Goal: Task Accomplishment & Management: Use online tool/utility

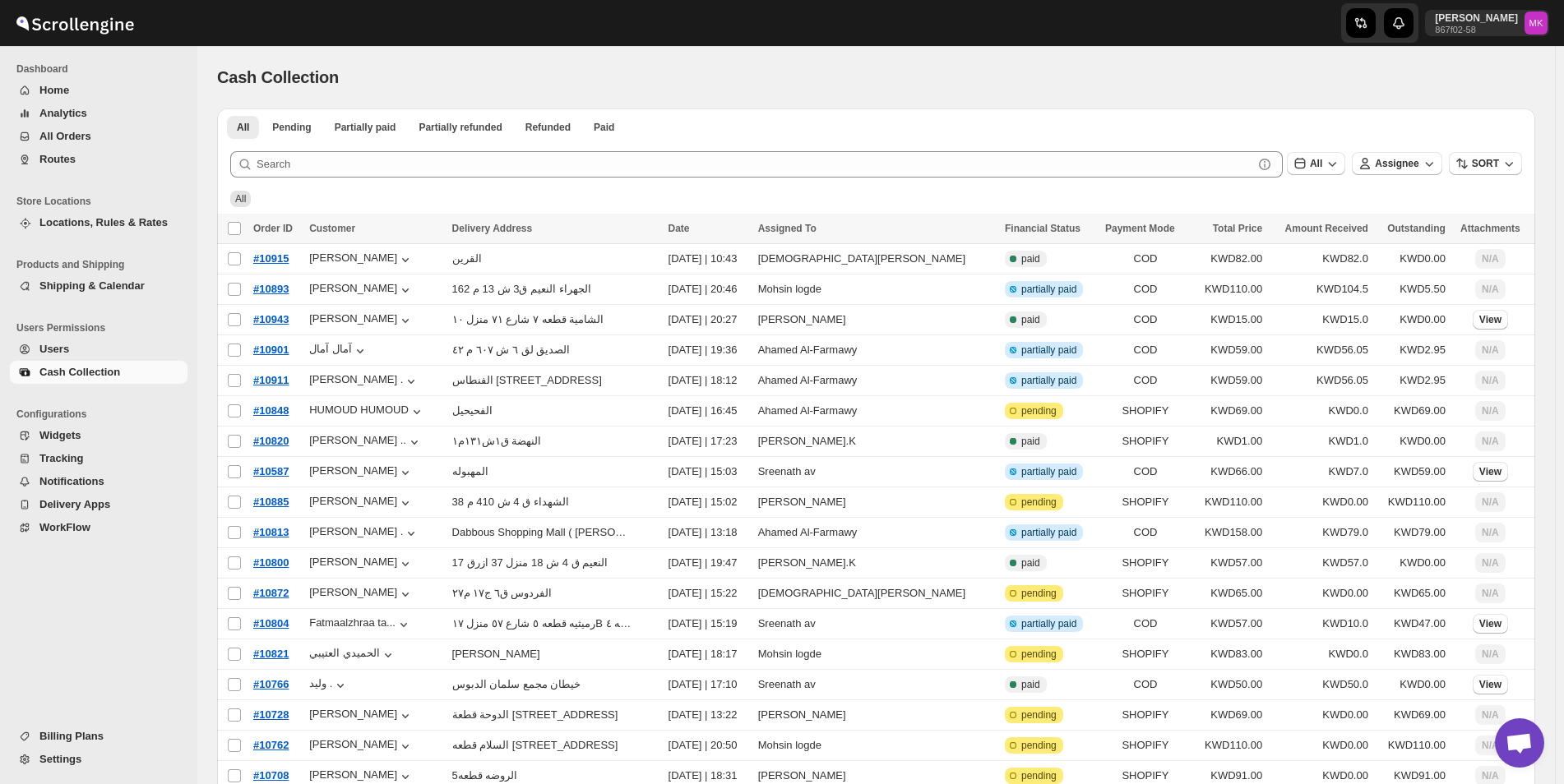
click at [78, 760] on span "Settings" at bounding box center [60, 759] width 42 height 13
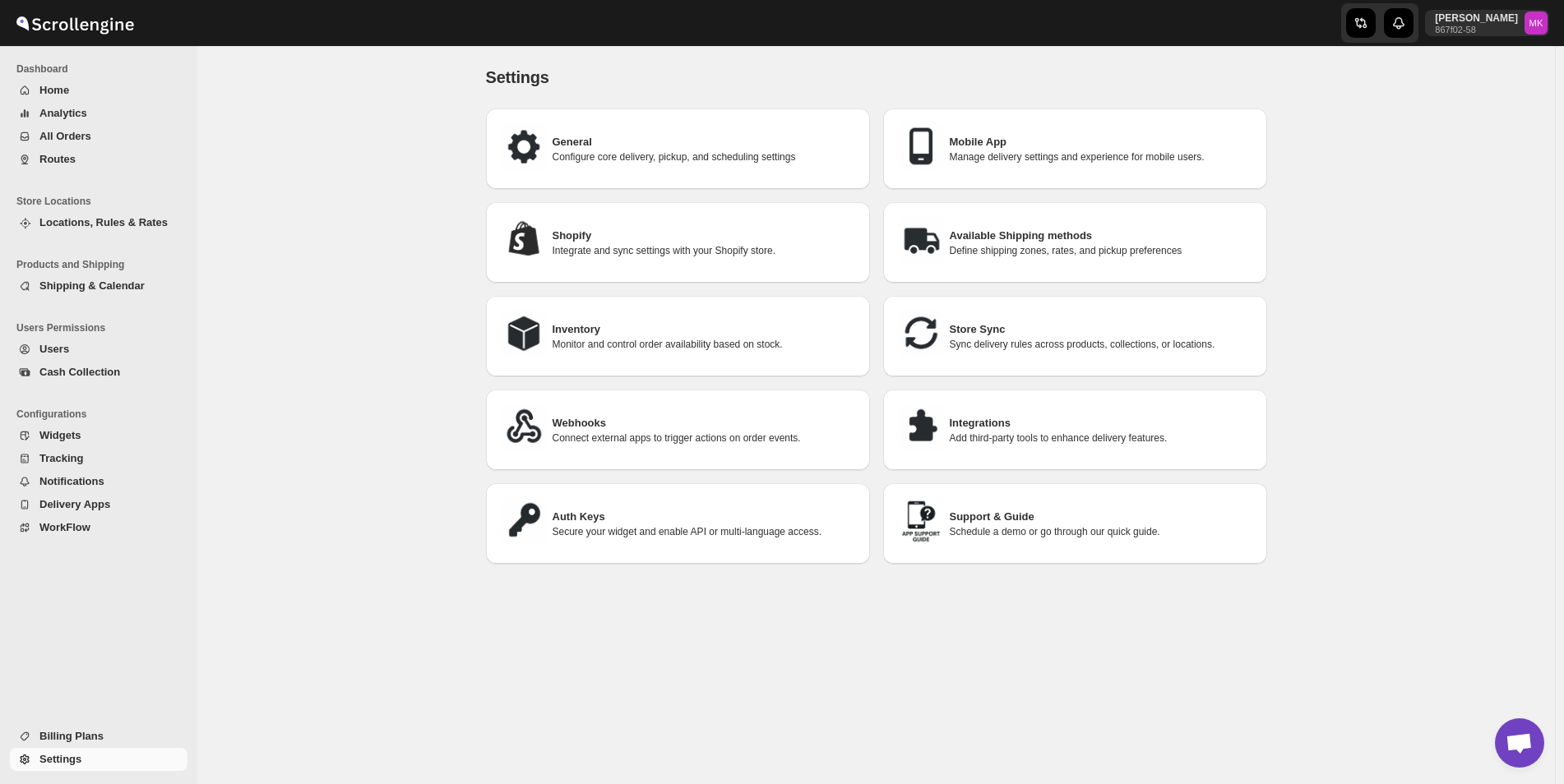
click at [587, 140] on h3 "General" at bounding box center [704, 142] width 304 height 16
select select "m"
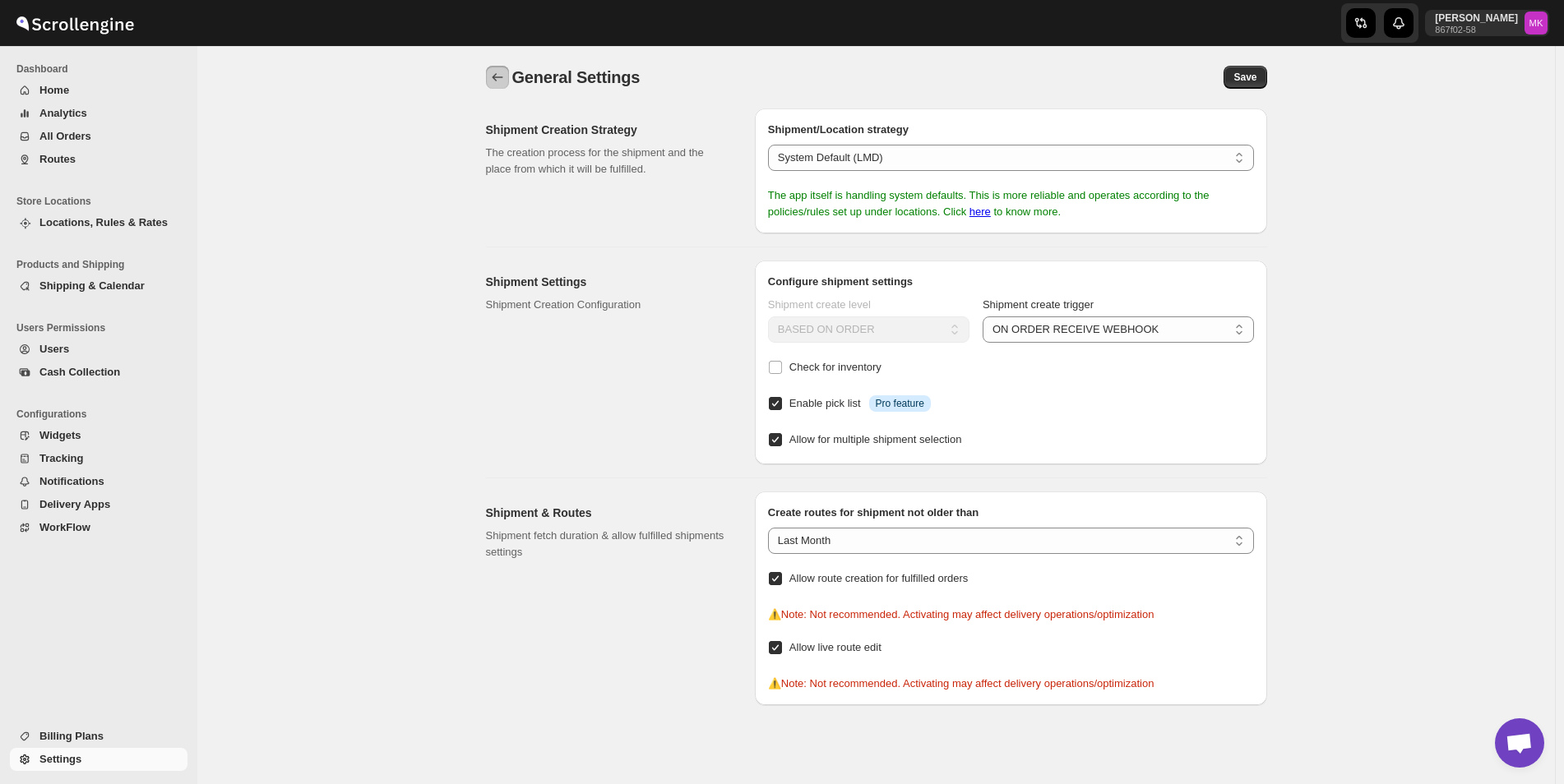
click at [497, 70] on icon "back" at bounding box center [498, 78] width 16 height 16
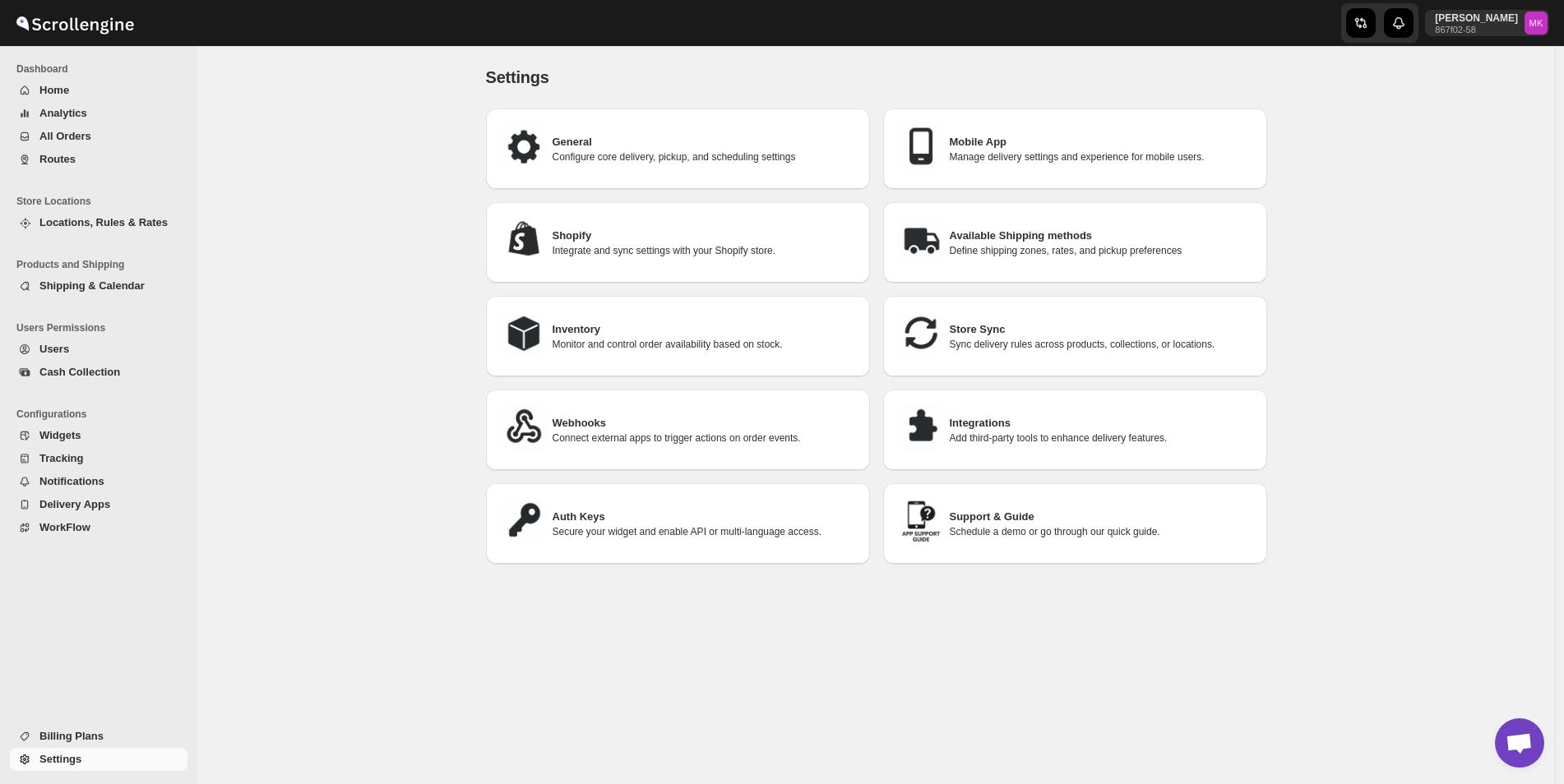
click at [73, 355] on span "Users" at bounding box center [111, 350] width 145 height 16
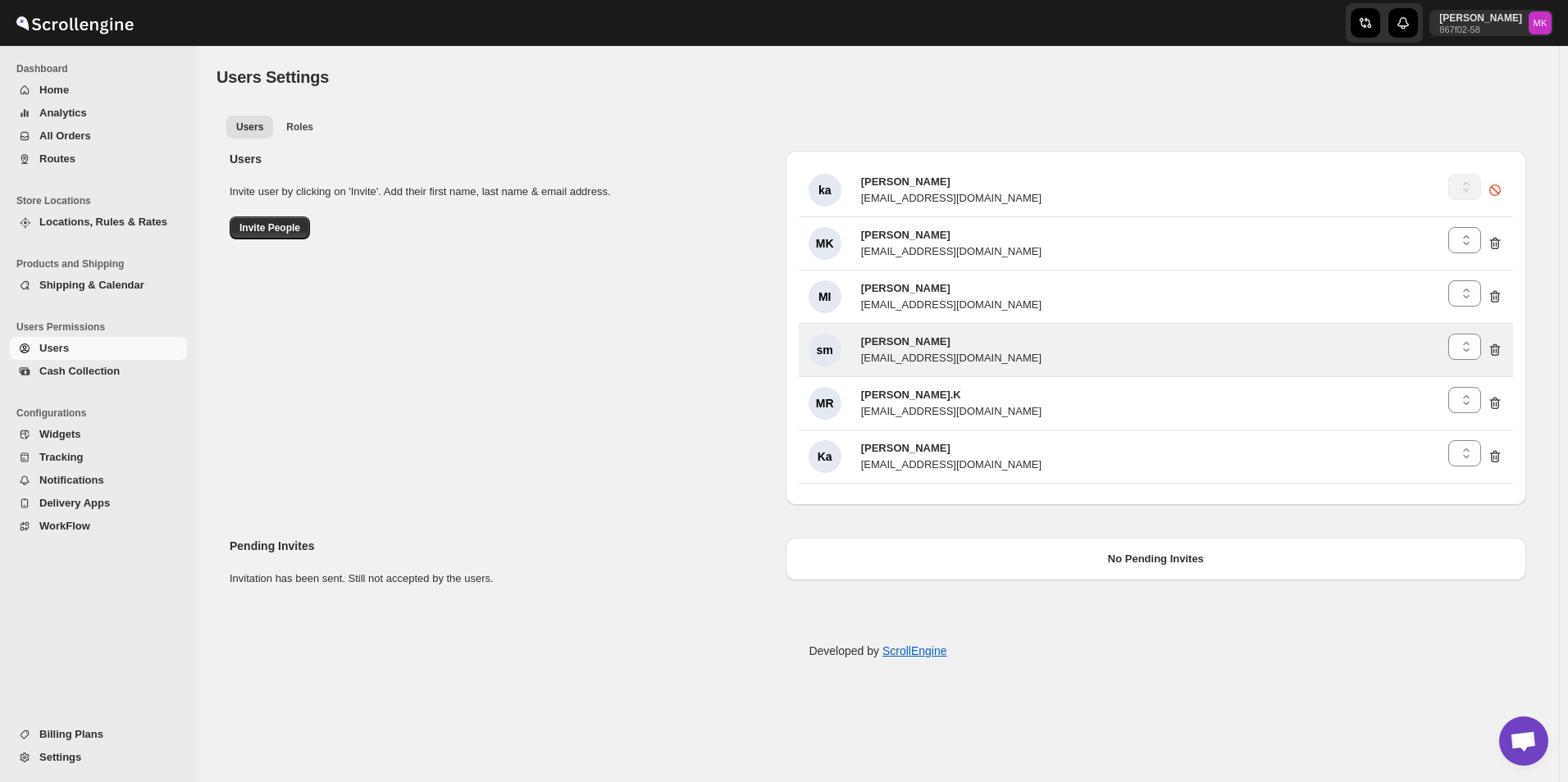
select select "637b767fbaab0276b10c91d5"
select select "637b767fbaab0276b10c91d8"
select select "637b767fbaab0276b10c91d5"
select select "637b767fbaab0276b10c91d8"
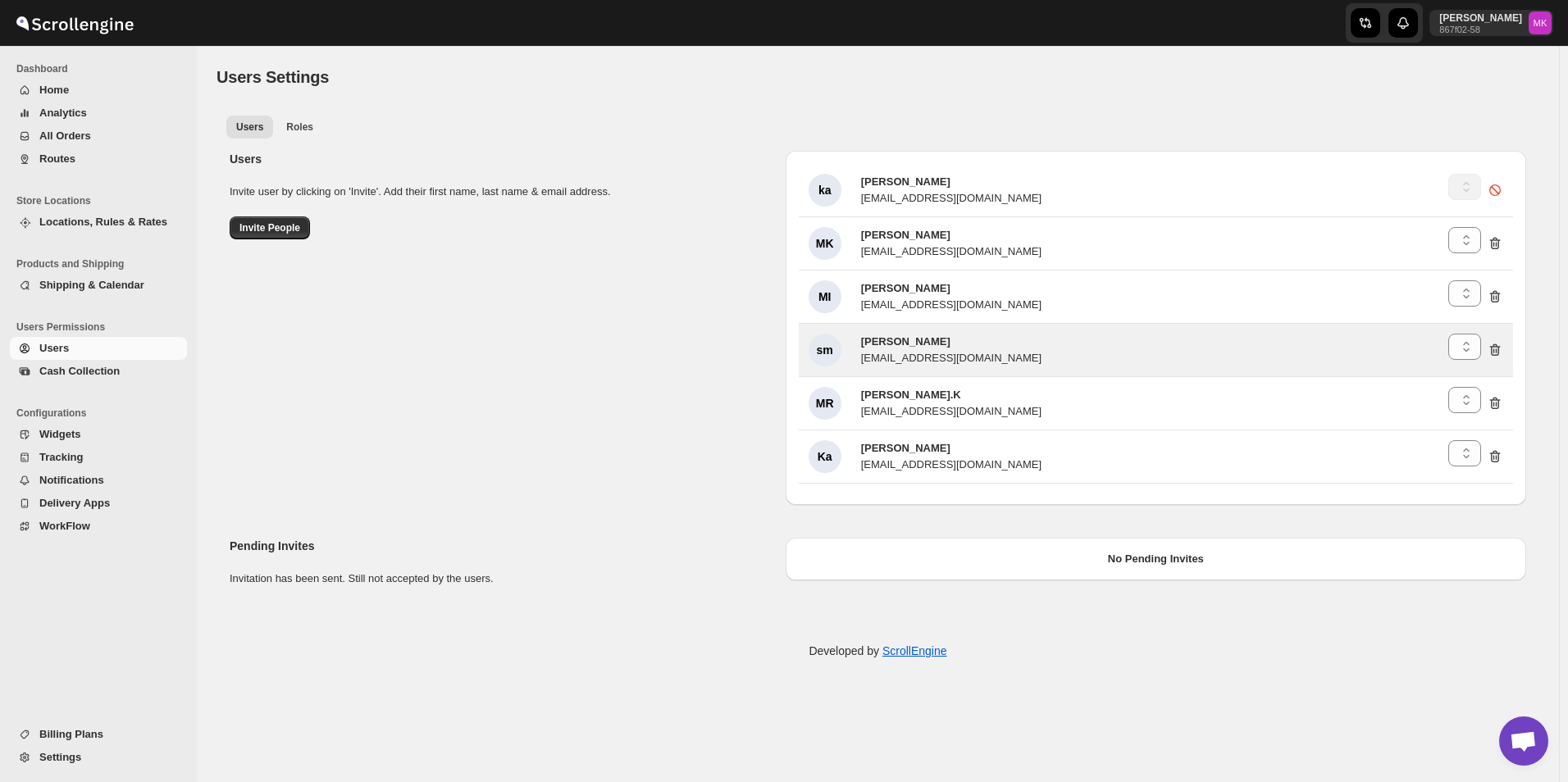
select select "637b767fbaab0276b10c91d8"
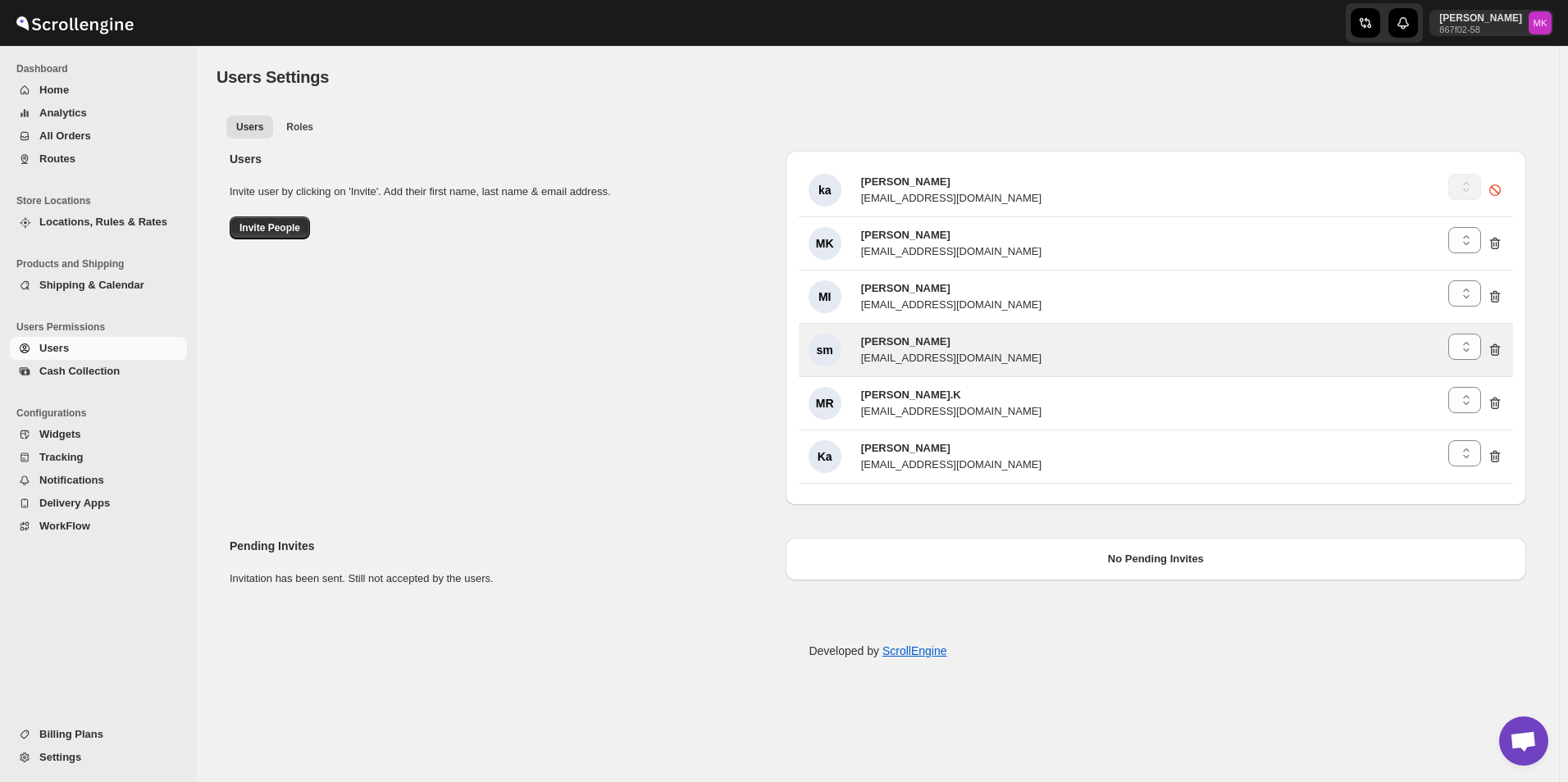
select select "637b767fbaab0276b10c91d8"
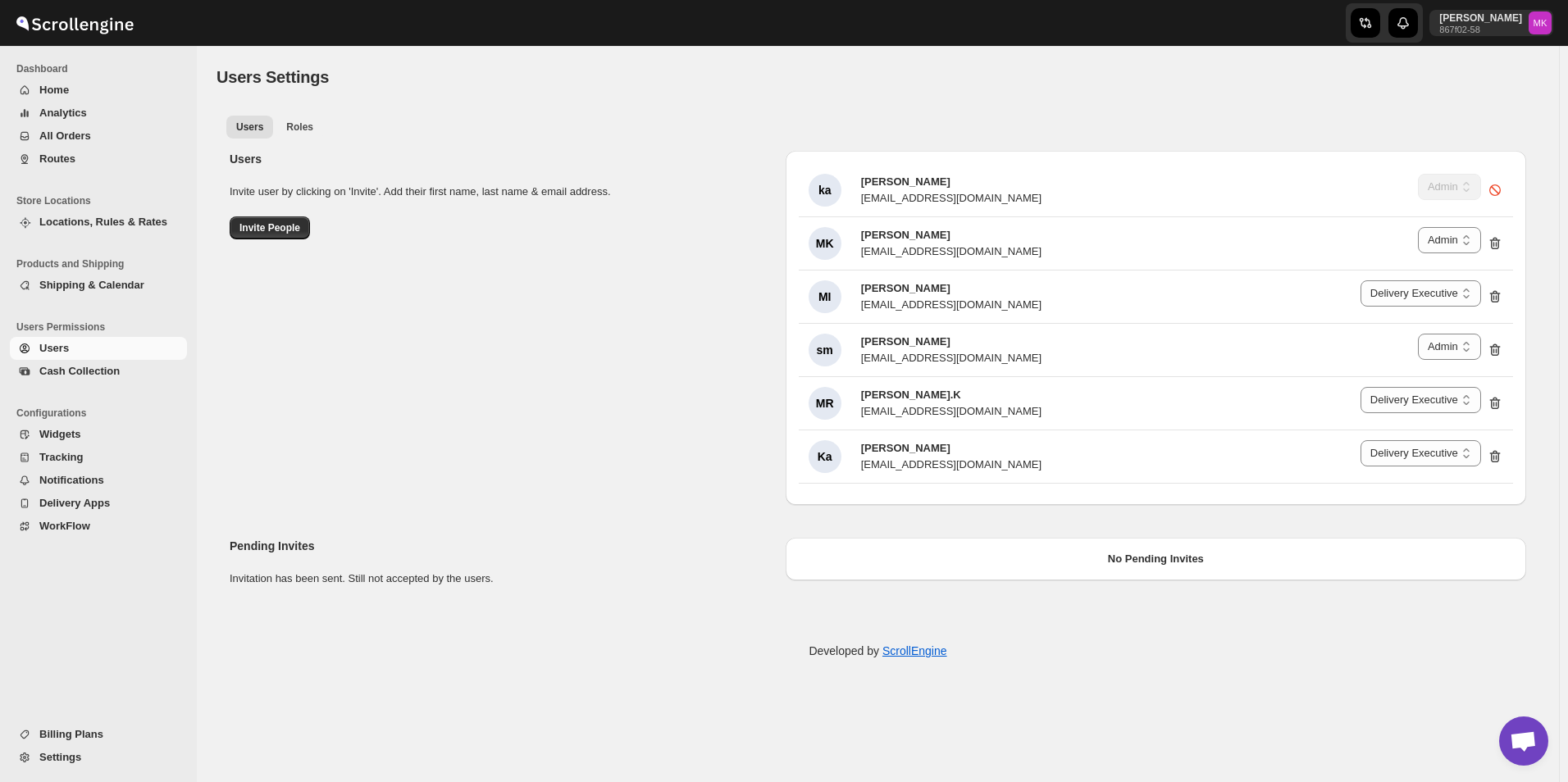
click at [609, 374] on div "Users Invite user by clicking on 'Invite'. Add their first name, last name & em…" at bounding box center [871, 321] width 1309 height 368
click at [264, 234] on span "Invite People" at bounding box center [270, 228] width 61 height 13
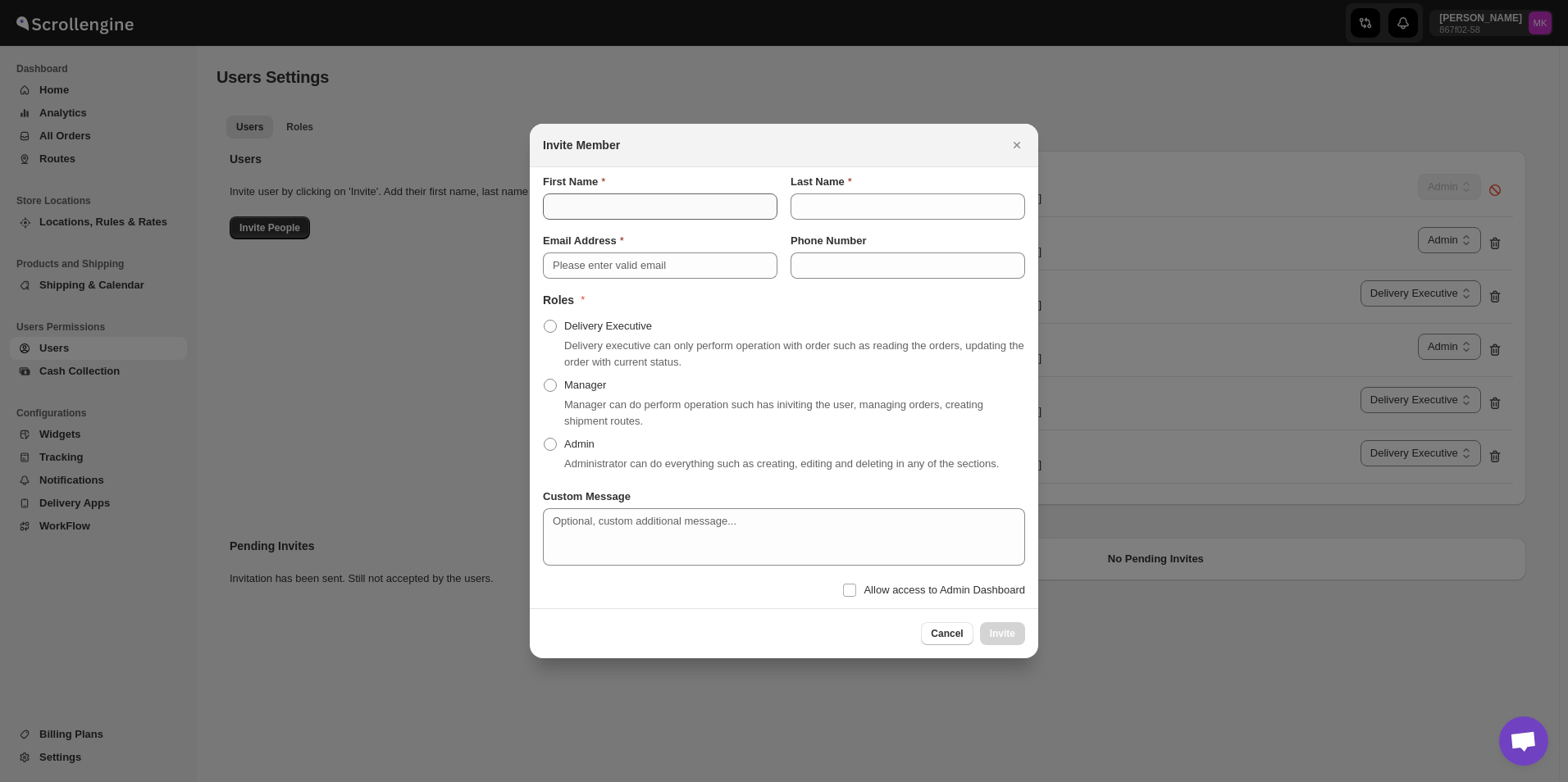
drag, startPoint x: 647, startPoint y: 186, endPoint x: 644, endPoint y: 196, distance: 10.4
click at [644, 195] on div "First Name" at bounding box center [660, 197] width 235 height 46
click at [642, 205] on input "First Name" at bounding box center [660, 207] width 235 height 26
type input "س"
type input "Shyam"
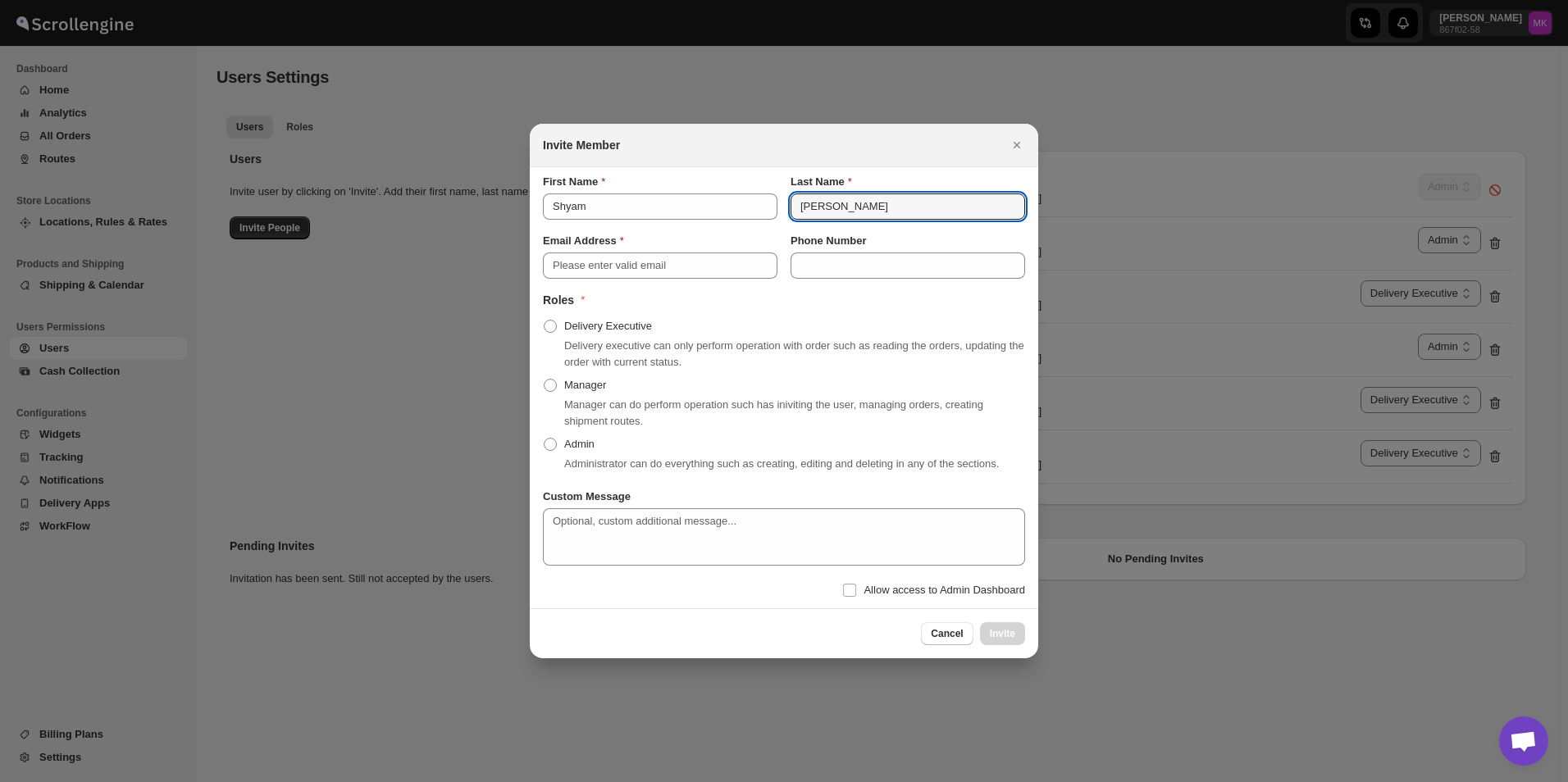
type input "Kumar"
drag, startPoint x: 700, startPoint y: 280, endPoint x: 700, endPoint y: 268, distance: 12.0
click at [700, 274] on div "First Name Shyam Last Name Kumar Email Address Phone Number Roles * Delivery Ex…" at bounding box center [784, 388] width 483 height 428
click at [700, 245] on div "Email Address" at bounding box center [660, 241] width 235 height 16
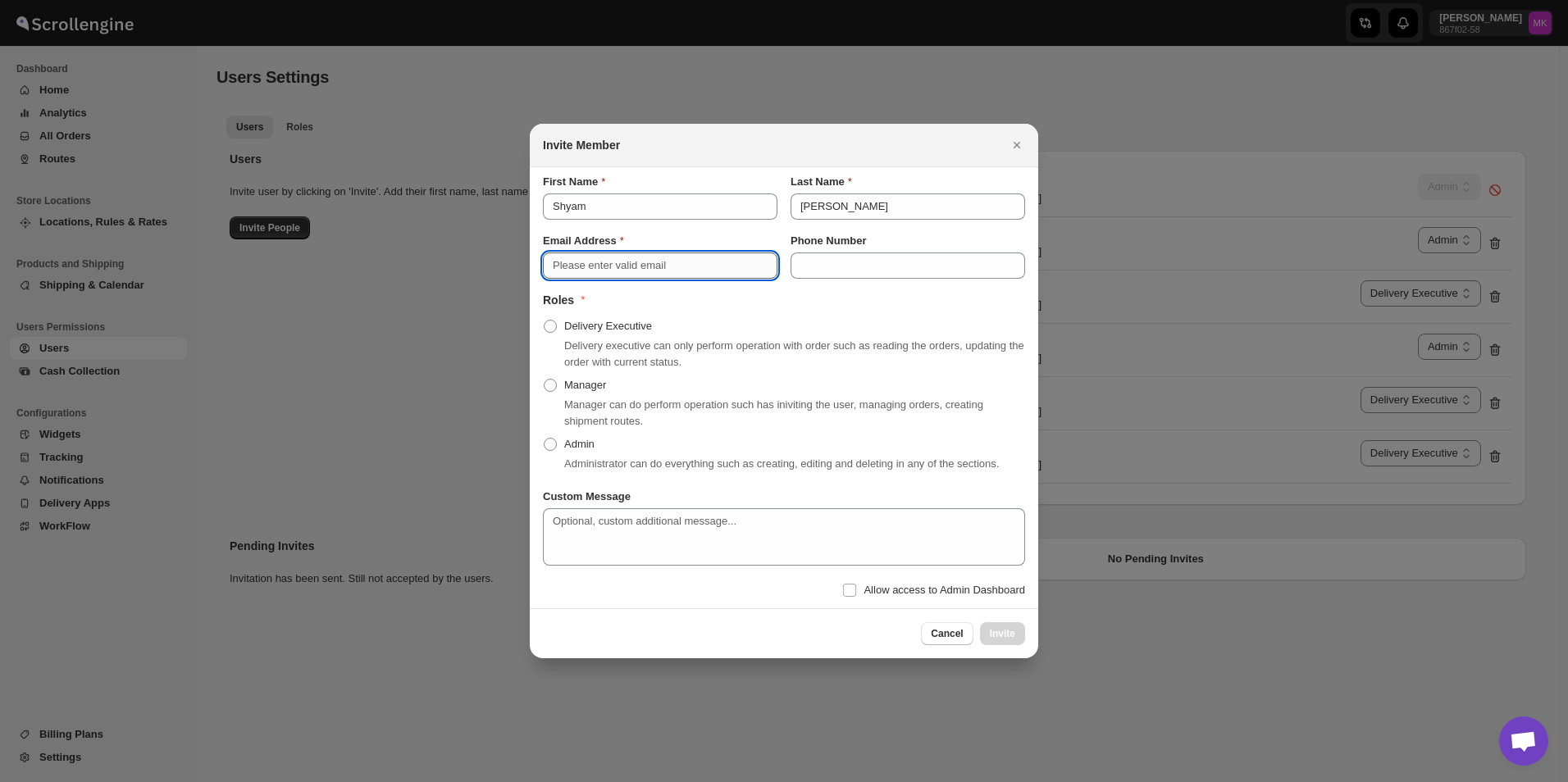
click at [701, 260] on input "Email Address" at bounding box center [660, 265] width 235 height 26
paste input "Shyamkumargole2@gmail.com"
type input "Shyamkumargole2@gmail.com"
click at [938, 263] on input "Phone Number" at bounding box center [908, 265] width 235 height 26
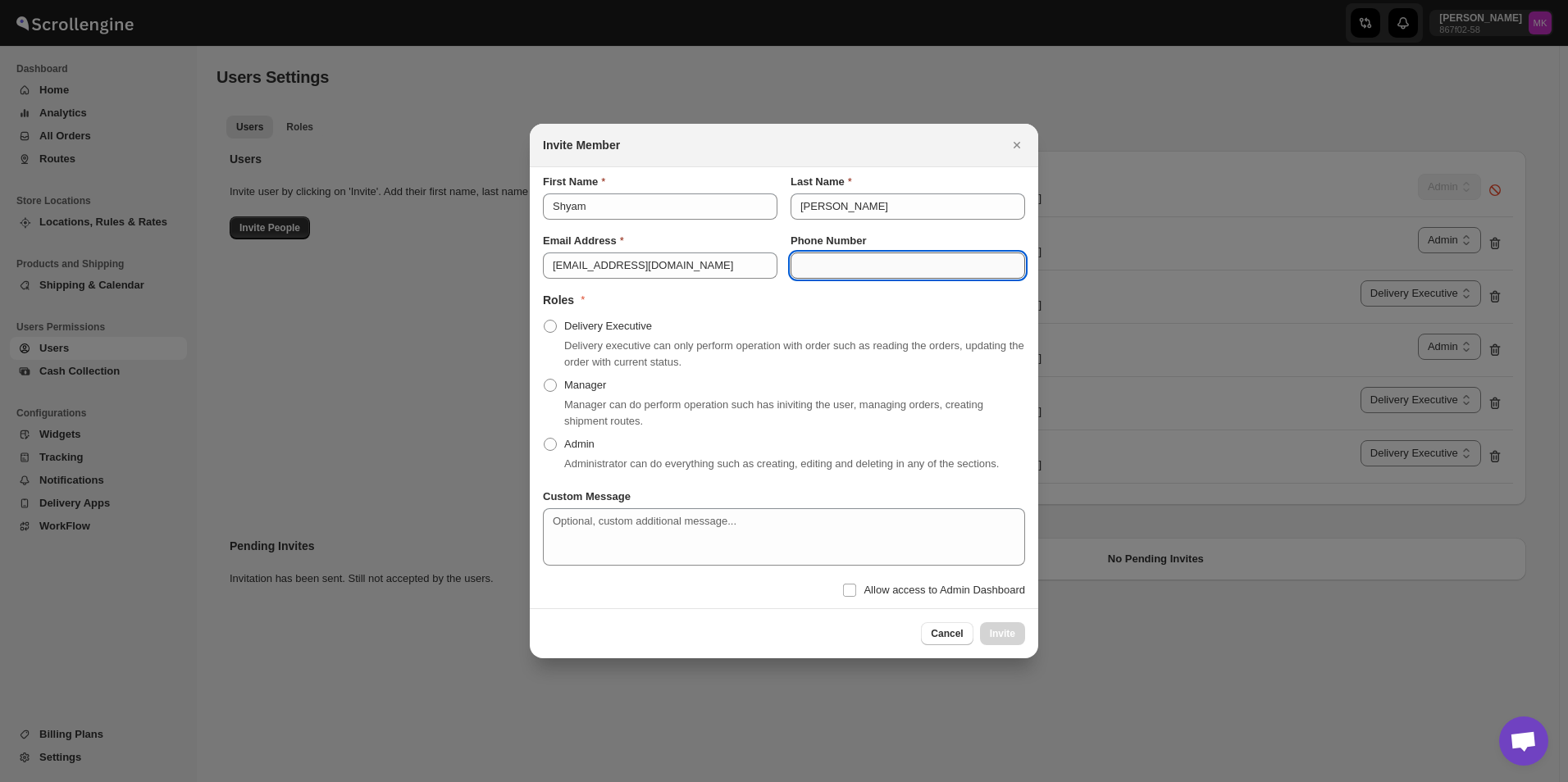
type input "8"
type input "98766186"
click at [568, 448] on span "Admin" at bounding box center [579, 444] width 30 height 13
click at [545, 439] on input "Admin" at bounding box center [544, 438] width 1 height 1
radio input "true"
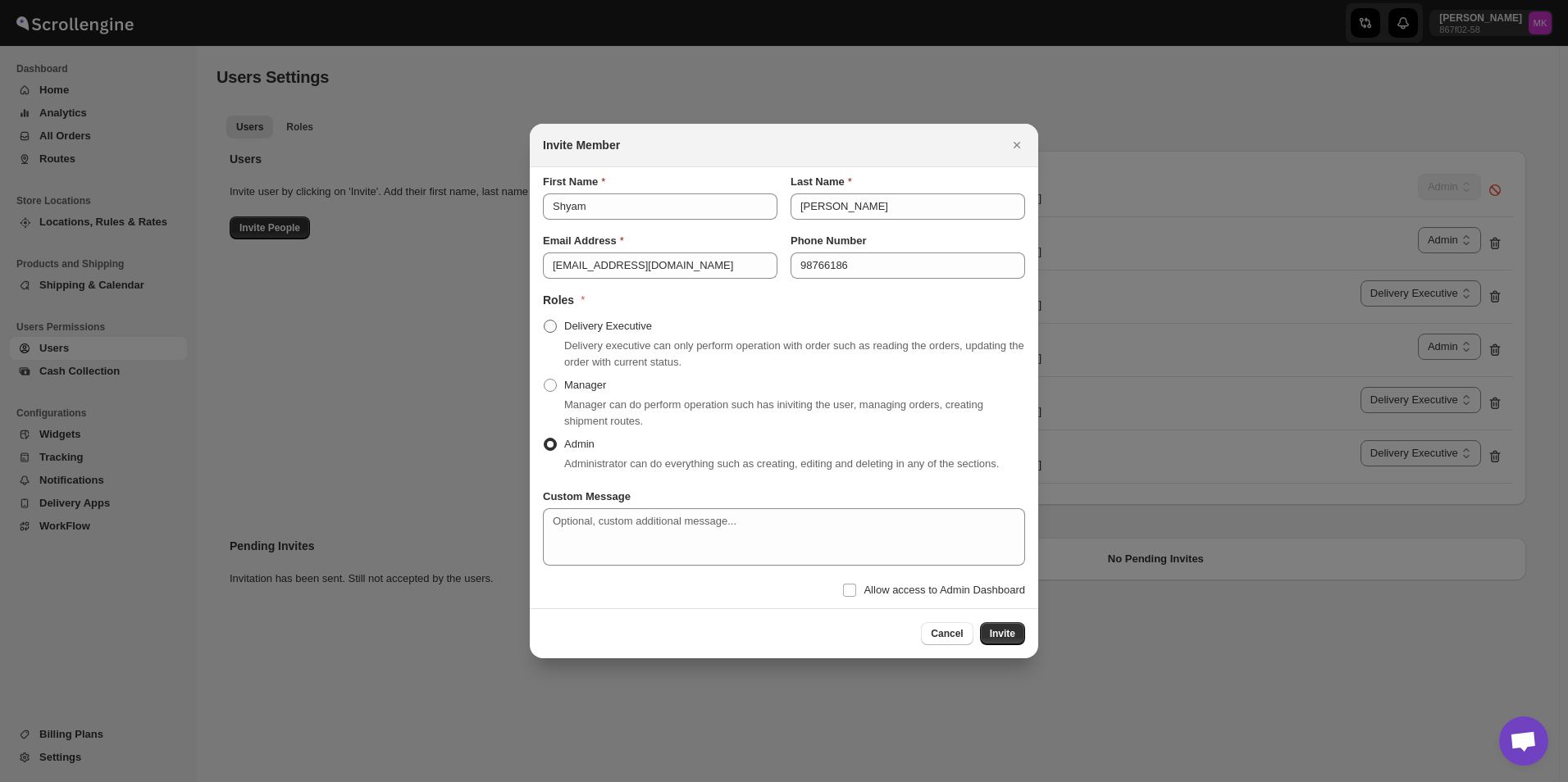
click at [616, 332] on span "Delivery Executive" at bounding box center [608, 326] width 87 height 13
click at [545, 320] on input "Delivery Executive" at bounding box center [544, 320] width 1 height 1
radio input "true"
radio input "false"
click at [908, 599] on label "Allow access to Admin Dashboard" at bounding box center [933, 590] width 183 height 23
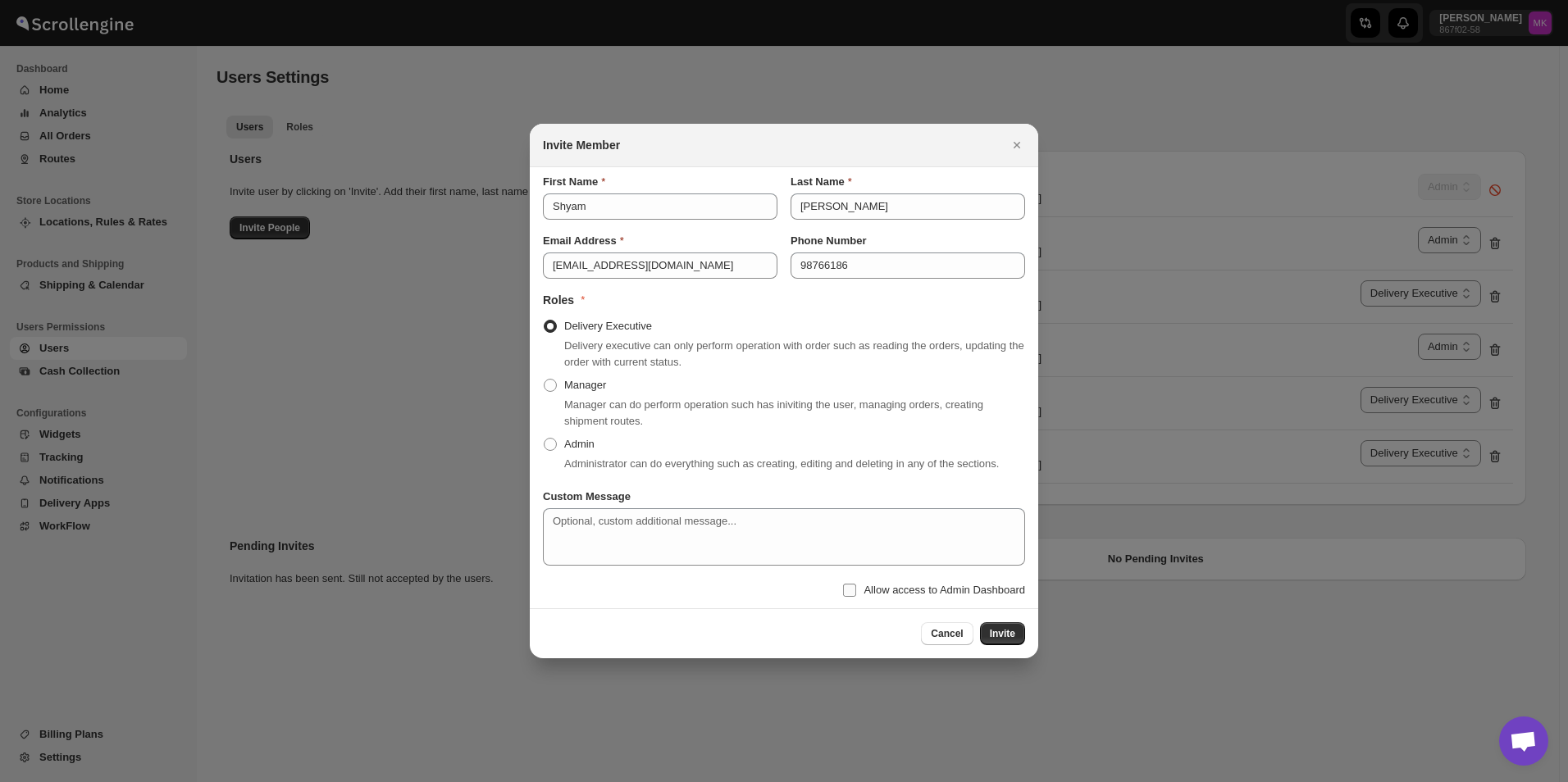
click at [856, 597] on input "Allow access to Admin Dashboard" at bounding box center [850, 590] width 13 height 13
checkbox input "true"
click at [1020, 638] on button "Invite" at bounding box center [1003, 634] width 46 height 23
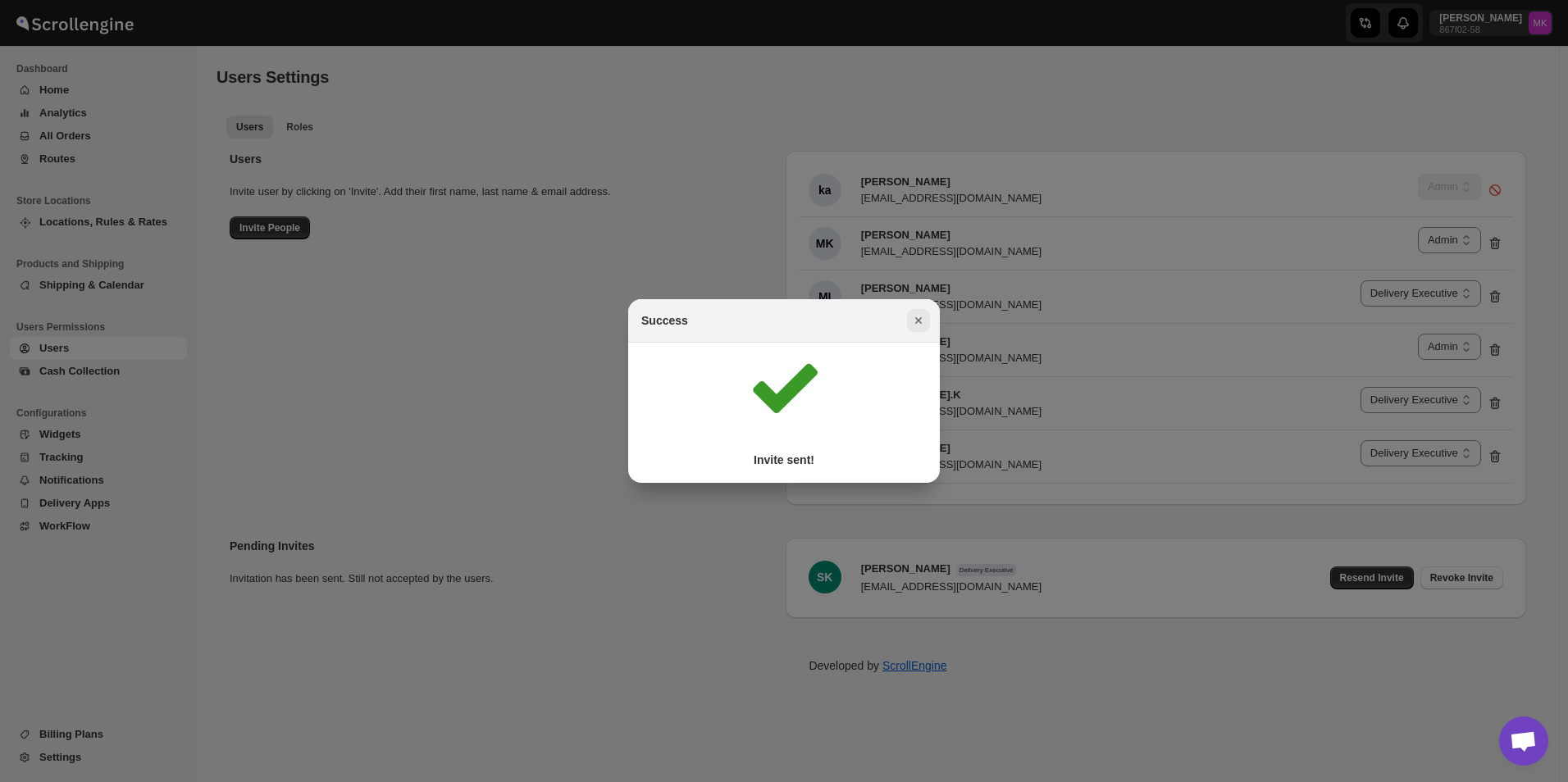
click at [924, 318] on icon "Close" at bounding box center [919, 320] width 16 height 16
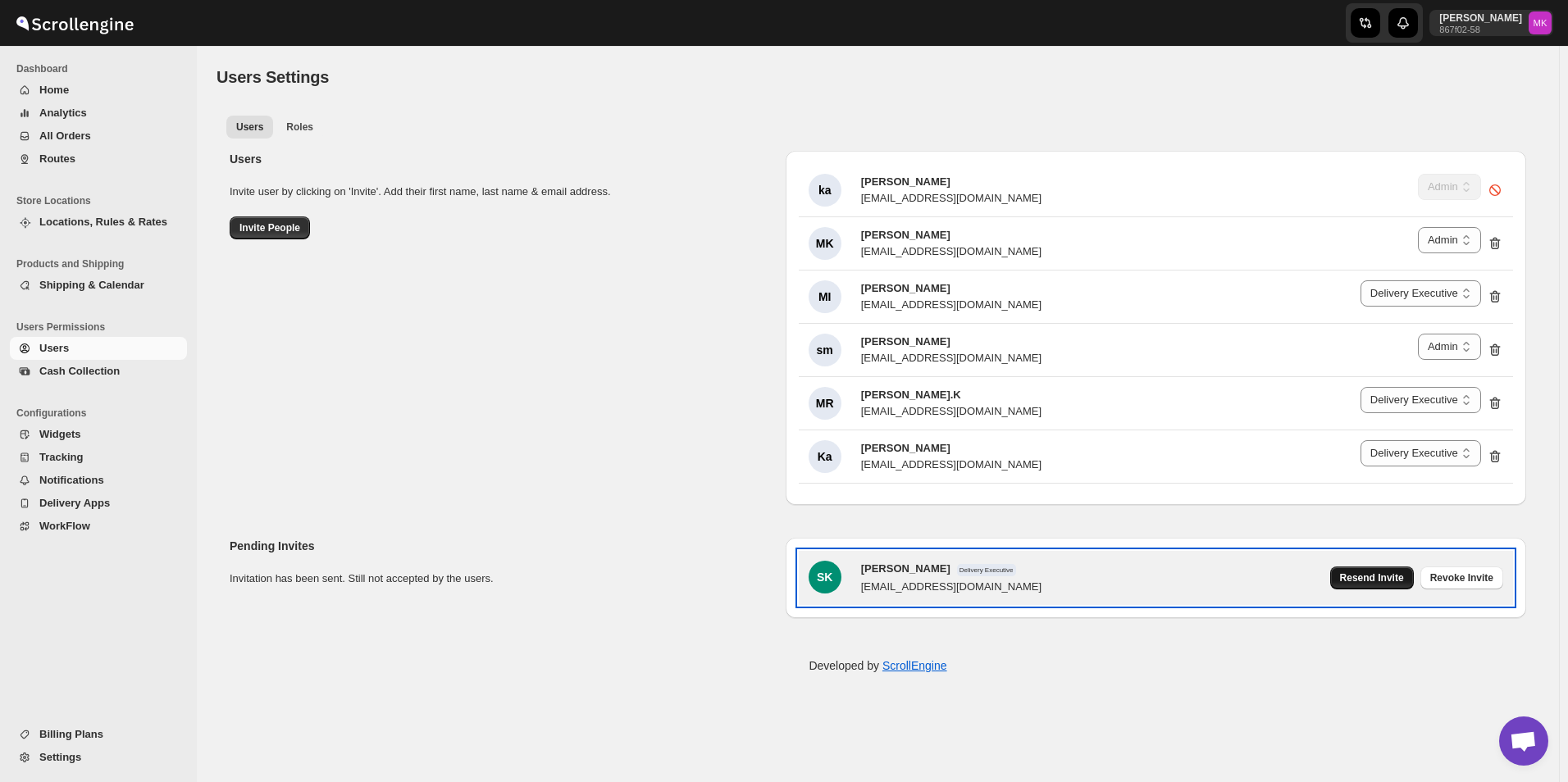
click at [1372, 589] on div "Resend Invite Revoke Invite" at bounding box center [1413, 574] width 179 height 41
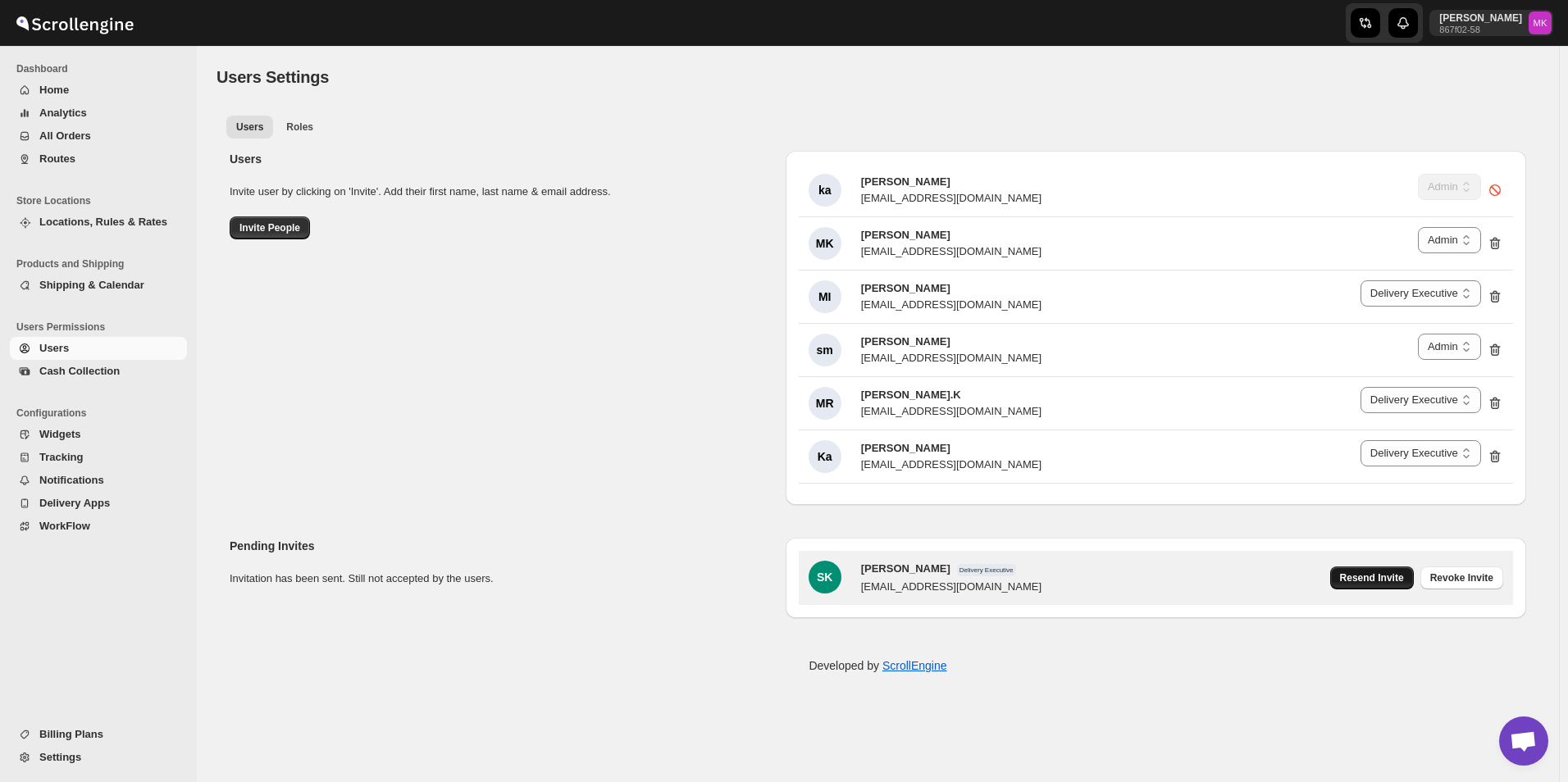
click at [1375, 577] on span "Resend Invite" at bounding box center [1372, 578] width 64 height 13
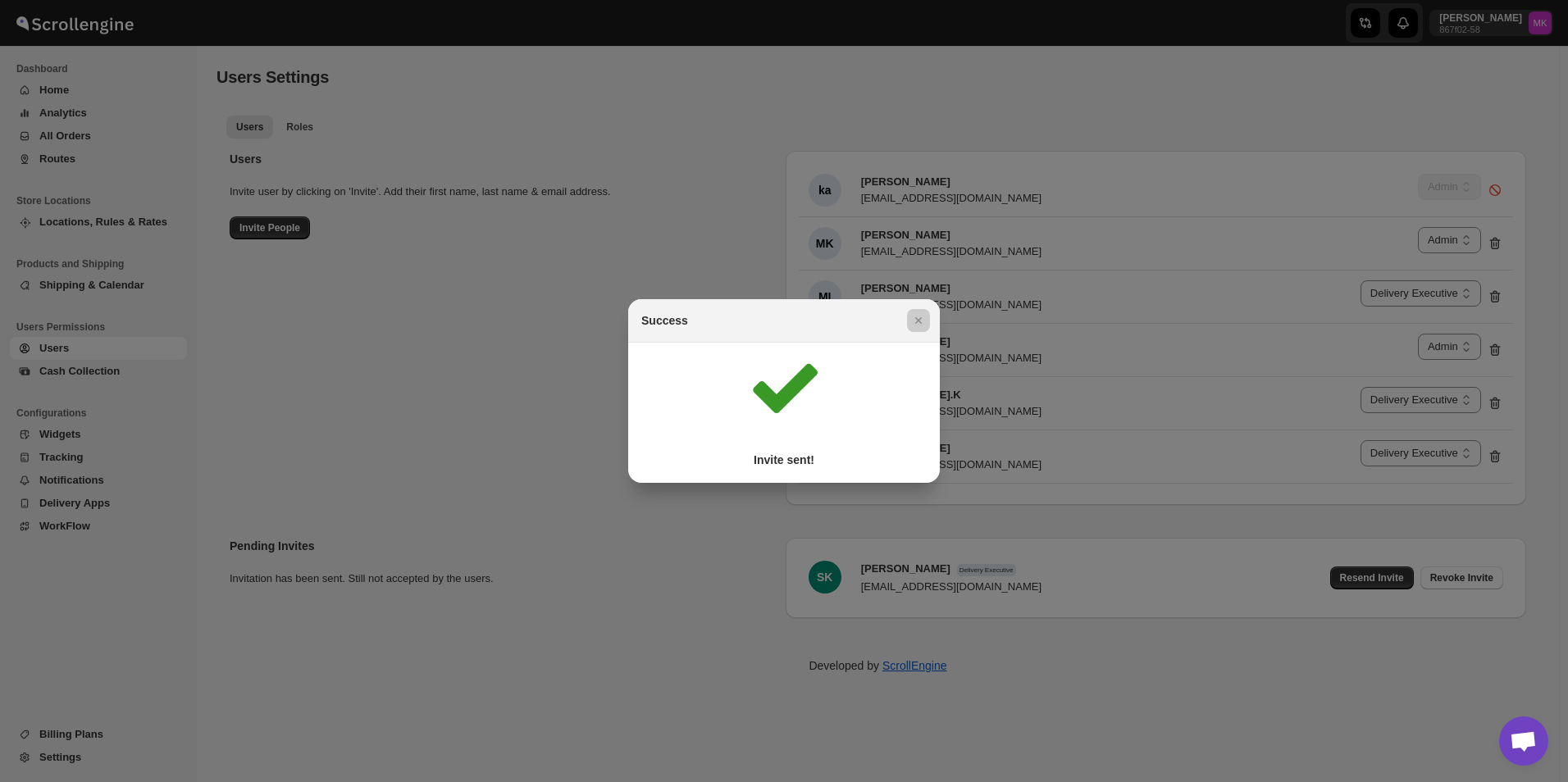
drag, startPoint x: 1289, startPoint y: 491, endPoint x: 1346, endPoint y: 497, distance: 57.3
click at [1290, 491] on div at bounding box center [784, 391] width 1568 height 782
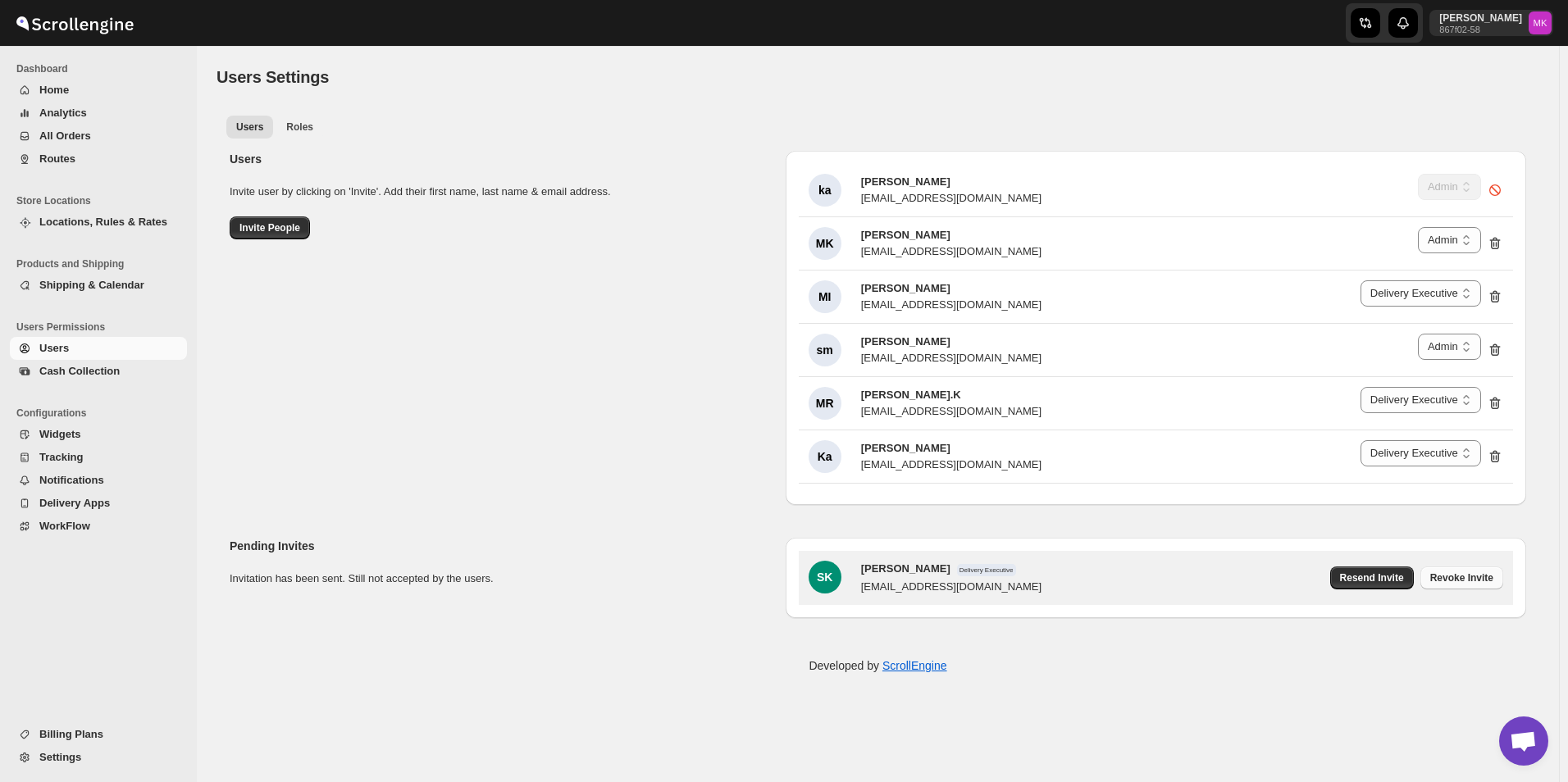
click at [1473, 572] on button "Revoke Invite" at bounding box center [1461, 577] width 83 height 23
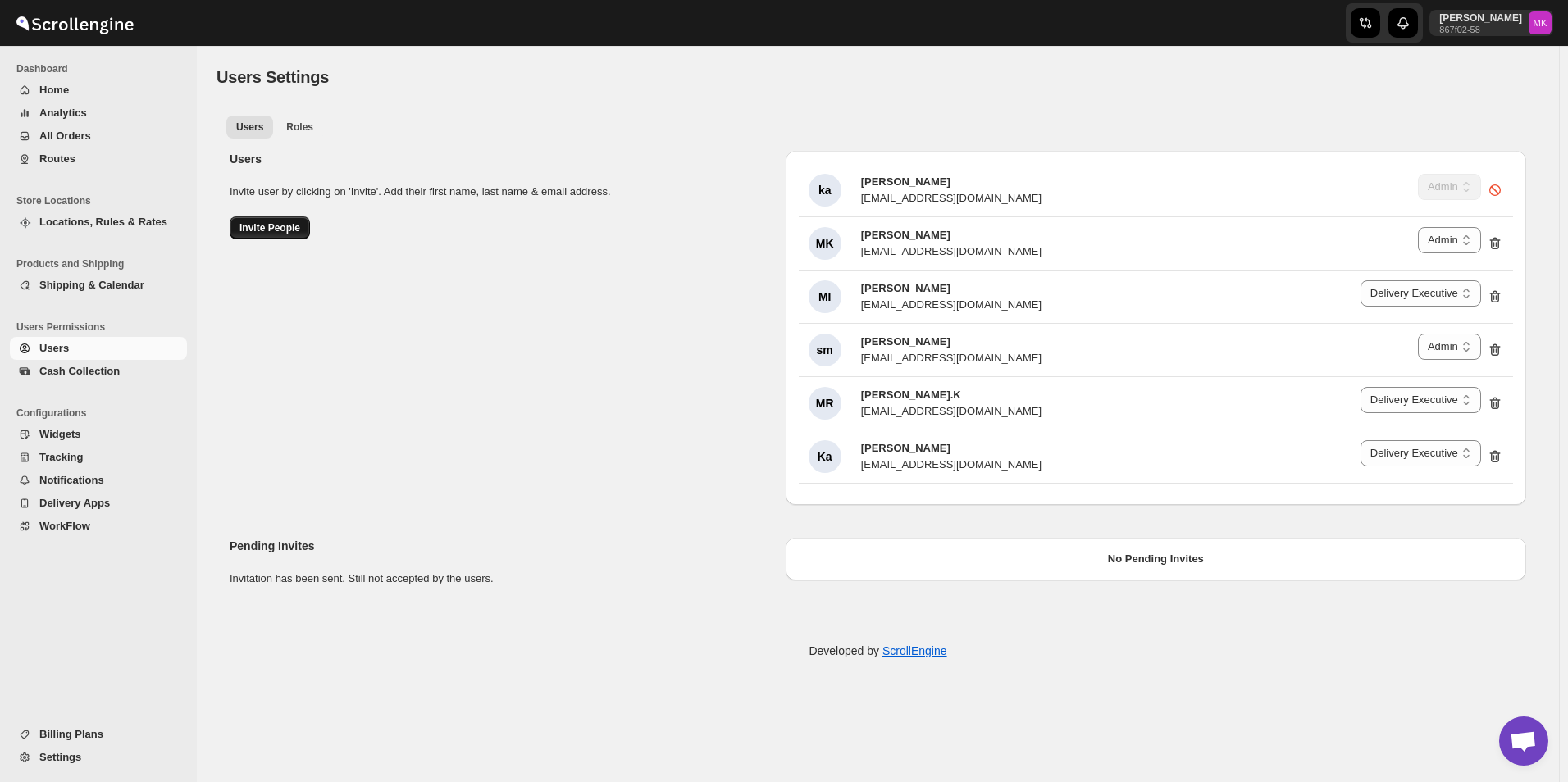
click at [295, 223] on span "Invite People" at bounding box center [270, 228] width 61 height 13
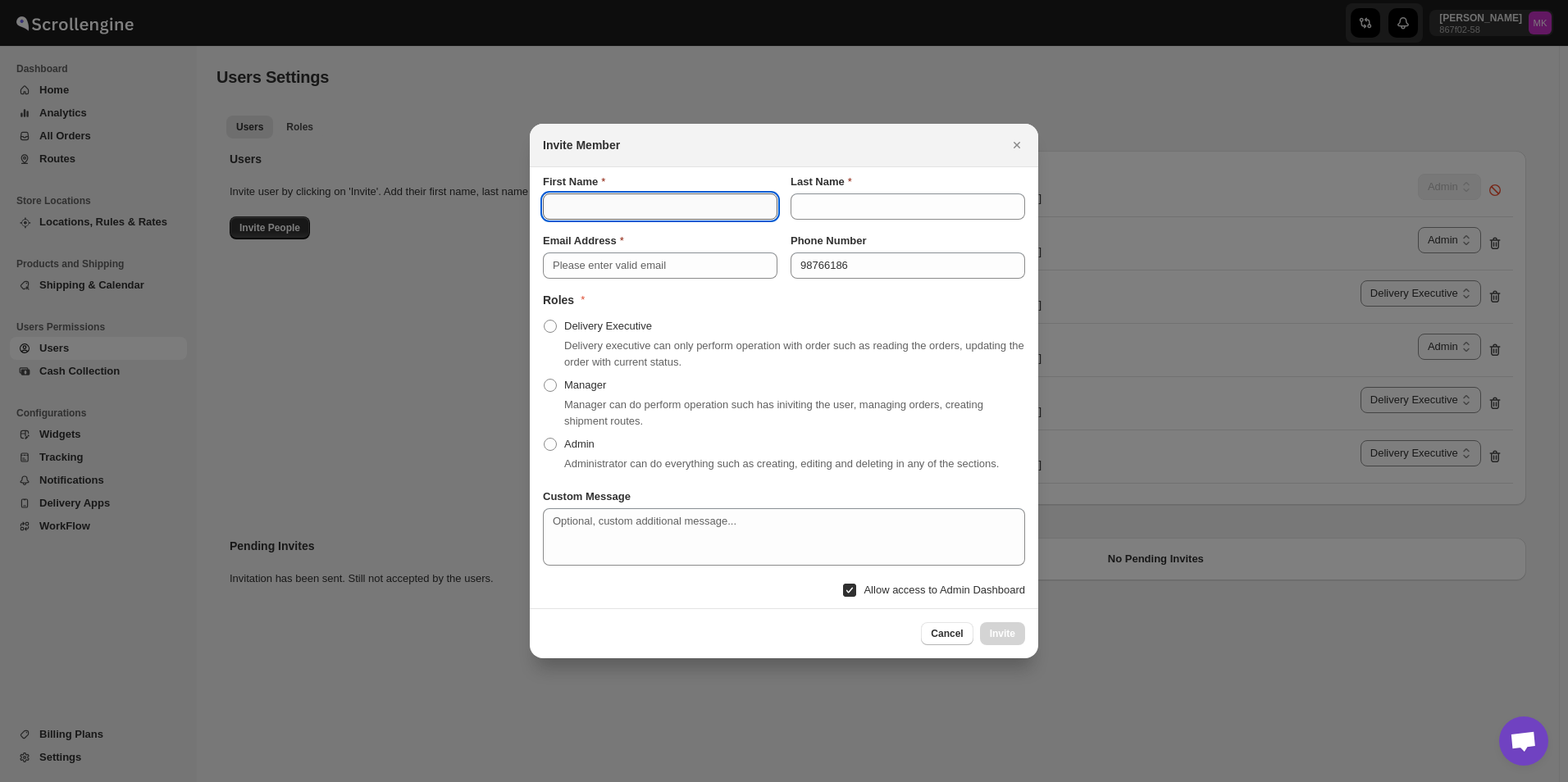
click at [718, 215] on input "First Name" at bounding box center [660, 207] width 235 height 26
type input "Shyam"
type input "Kumar"
type input "Shyamkumargole2@gmail.com"
click at [555, 327] on span ":ran:" at bounding box center [550, 326] width 13 height 13
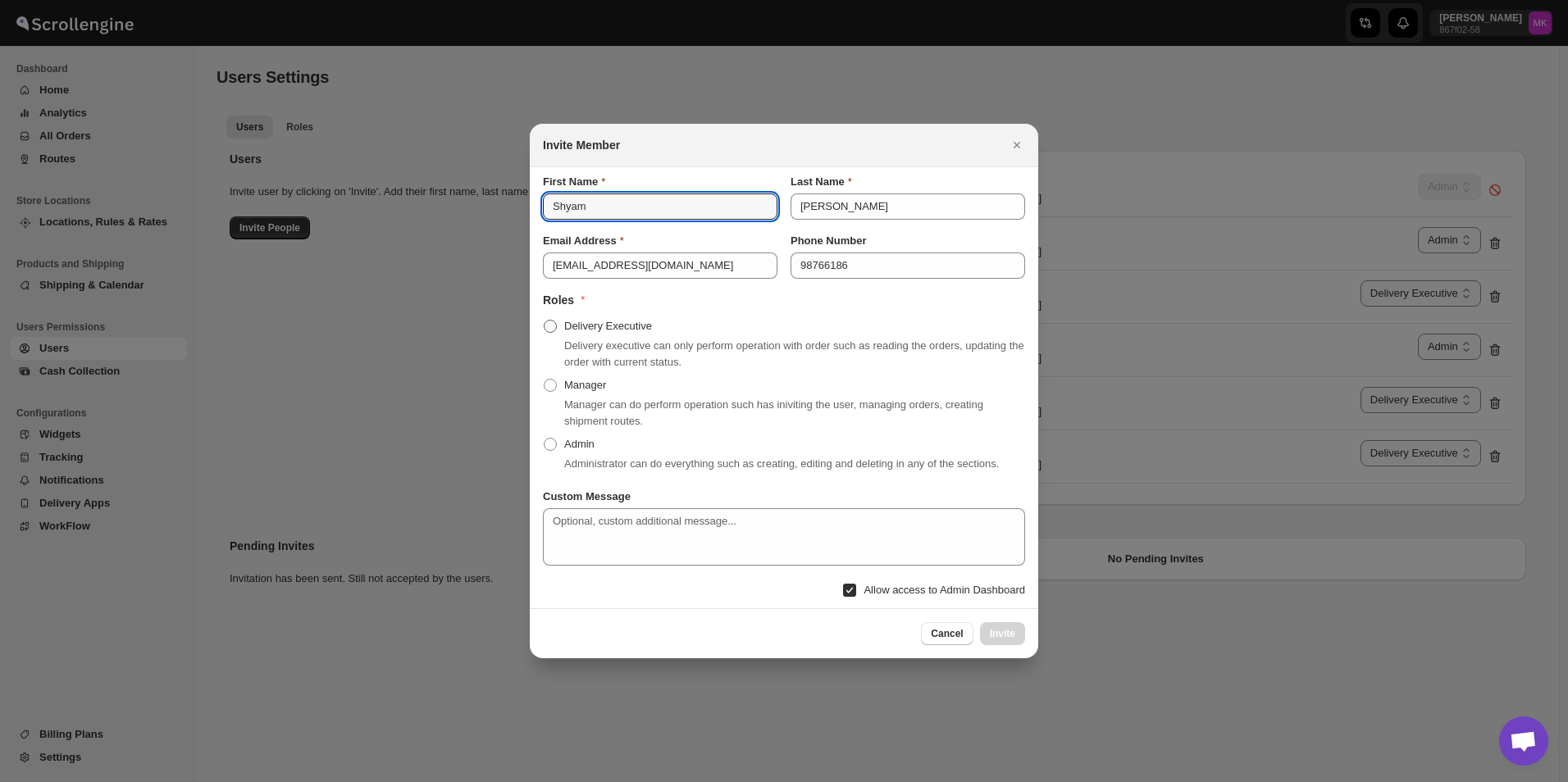
click at [545, 320] on input "Delivery Executive" at bounding box center [544, 320] width 1 height 1
radio input "true"
click at [1010, 637] on span "Invite" at bounding box center [1003, 634] width 25 height 13
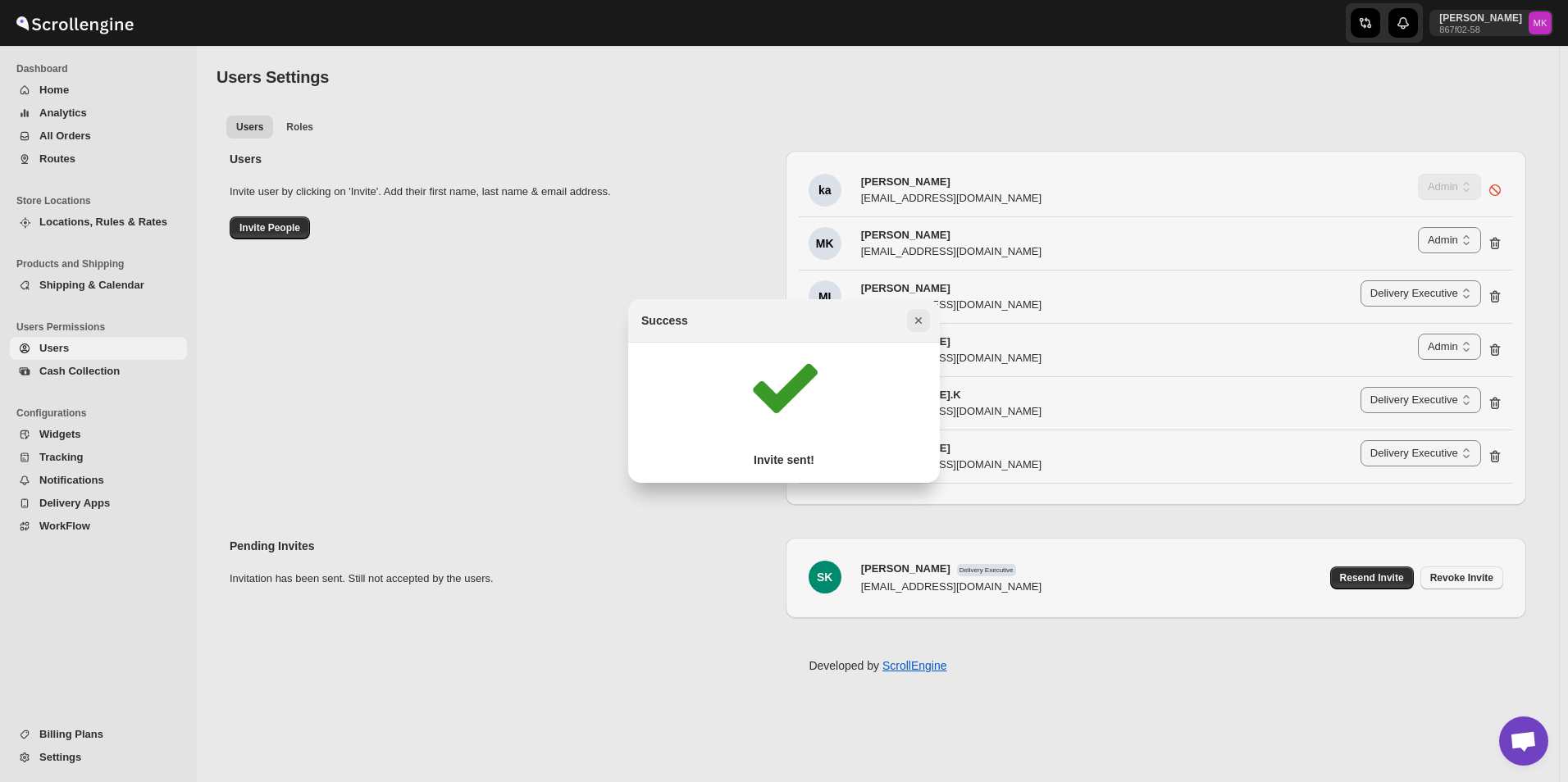
click at [915, 320] on icon "Close" at bounding box center [919, 320] width 16 height 16
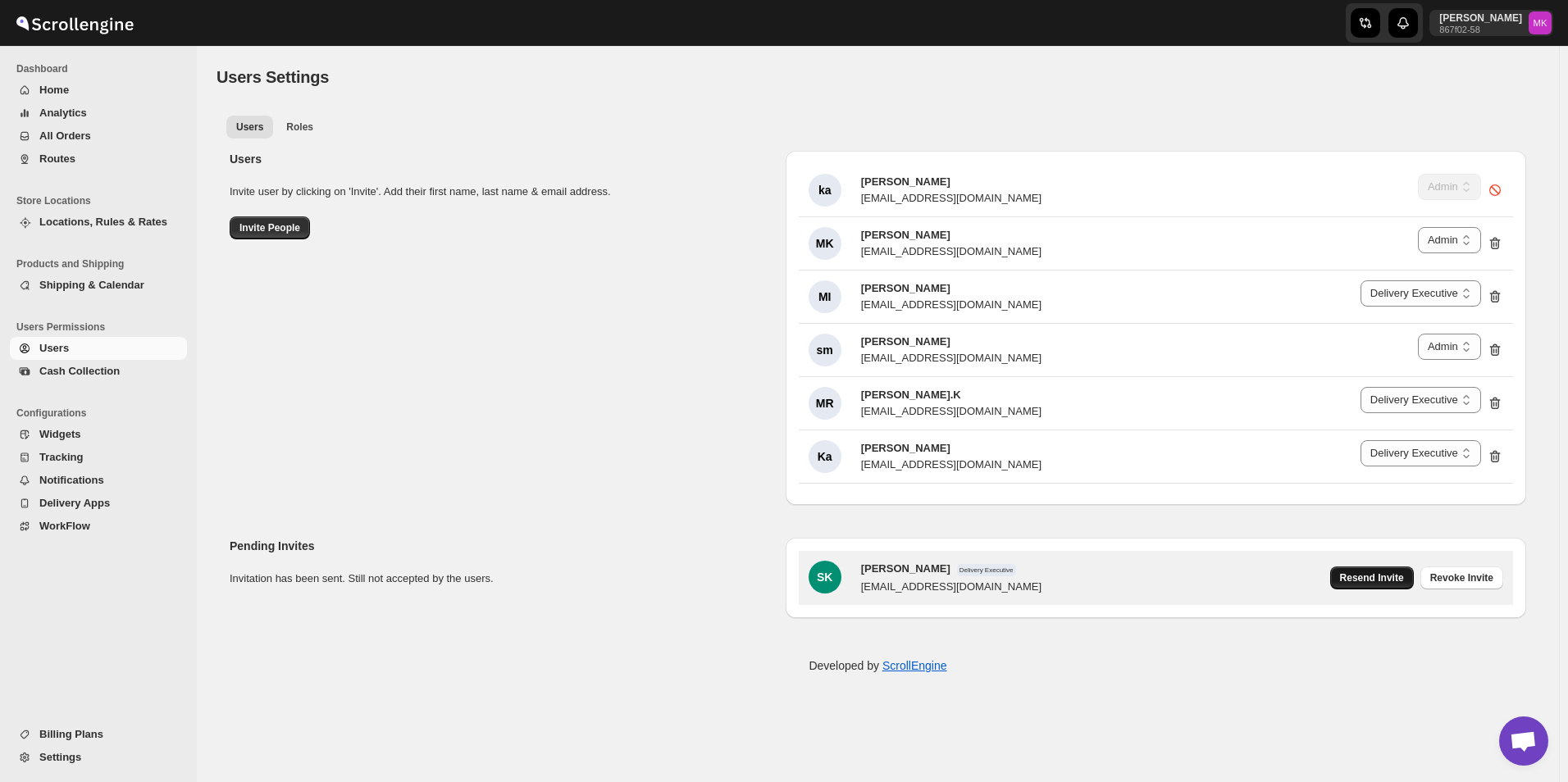
click at [1396, 580] on span "Resend Invite" at bounding box center [1372, 578] width 64 height 13
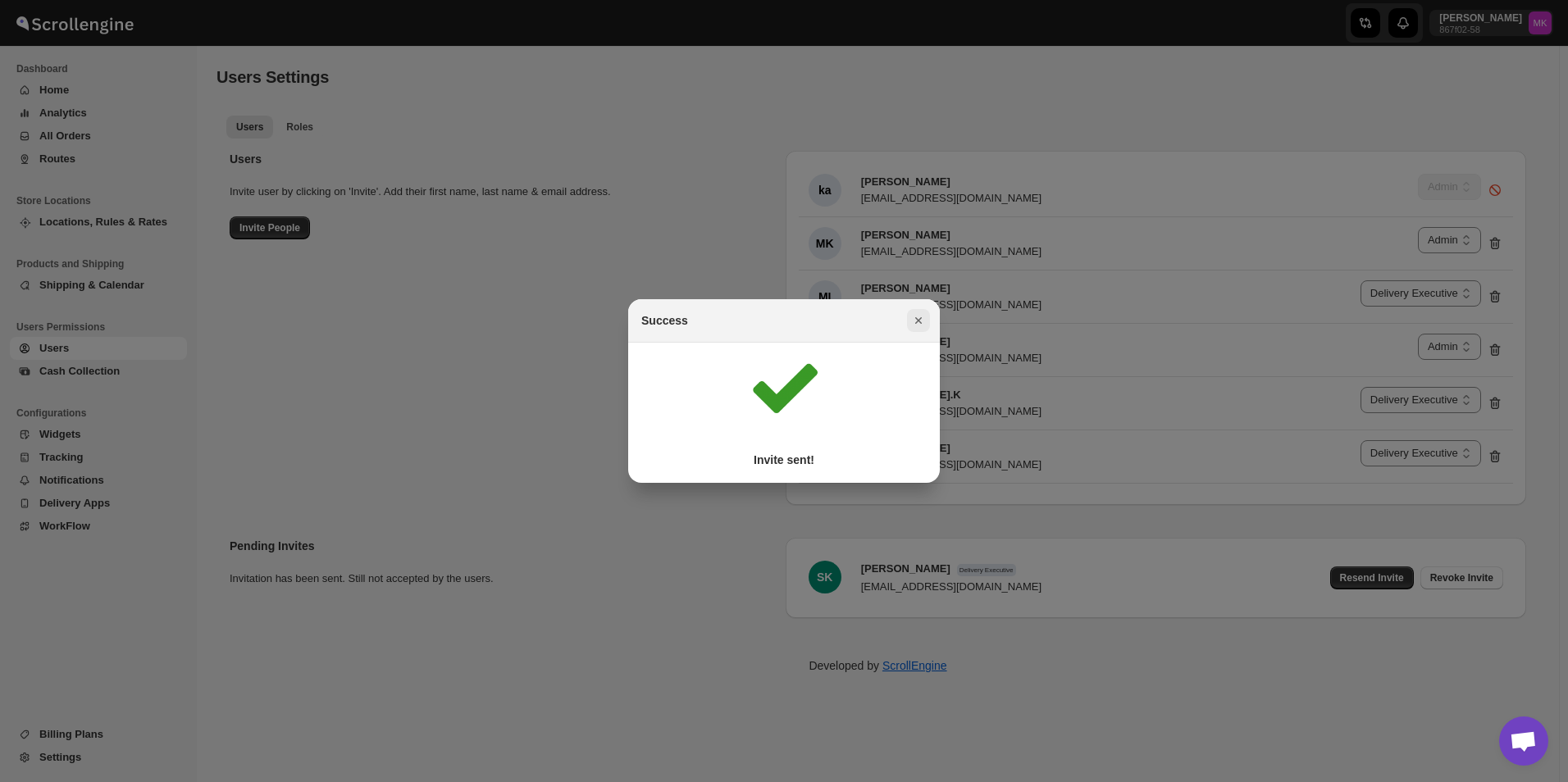
click at [923, 319] on icon "Close" at bounding box center [919, 320] width 16 height 16
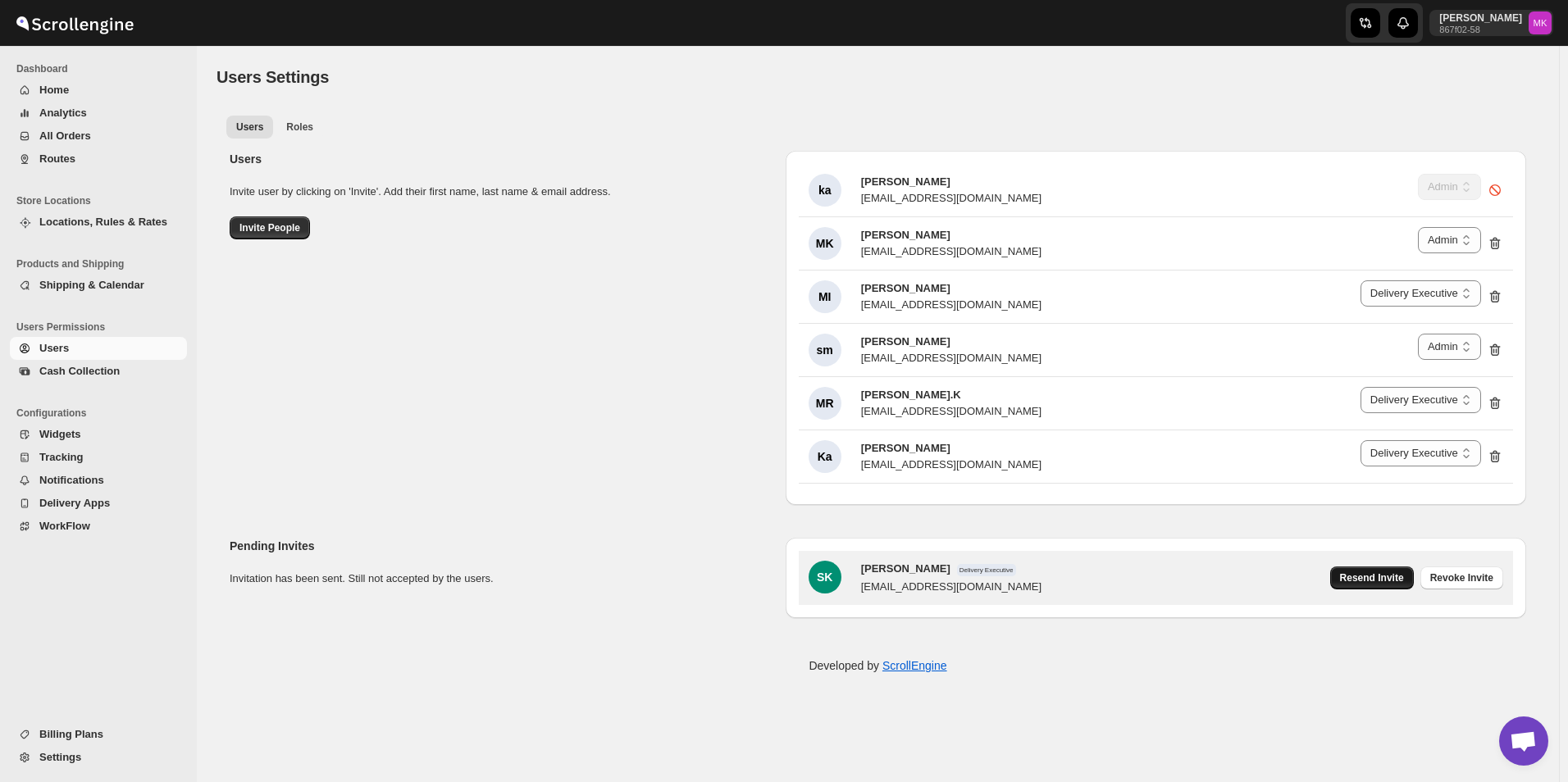
click at [1390, 573] on span "Resend Invite" at bounding box center [1372, 578] width 64 height 13
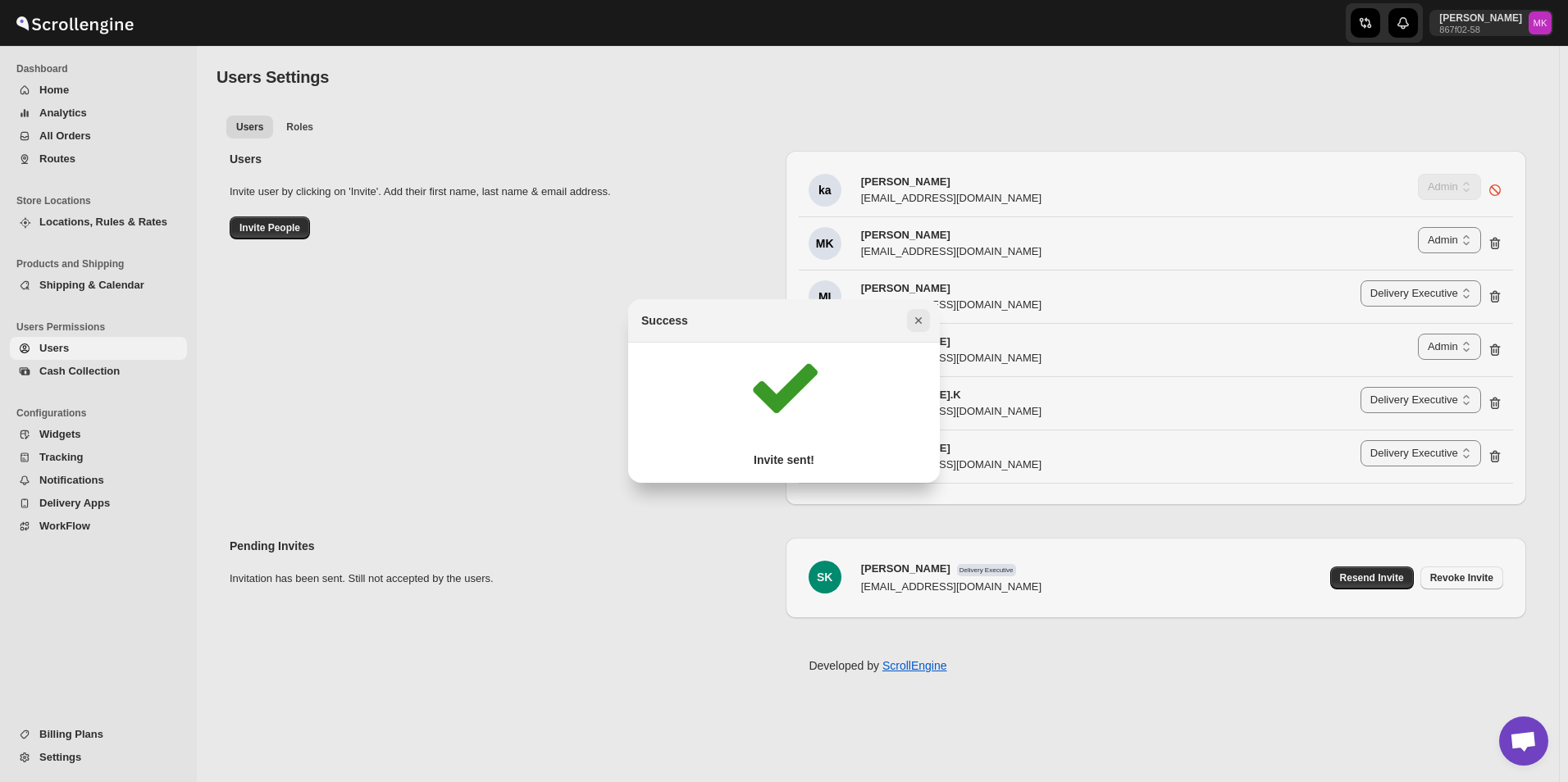
click at [912, 310] on button "Close" at bounding box center [918, 320] width 23 height 23
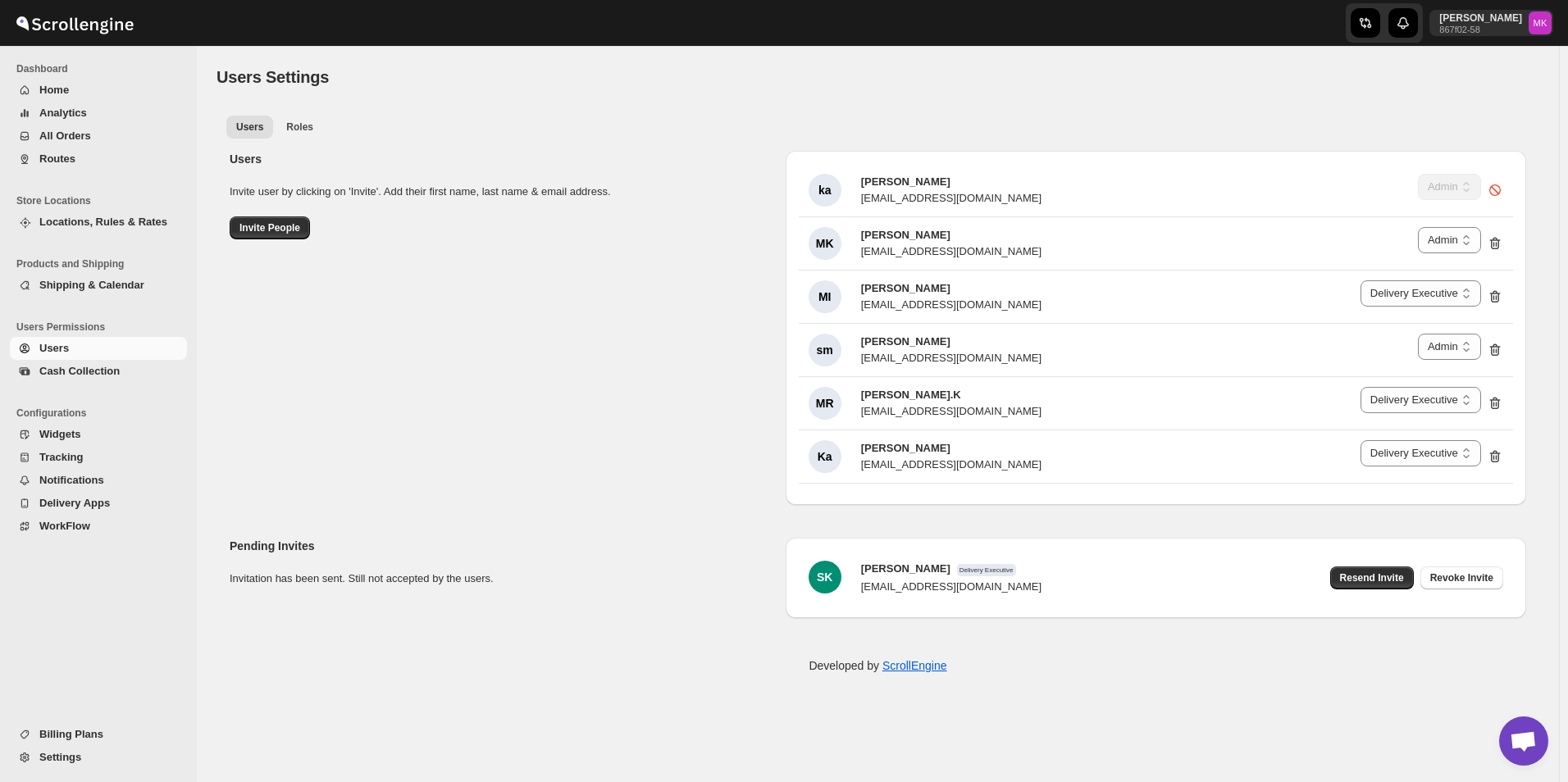
click at [87, 111] on span "Analytics" at bounding box center [111, 113] width 145 height 16
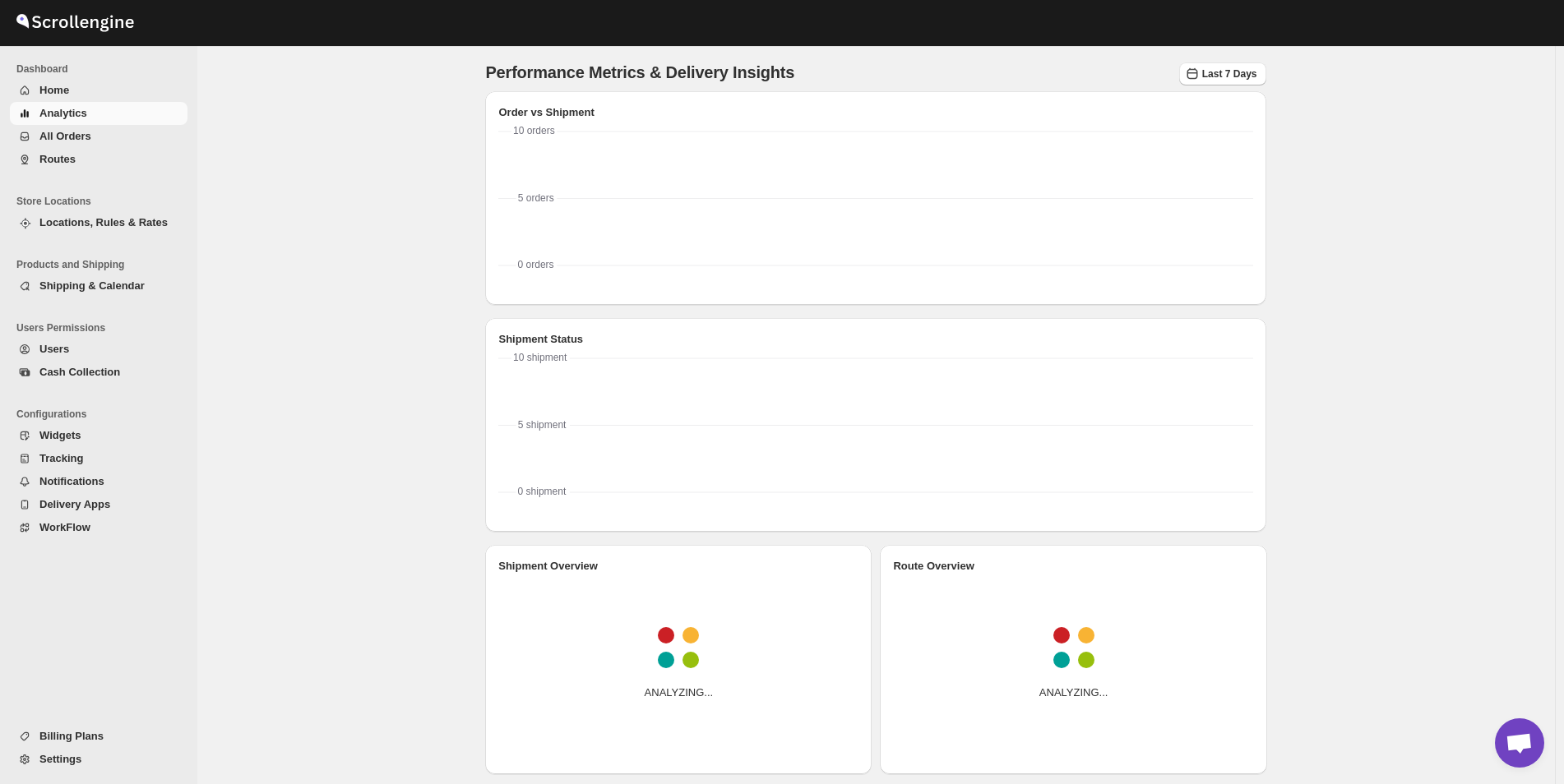
click at [69, 143] on span "All Orders" at bounding box center [111, 137] width 145 height 16
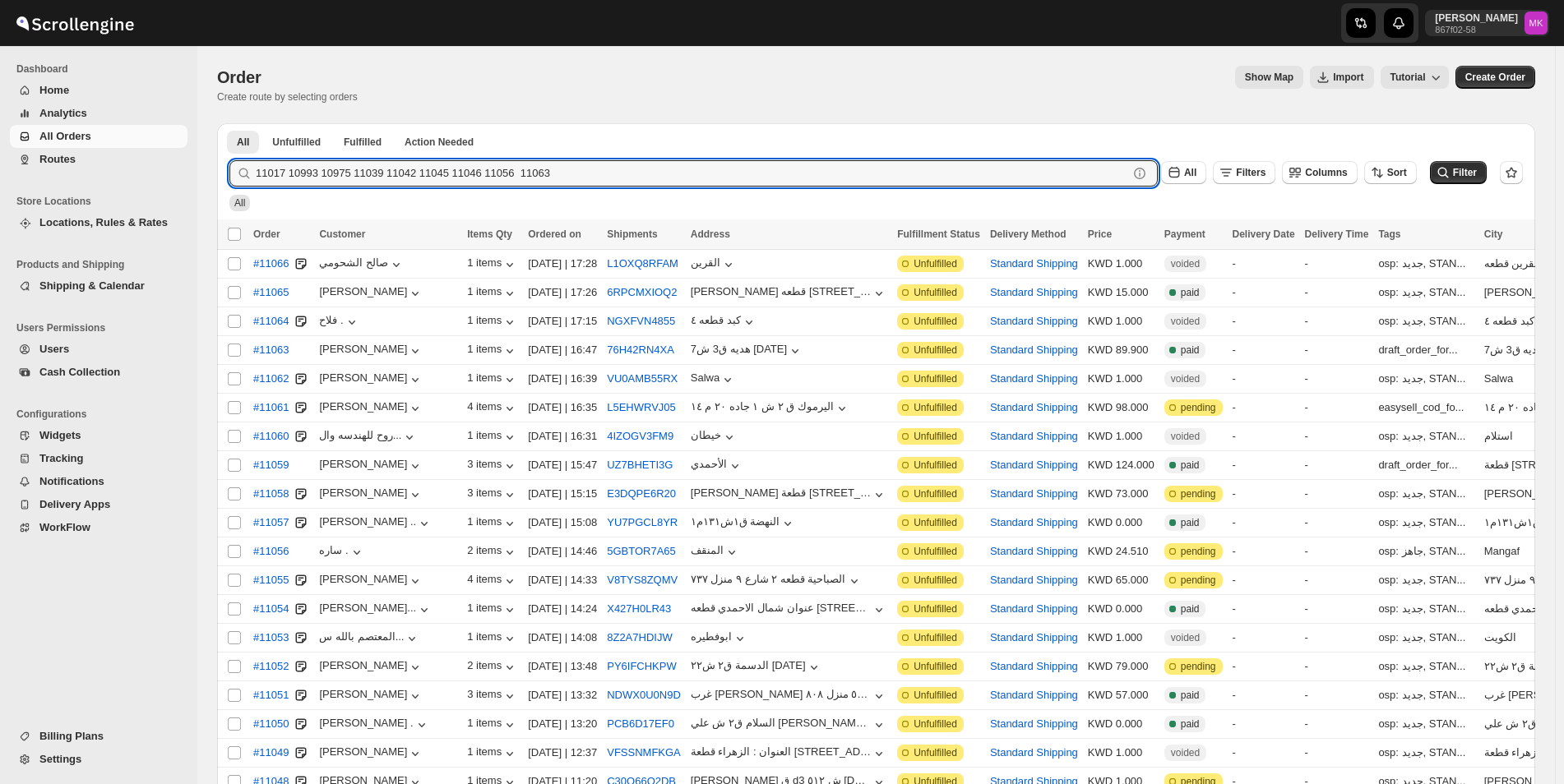
drag, startPoint x: 288, startPoint y: 175, endPoint x: 1160, endPoint y: 246, distance: 874.9
click at [1147, 246] on div "All Unfulfilled Fulfilled Action Needed Tab Filters All Unfulfilled Fulfilled A…" at bounding box center [876, 495] width 1318 height 744
type input "11017"
click at [229, 123] on button "Submit" at bounding box center [252, 131] width 47 height 17
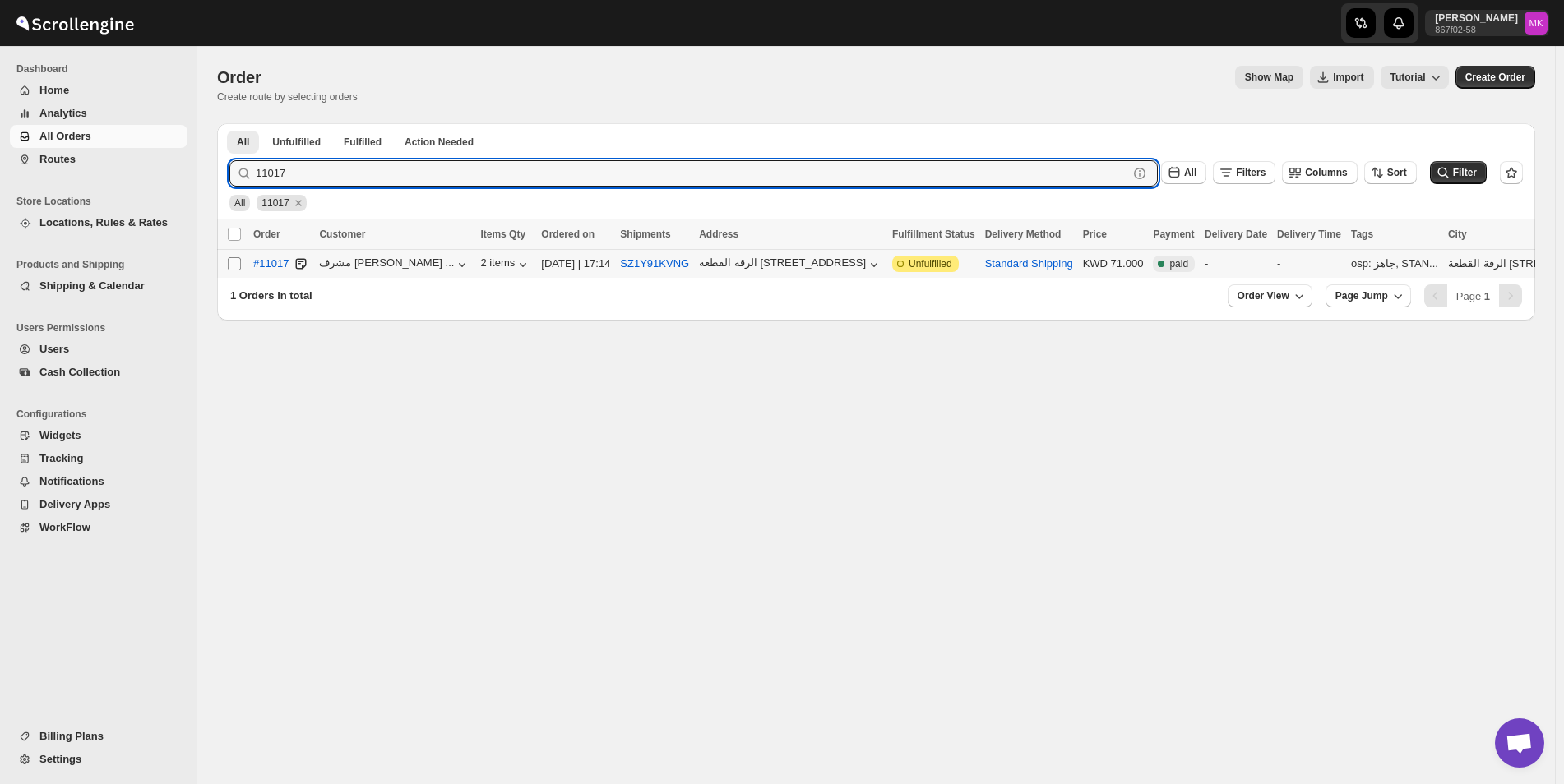
click at [238, 269] on input "Select order" at bounding box center [234, 264] width 13 height 13
checkbox input "true"
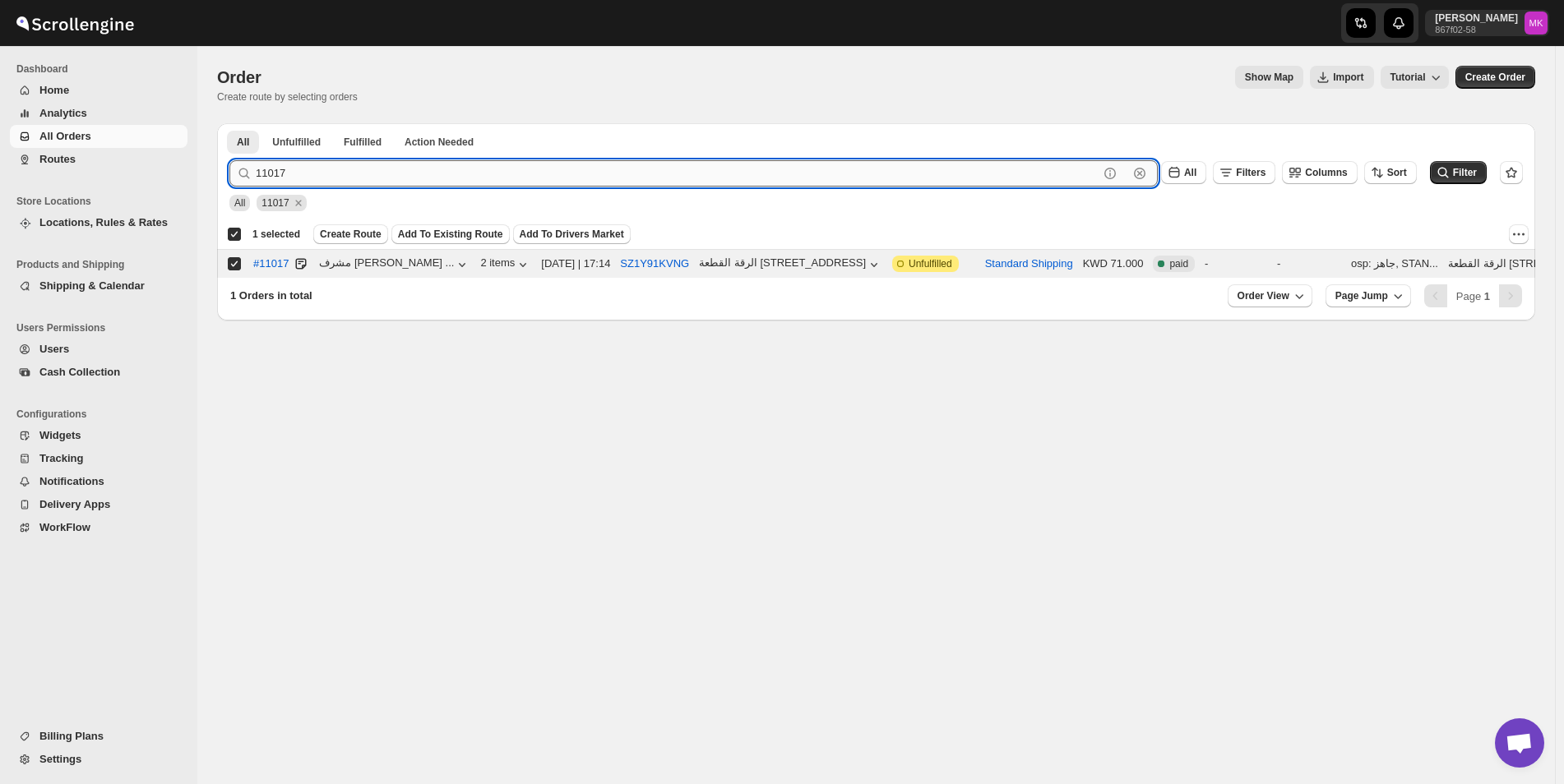
click at [319, 175] on input "11017" at bounding box center [677, 173] width 843 height 26
paste input "0993 10975 11039 11042 11045 11046 11056 11063"
drag, startPoint x: 287, startPoint y: 173, endPoint x: 1451, endPoint y: 174, distance: 1164.0
click at [1314, 174] on div "10993 10975 11039 11042 11045 11046 11056 11063 Clear All Filters Columns Sort" at bounding box center [823, 173] width 1188 height 26
type input "10993"
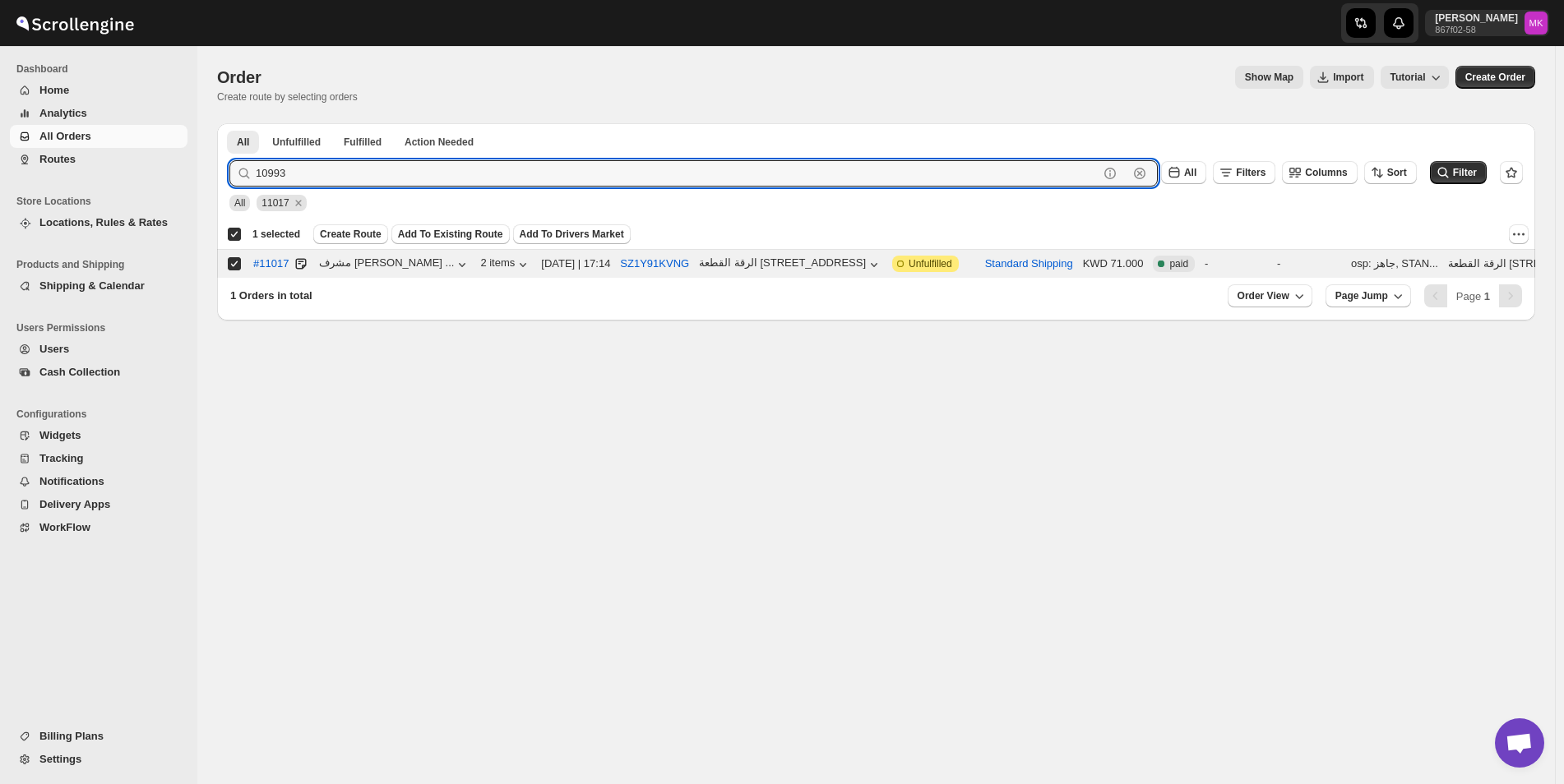
click at [229, 123] on button "Submit" at bounding box center [252, 131] width 47 height 17
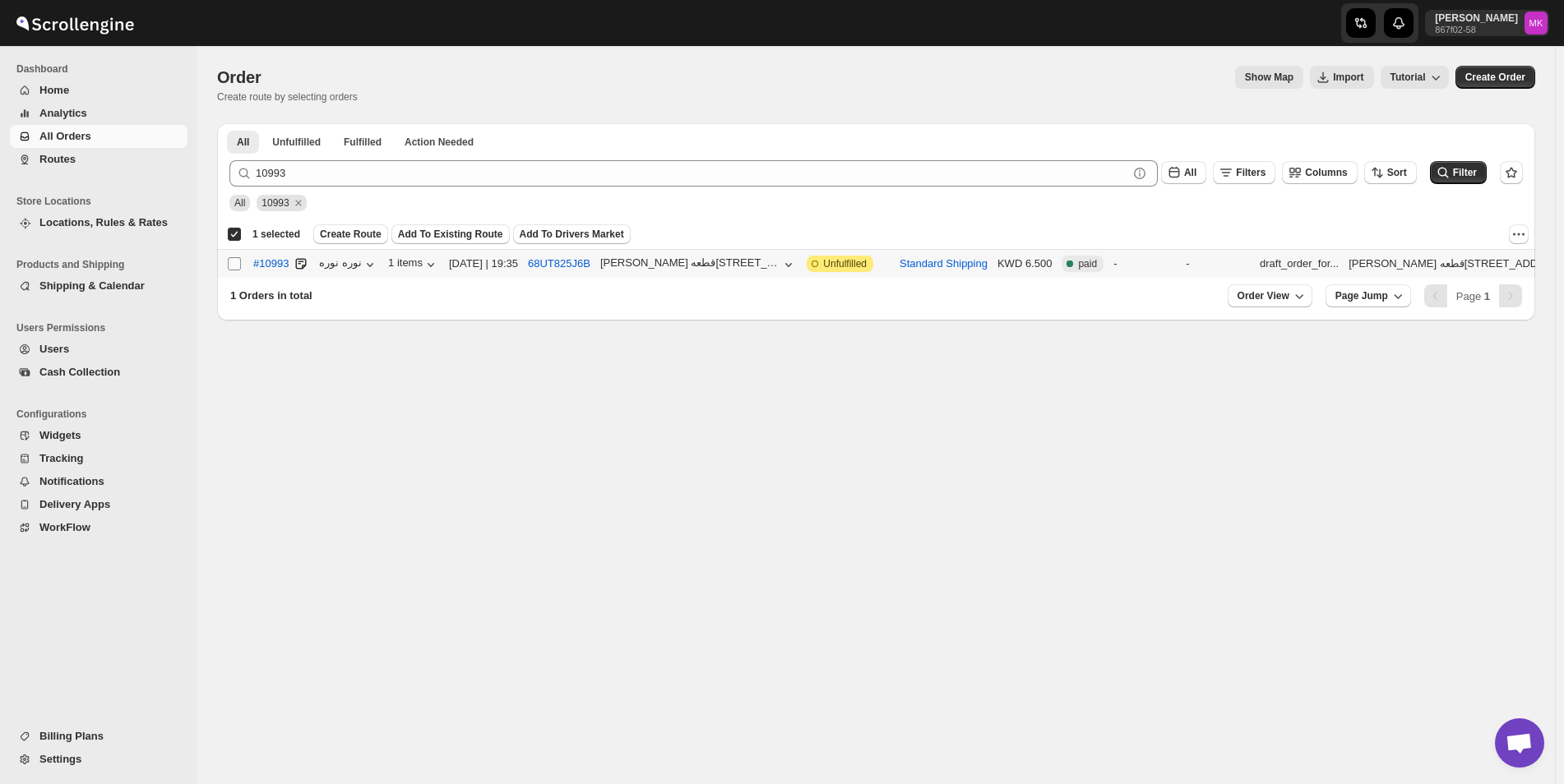
click at [239, 260] on input "Select order" at bounding box center [234, 264] width 13 height 13
checkbox input "true"
checkbox input "false"
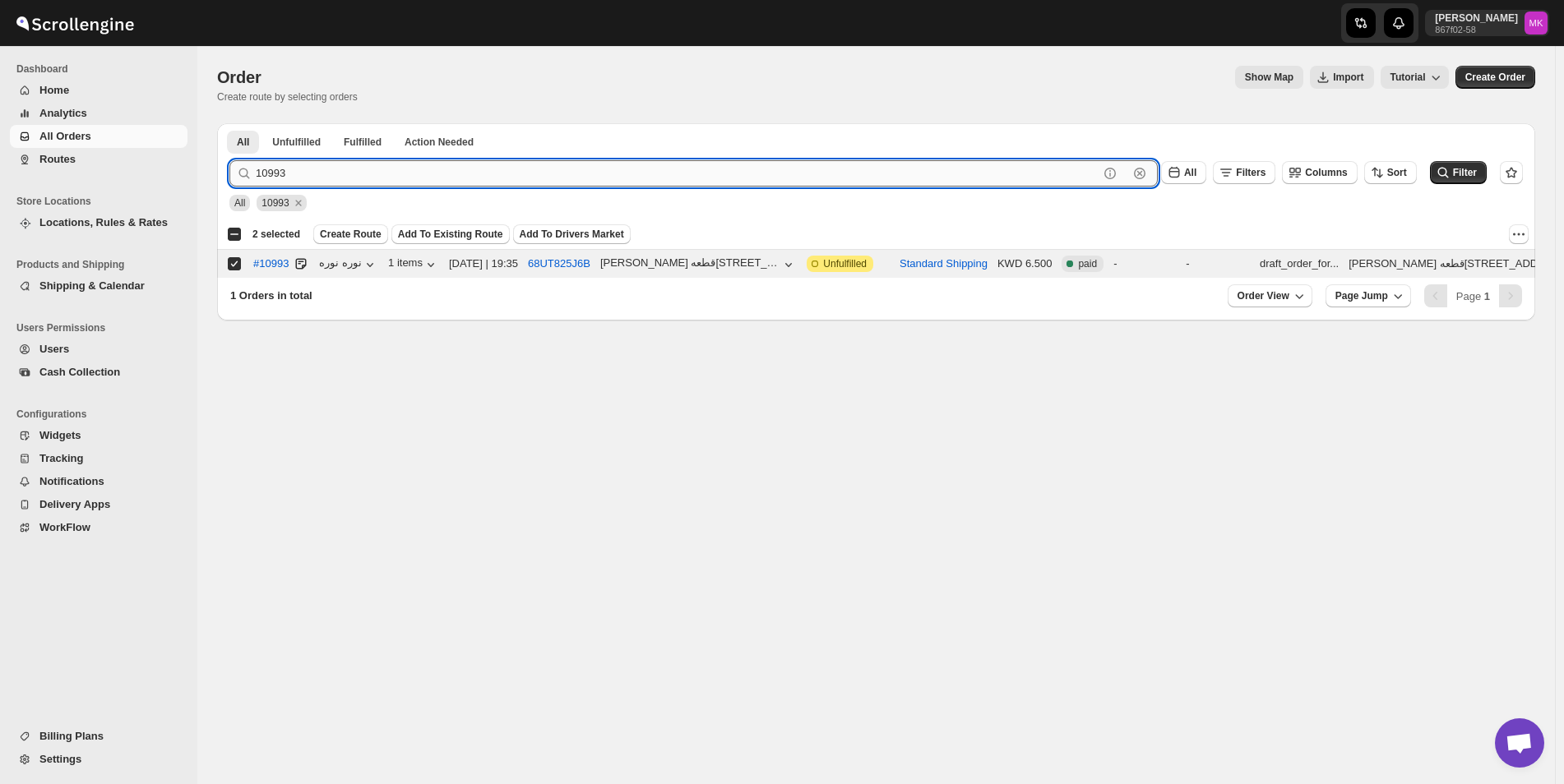
click at [371, 177] on input "10993" at bounding box center [677, 173] width 843 height 26
paste input "75 11039 11042 11045 11046 11056 1106"
click at [289, 177] on input "10975 11039 11042 11045 11046 11056 11063" at bounding box center [677, 173] width 843 height 26
drag, startPoint x: 283, startPoint y: 172, endPoint x: 911, endPoint y: 212, distance: 629.3
click at [905, 210] on form "Submit 10975 11039 11042 11045 11046 11056 11063 Clear All Filters Columns Sort…" at bounding box center [876, 179] width 1294 height 64
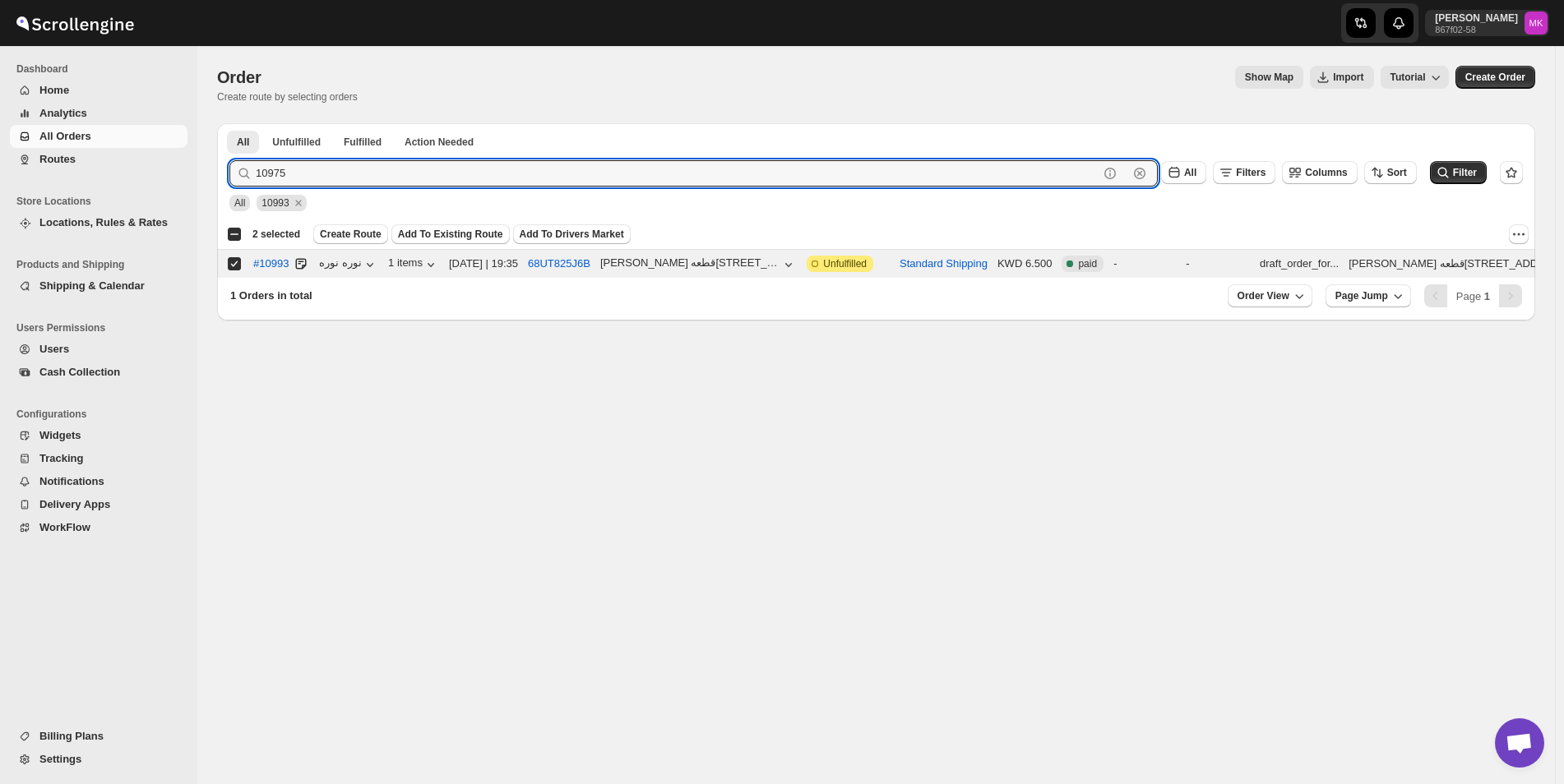
type input "10975"
click at [229, 123] on button "Submit" at bounding box center [252, 131] width 47 height 17
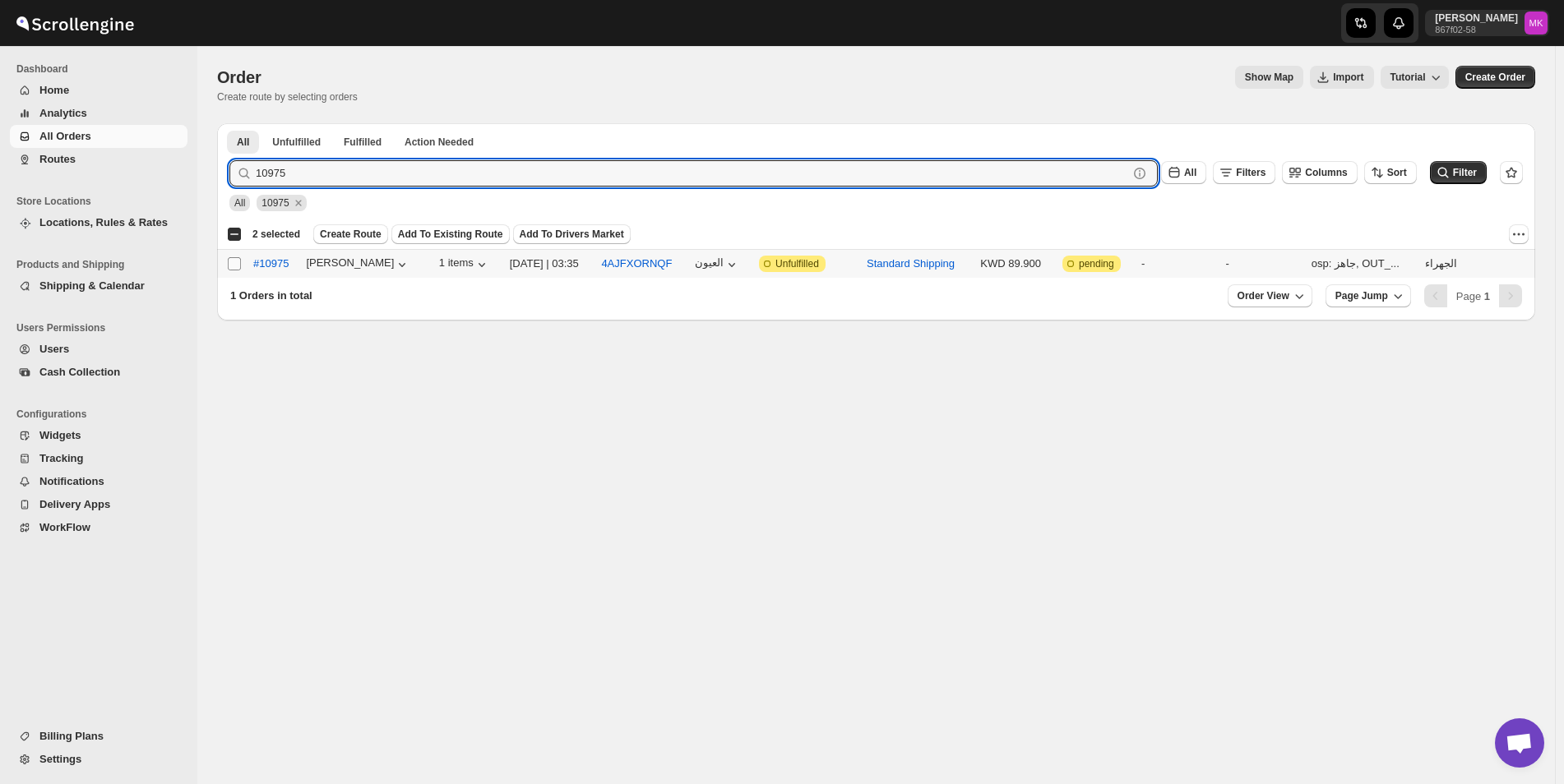
click at [235, 265] on input "Select order" at bounding box center [234, 264] width 13 height 13
checkbox input "true"
click at [367, 162] on input "10975" at bounding box center [677, 173] width 843 height 26
paste input "11039 11042 11045 11046 11056 11063"
drag, startPoint x: 288, startPoint y: 185, endPoint x: 873, endPoint y: 186, distance: 585.0
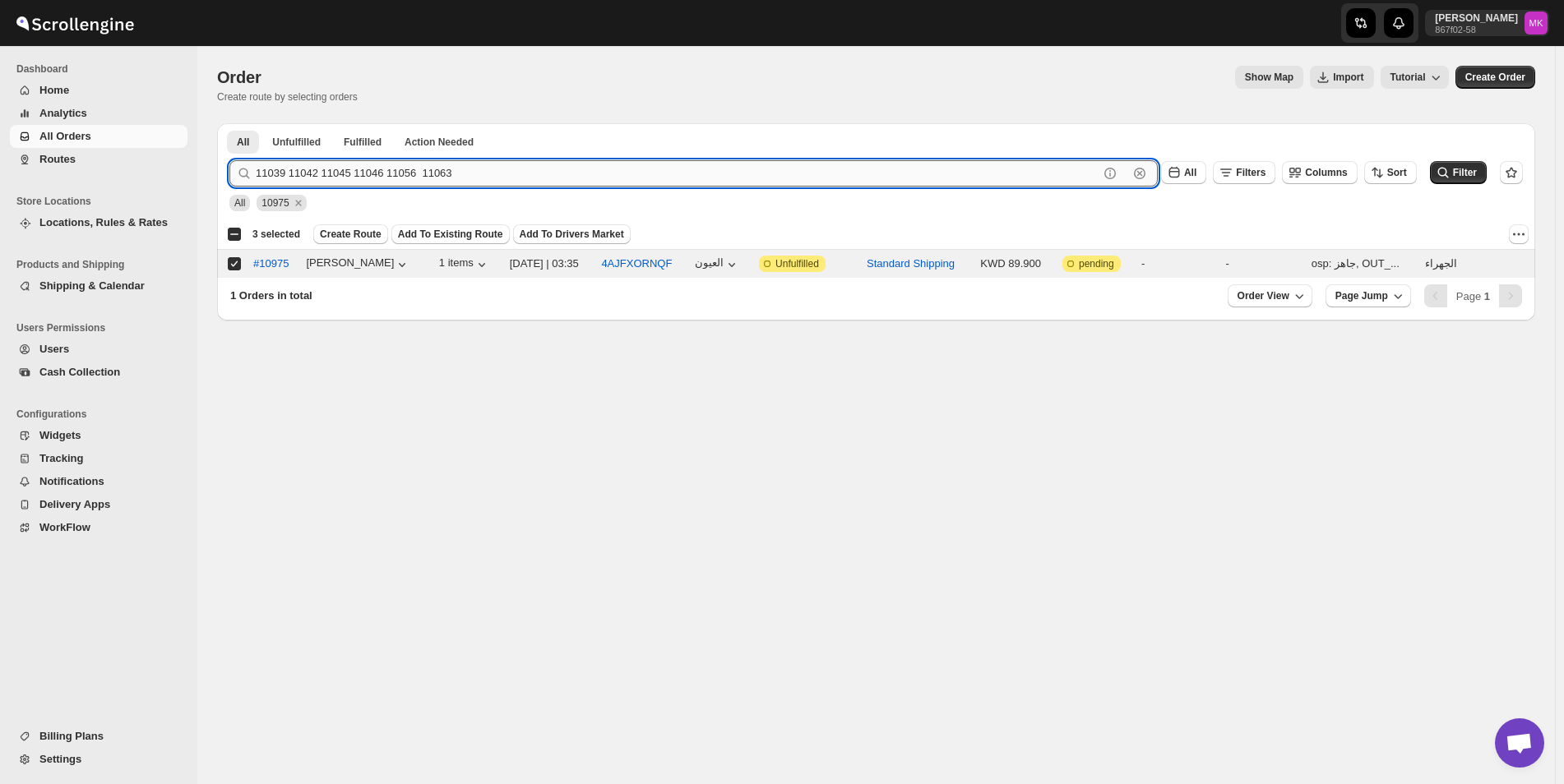
click at [692, 185] on input "11039 11042 11045 11046 11056 11063" at bounding box center [677, 173] width 843 height 26
type input "11039"
click at [229, 123] on button "Submit" at bounding box center [252, 131] width 47 height 17
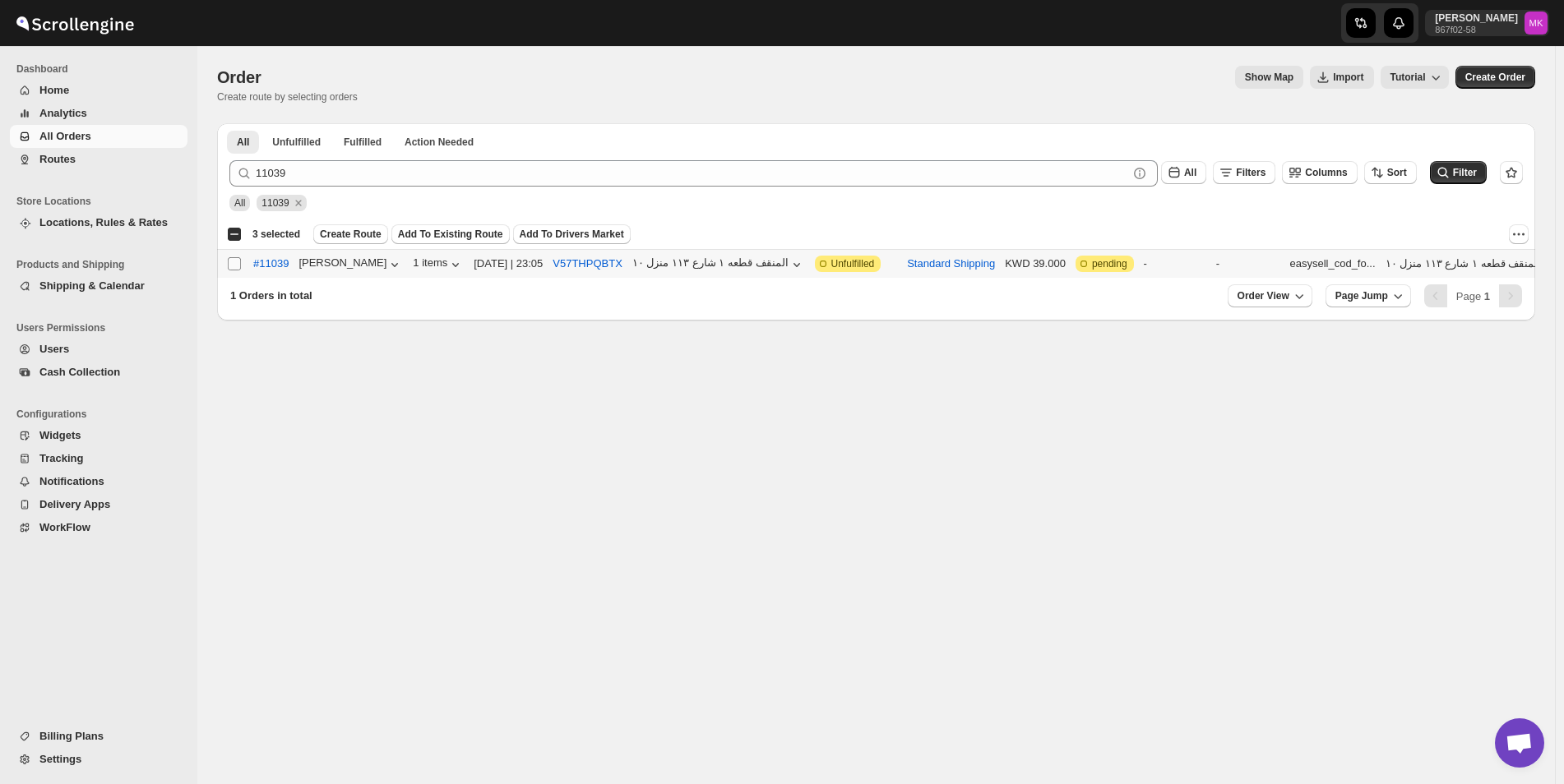
click at [236, 257] on input "Select order" at bounding box center [234, 264] width 13 height 13
checkbox input "true"
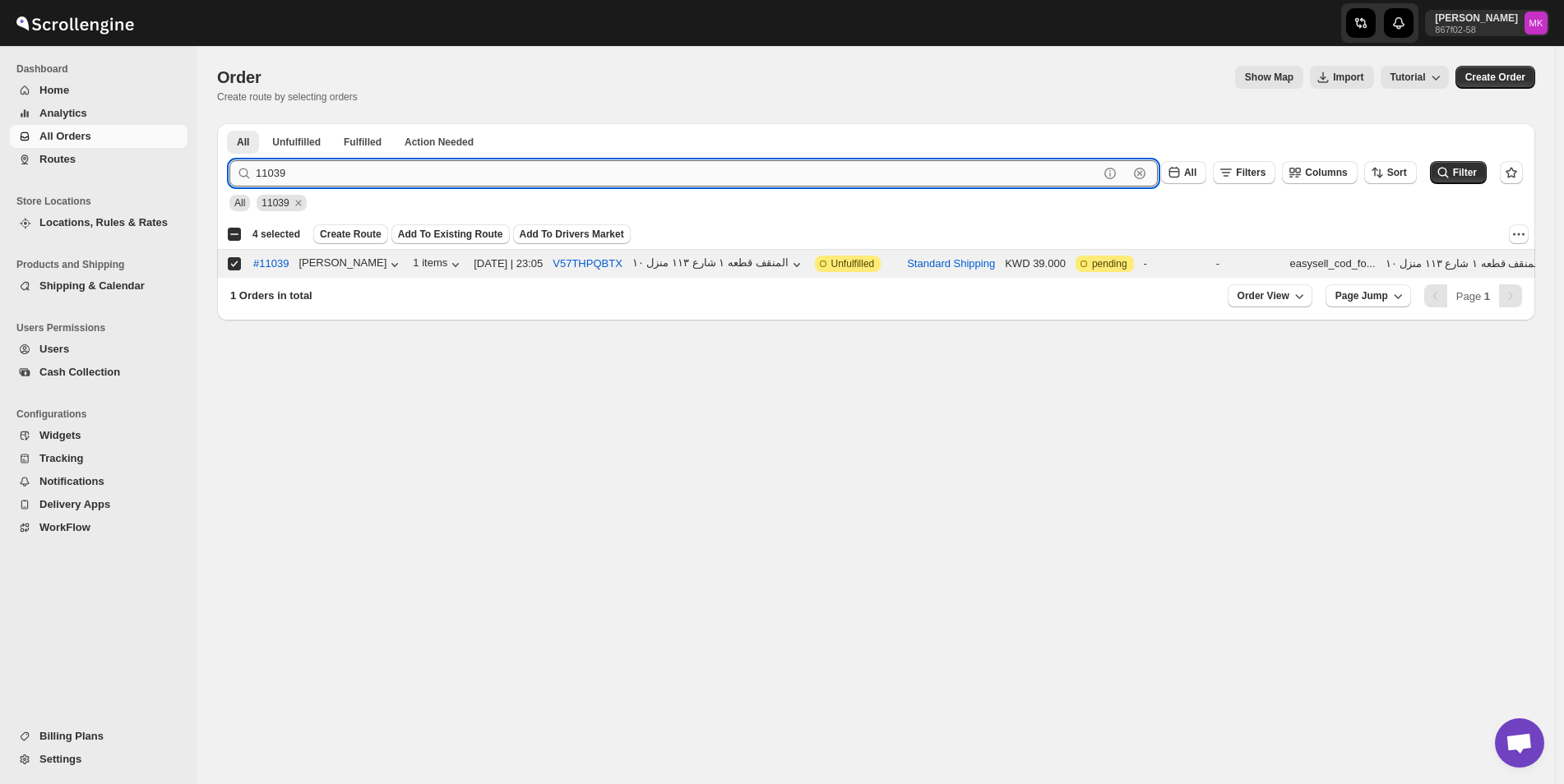
click at [341, 171] on input "11039" at bounding box center [677, 173] width 843 height 26
paste input "42 11045 11046 11056 11063"
drag, startPoint x: 288, startPoint y: 178, endPoint x: 871, endPoint y: 205, distance: 583.6
click at [792, 200] on form "Submit 11042 11045 11046 11056 11063 Clear All Filters Columns Sort Filter All …" at bounding box center [876, 179] width 1294 height 64
type input "11042"
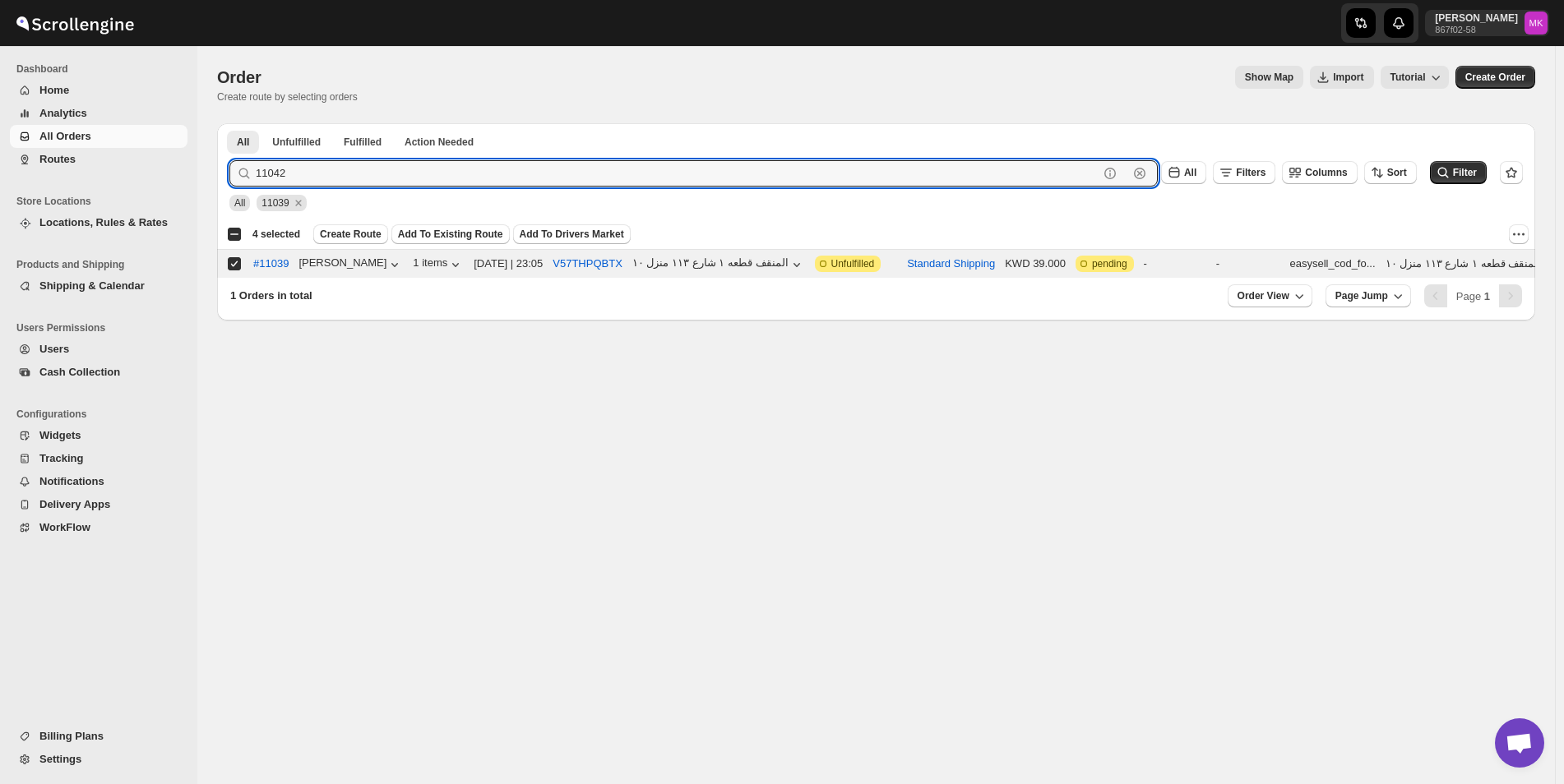
click at [229, 123] on button "Submit" at bounding box center [252, 131] width 47 height 17
click at [241, 264] on span at bounding box center [235, 264] width 15 height 15
click at [241, 264] on input "Select order" at bounding box center [234, 264] width 13 height 13
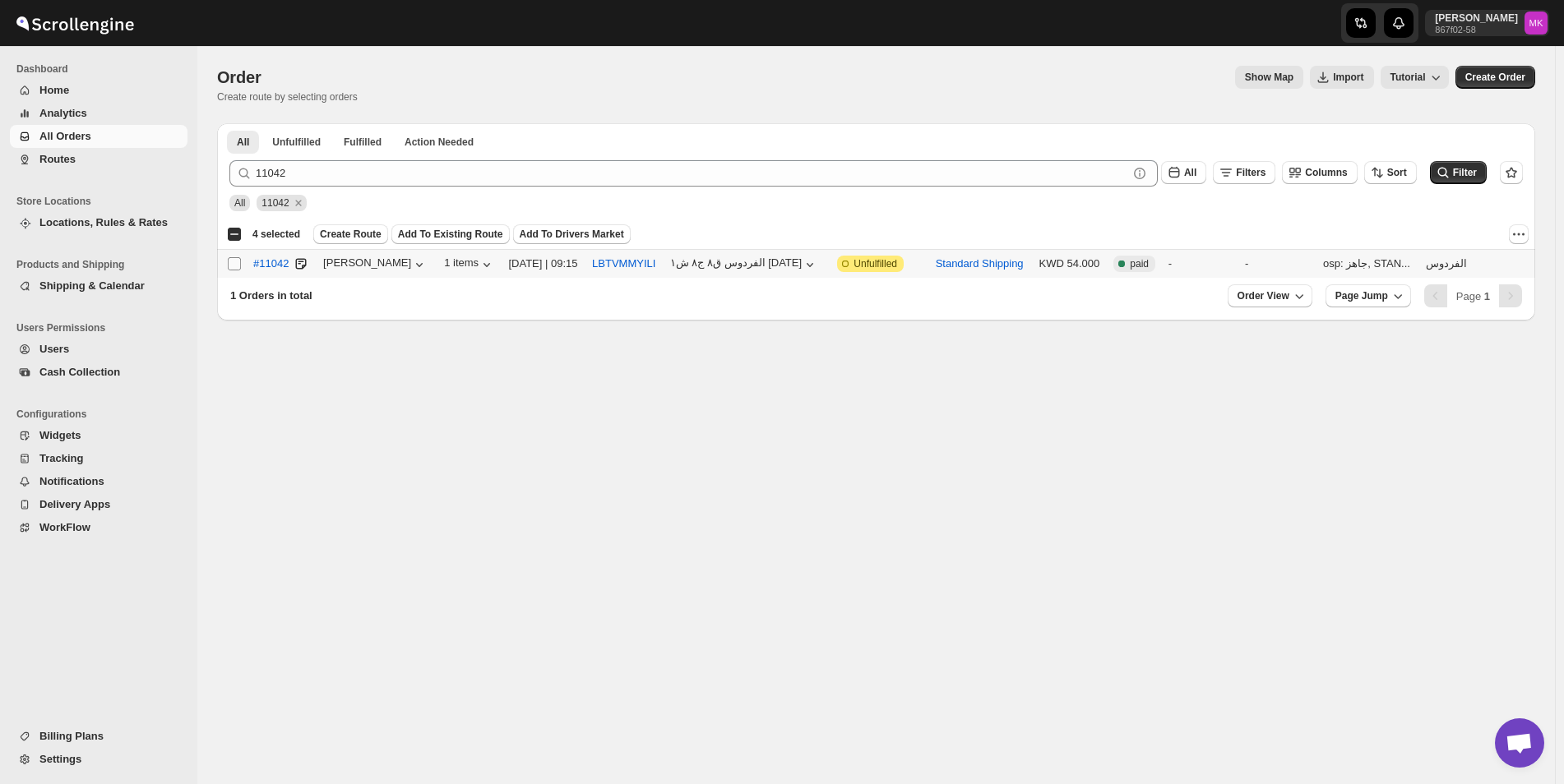
click at [236, 270] on td "Select order" at bounding box center [233, 265] width 31 height 29
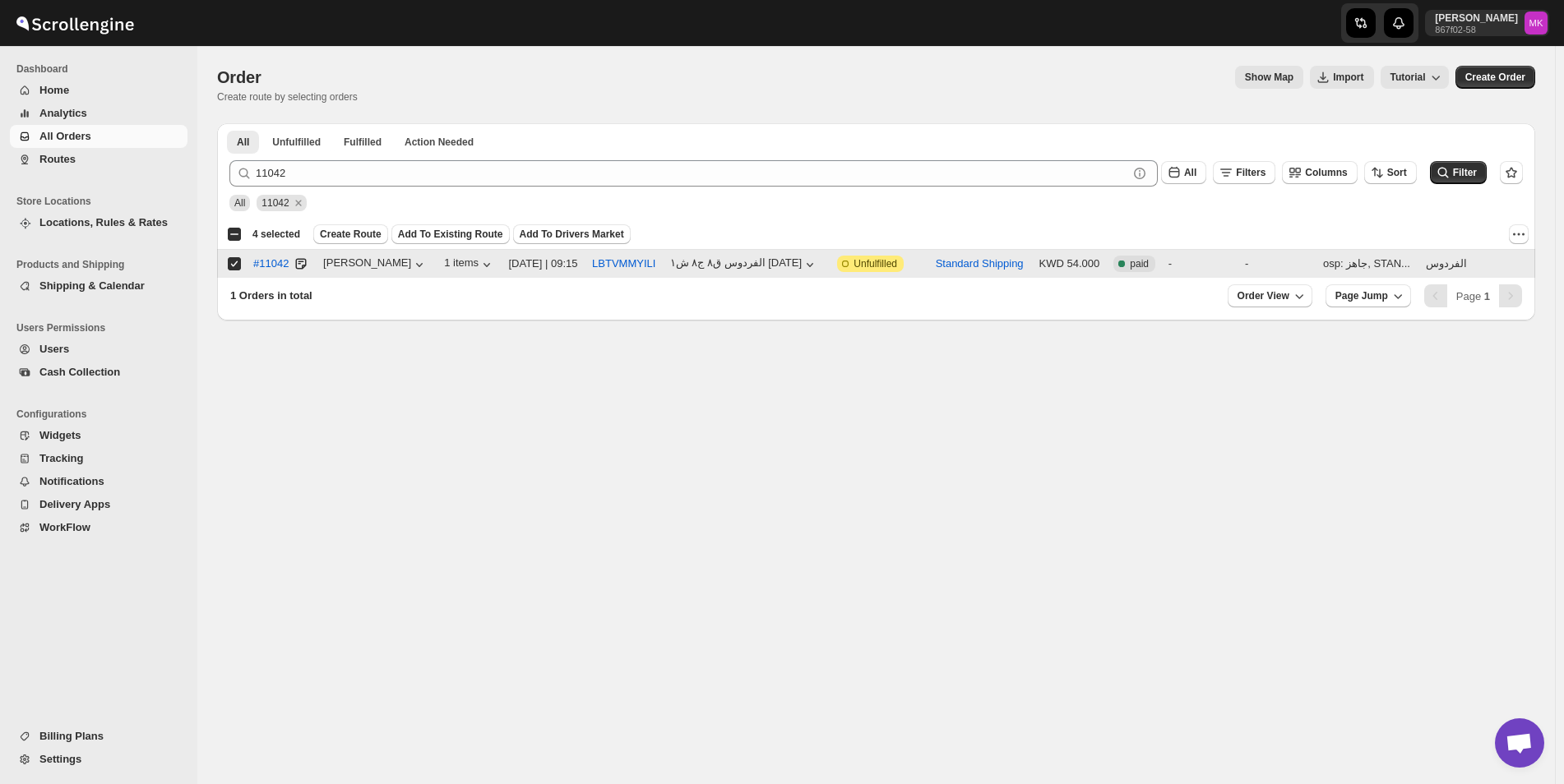
checkbox input "true"
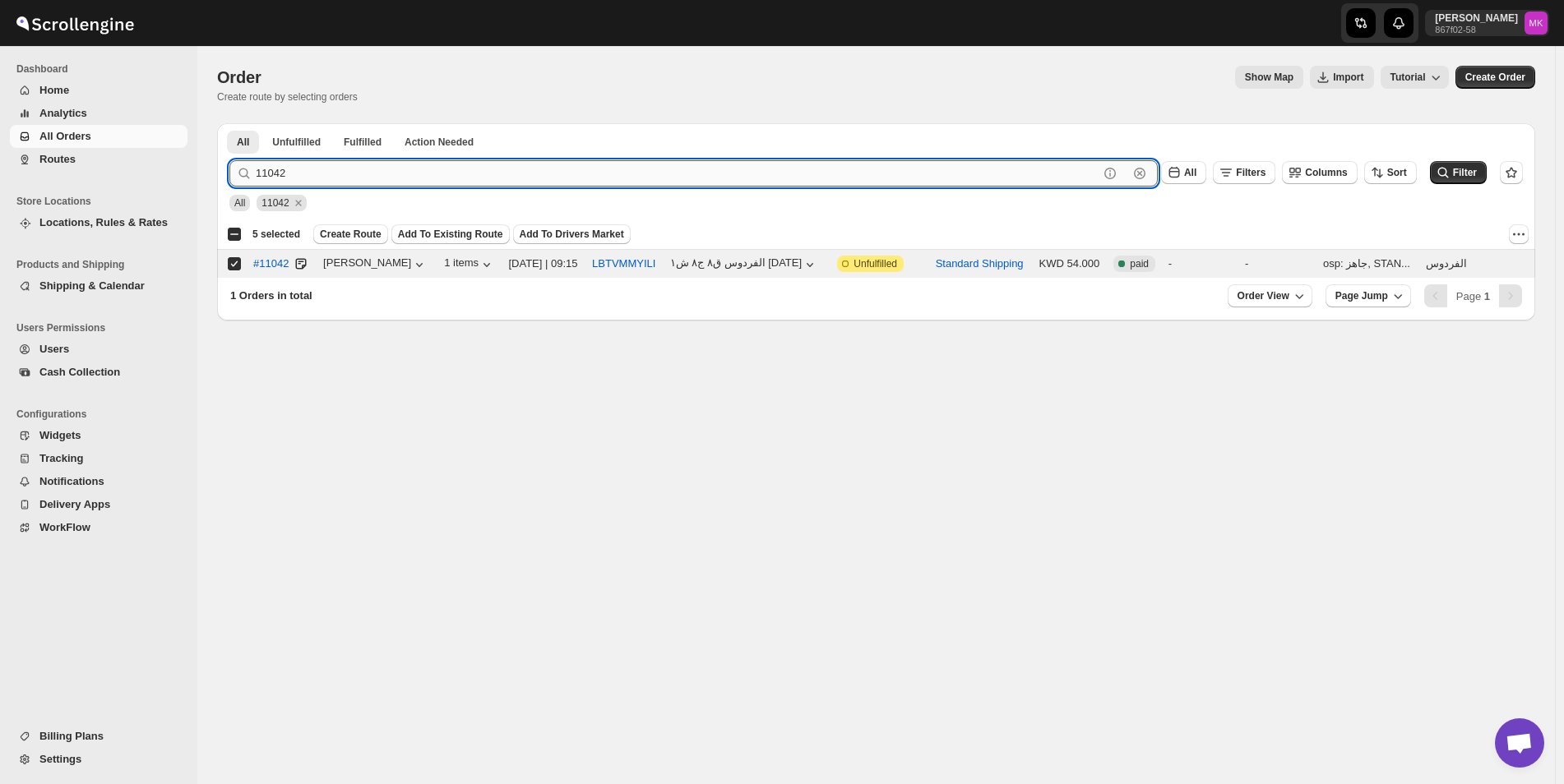
click at [331, 162] on input "11042" at bounding box center [677, 173] width 843 height 26
paste input "5 11046 11056 11063"
drag, startPoint x: 287, startPoint y: 176, endPoint x: 969, endPoint y: 174, distance: 682.0
click at [833, 174] on input "11045 11046 11056 11063" at bounding box center [677, 173] width 843 height 26
type input "11045"
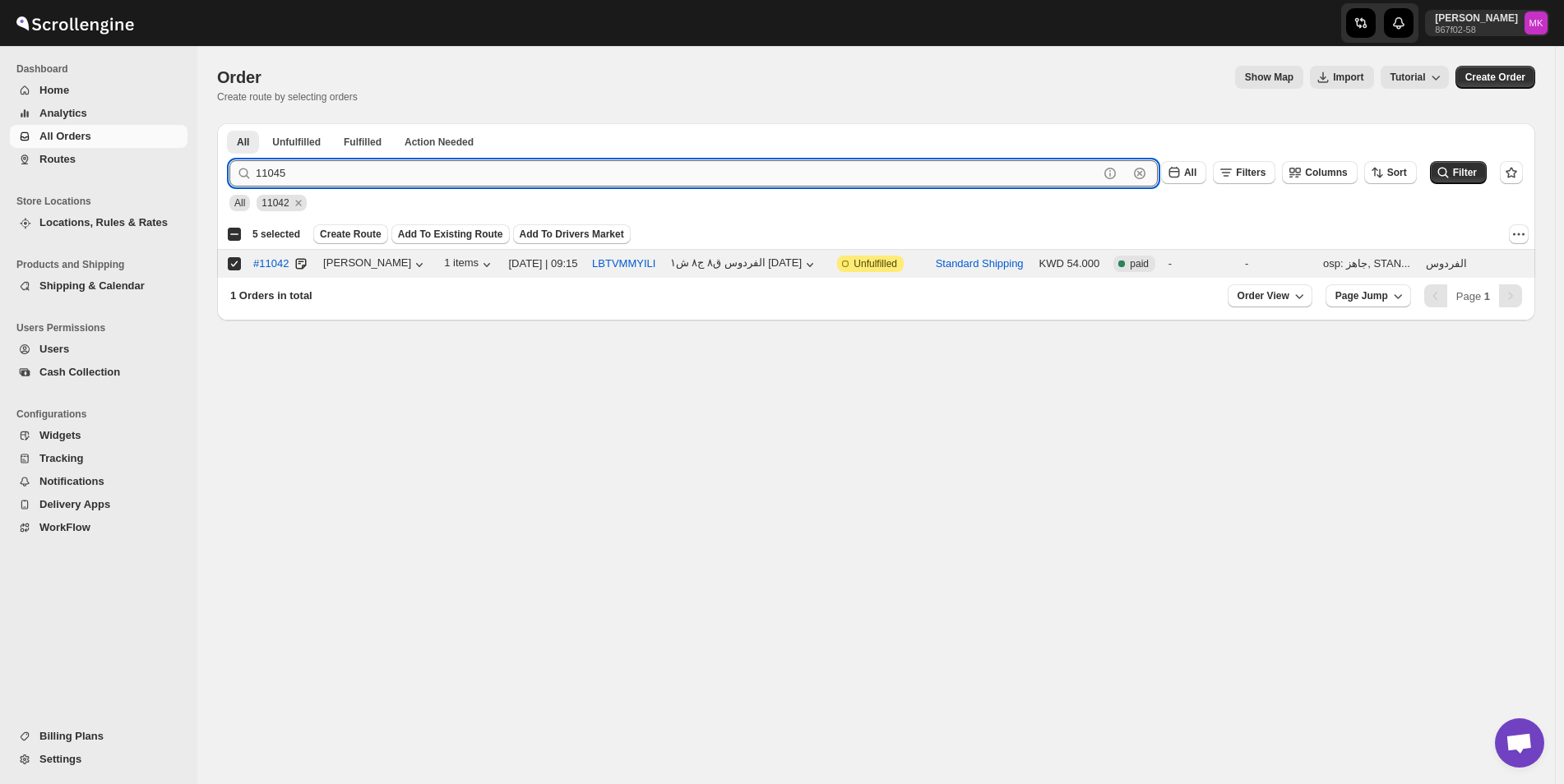
click at [229, 123] on button "Submit" at bounding box center [252, 131] width 47 height 17
click at [236, 267] on input "Select order" at bounding box center [234, 264] width 13 height 13
checkbox input "true"
click at [300, 178] on input "11045" at bounding box center [677, 173] width 843 height 26
paste input "6 11056 11063"
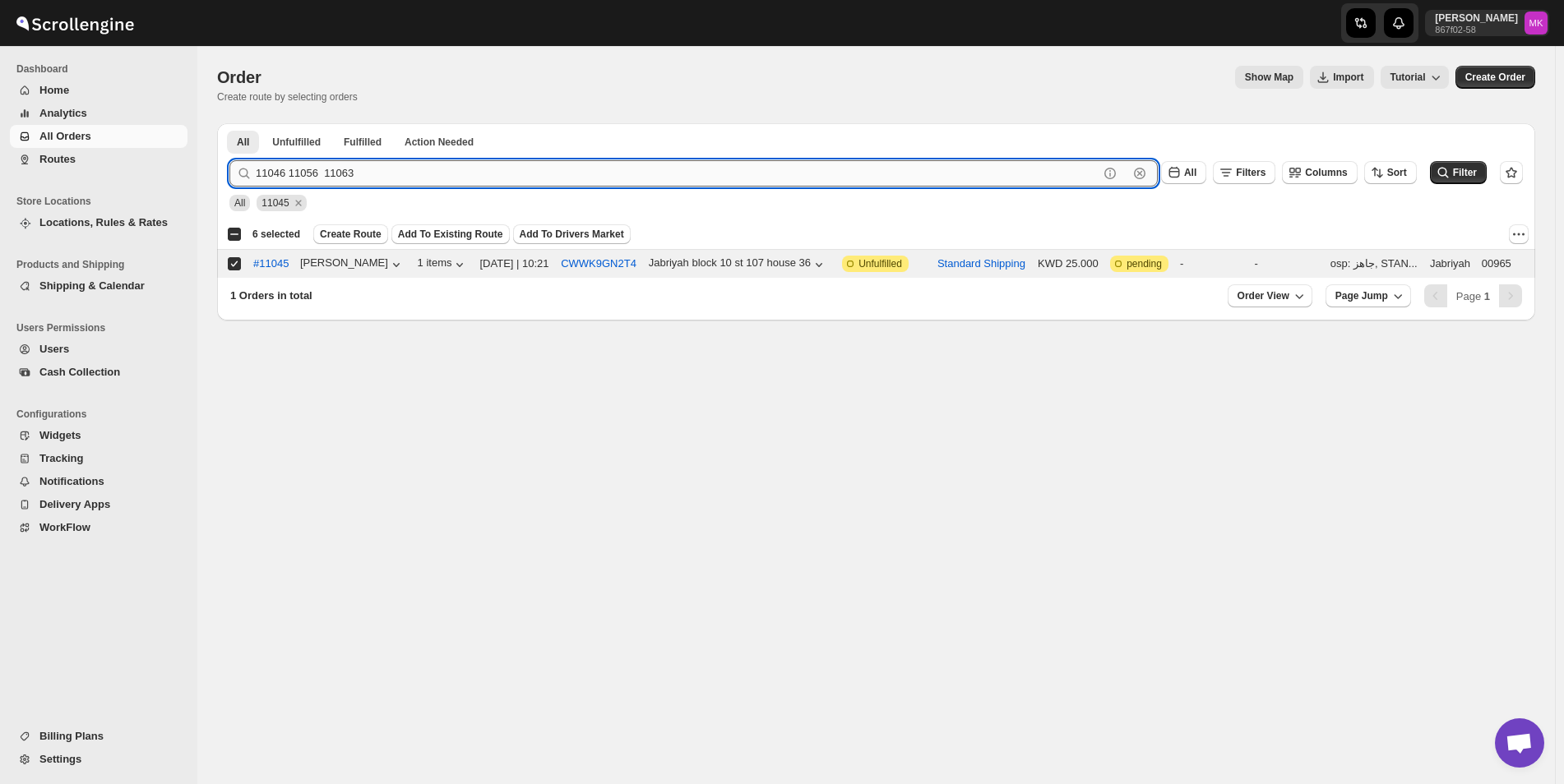
drag, startPoint x: 287, startPoint y: 178, endPoint x: 801, endPoint y: 178, distance: 514.0
click at [735, 187] on form "Submit 11046 11056 11063 Clear All Filters Columns Sort Filter All 11045" at bounding box center [876, 179] width 1294 height 64
type input "11046"
click at [229, 123] on button "Submit" at bounding box center [252, 131] width 47 height 17
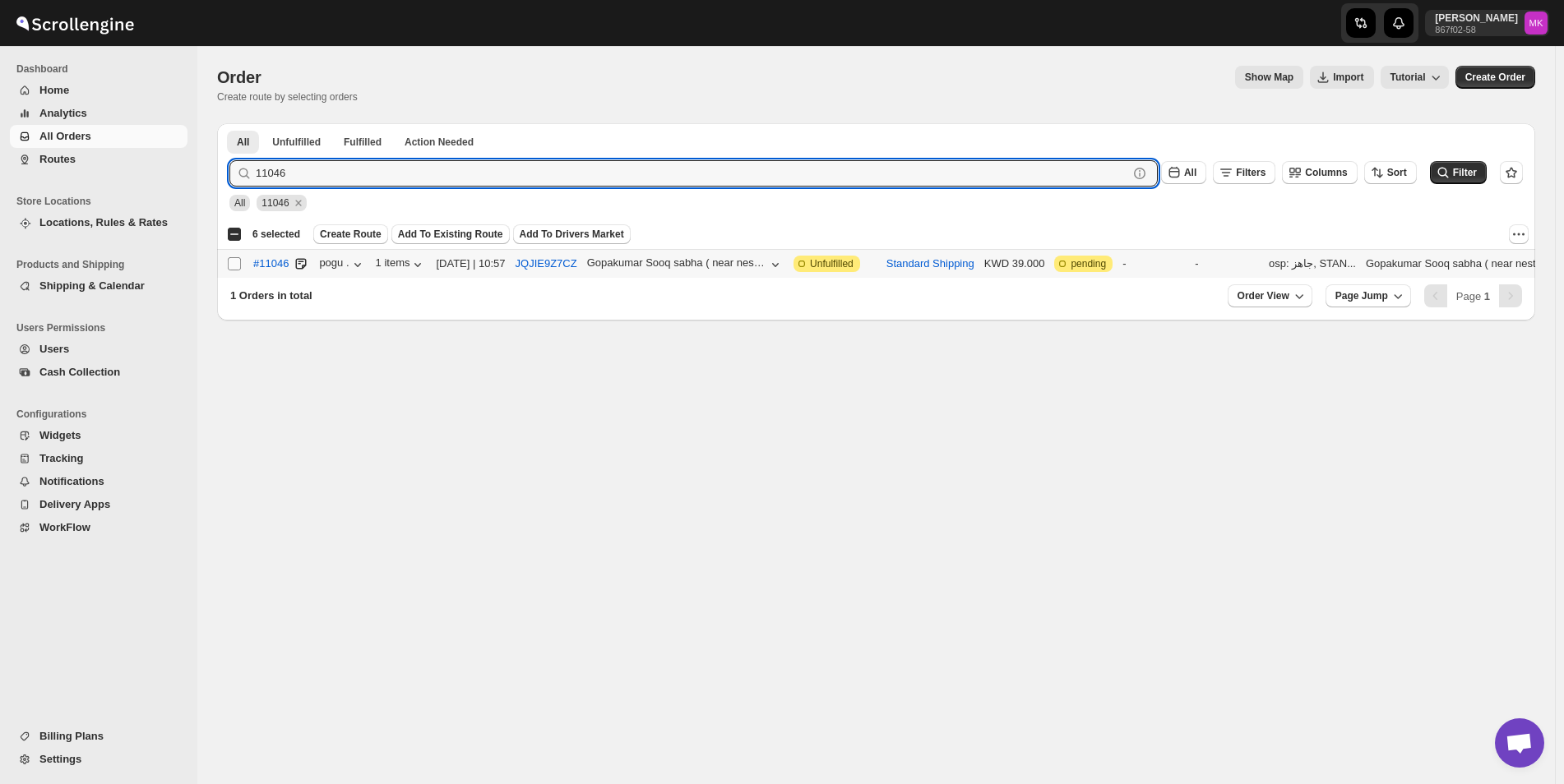
click at [240, 267] on input "Select order" at bounding box center [234, 264] width 13 height 13
checkbox input "true"
click at [329, 184] on input "11046" at bounding box center [677, 173] width 843 height 26
paste input "56 11063"
drag, startPoint x: 287, startPoint y: 182, endPoint x: 844, endPoint y: 173, distance: 557.1
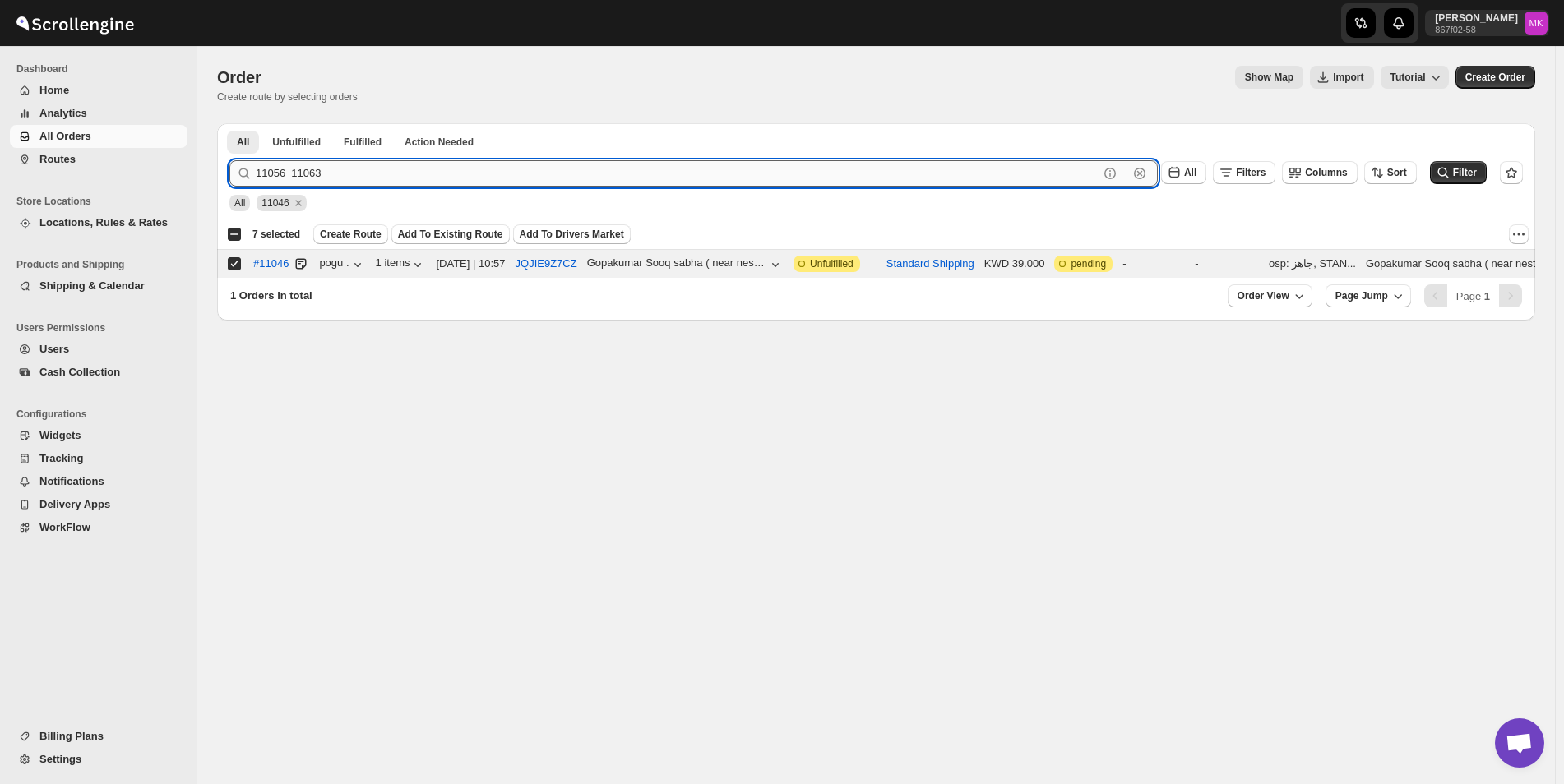
click at [791, 173] on input "11056 11063" at bounding box center [677, 173] width 843 height 26
type input "11056"
click at [229, 123] on button "Submit" at bounding box center [252, 131] width 47 height 17
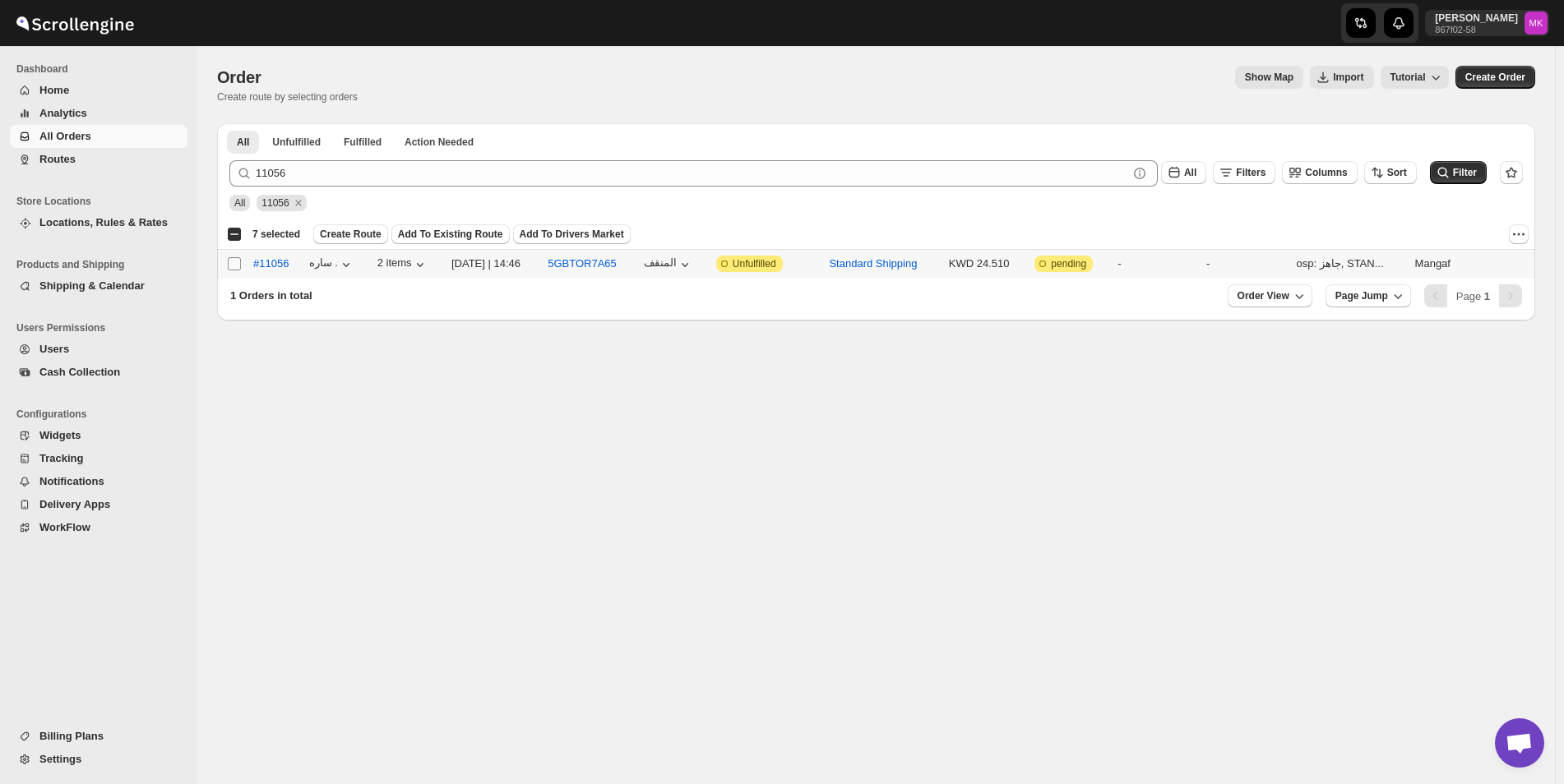
click at [240, 261] on input "Select order" at bounding box center [234, 264] width 13 height 13
checkbox input "true"
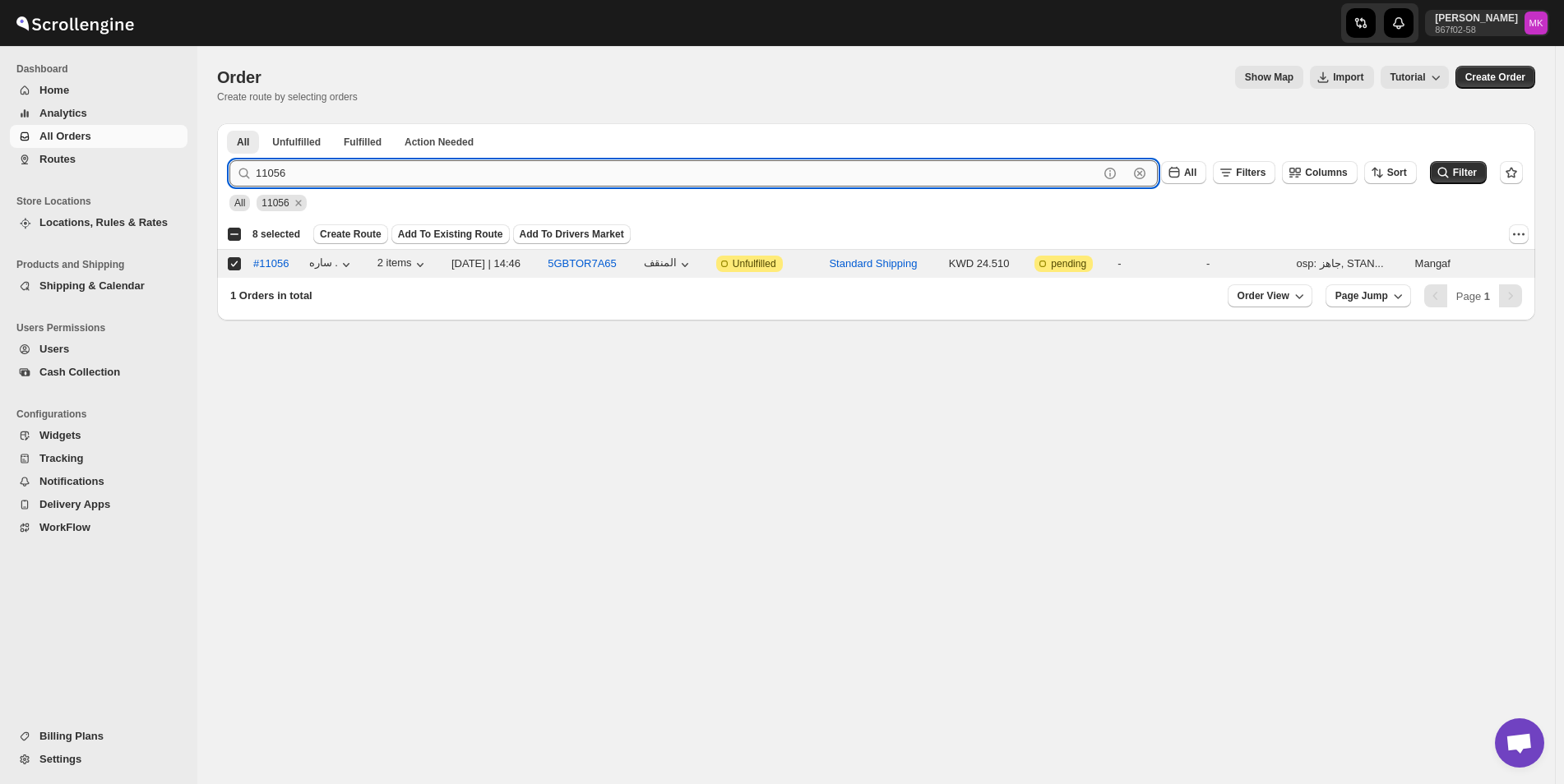
click at [350, 174] on input "11056" at bounding box center [677, 173] width 843 height 26
paste input "11063"
type input "11063"
click at [229, 123] on button "Submit" at bounding box center [252, 131] width 47 height 17
click at [238, 266] on input "Select order" at bounding box center [234, 264] width 13 height 13
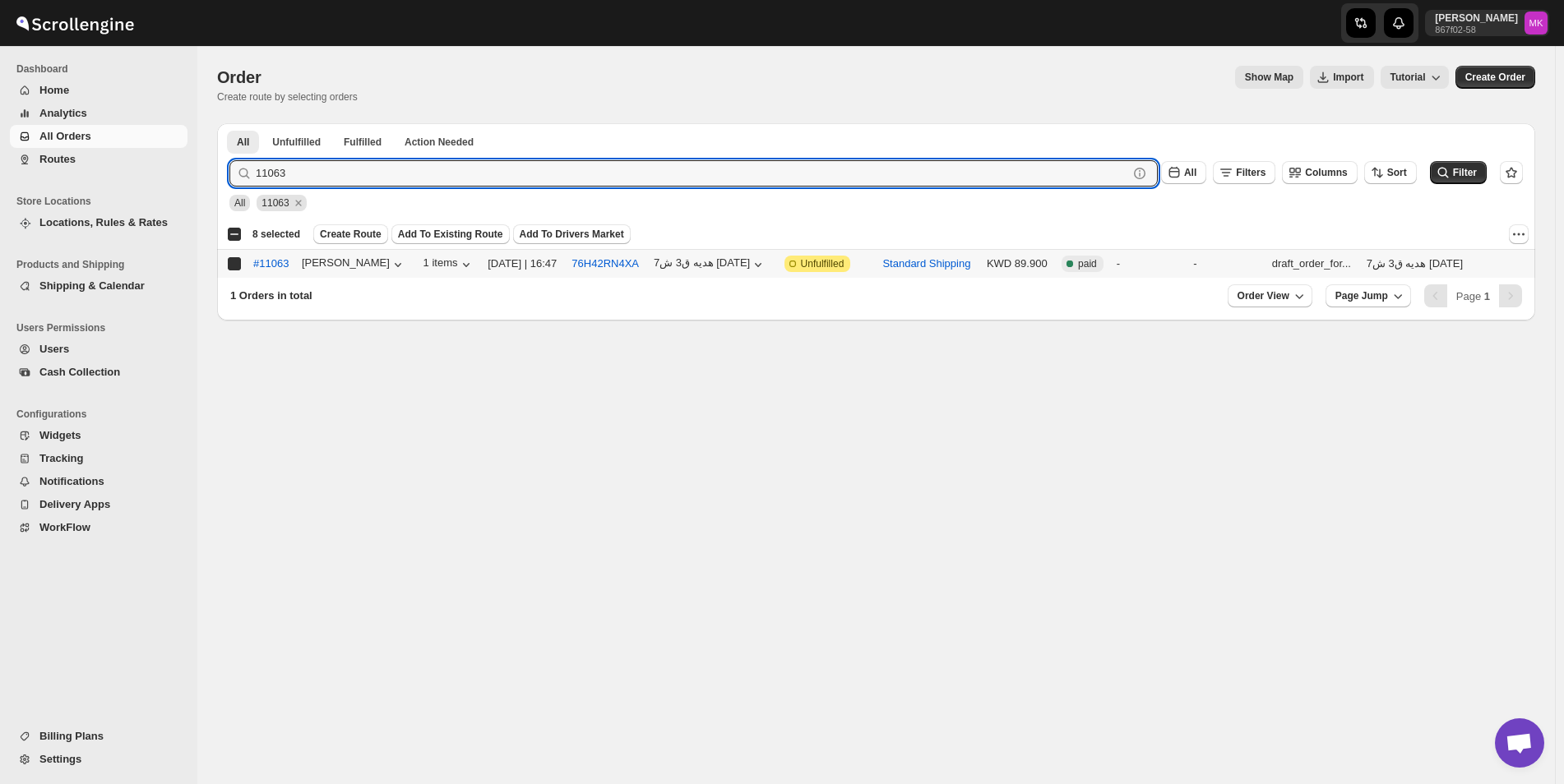
checkbox input "true"
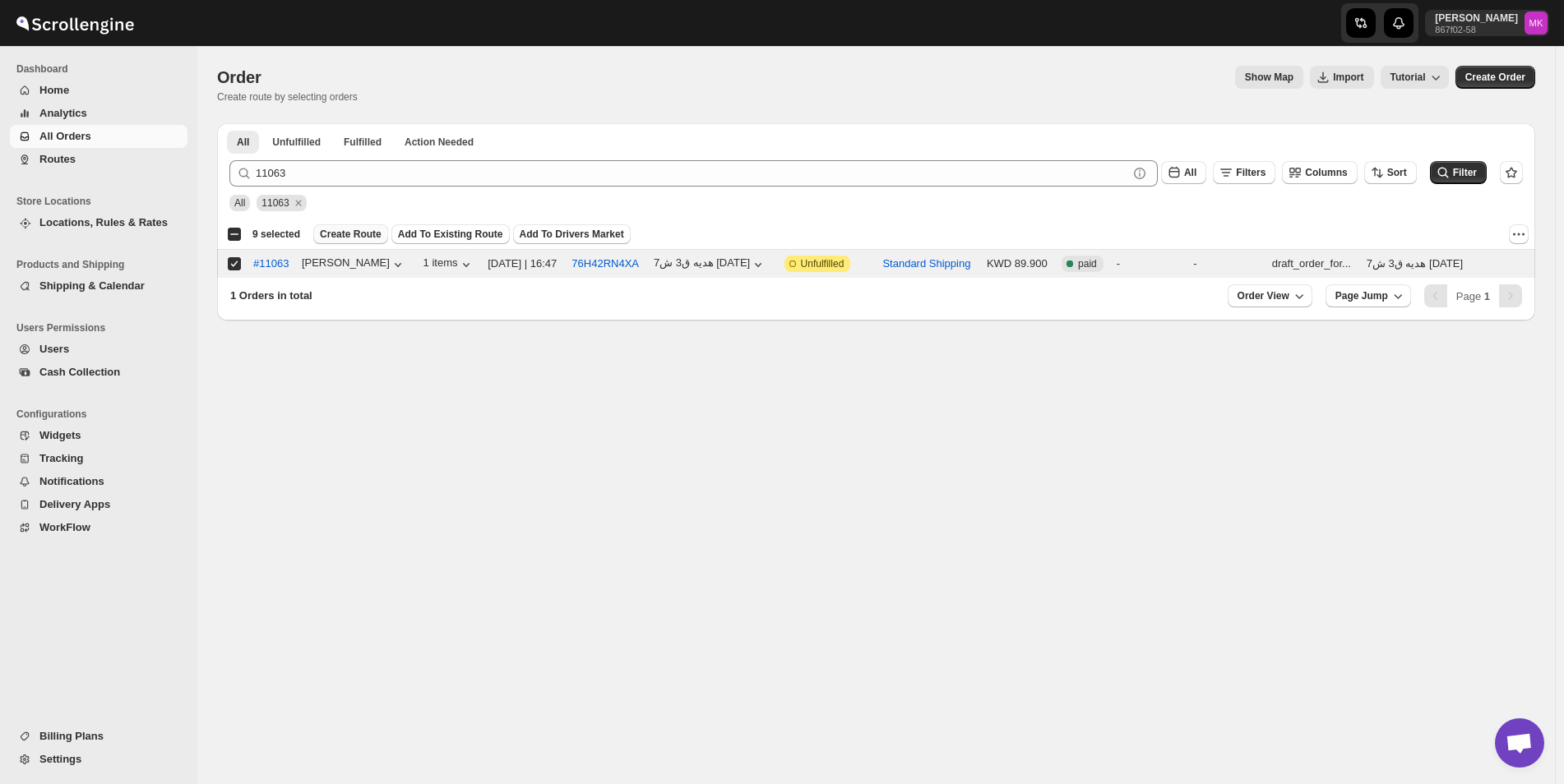
click at [355, 239] on span "Create Route" at bounding box center [351, 234] width 62 height 13
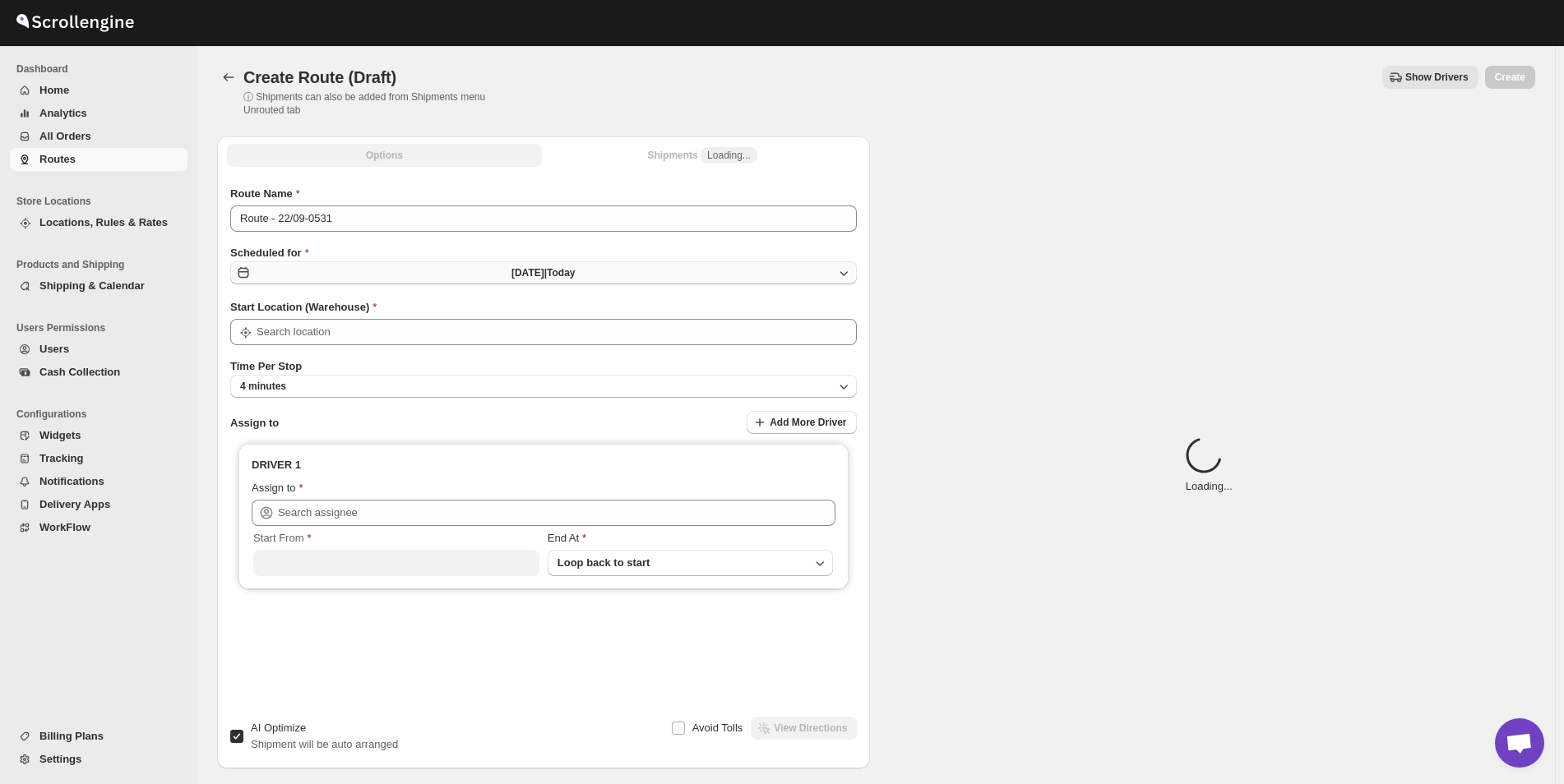
type input "[GEOGRAPHIC_DATA]"
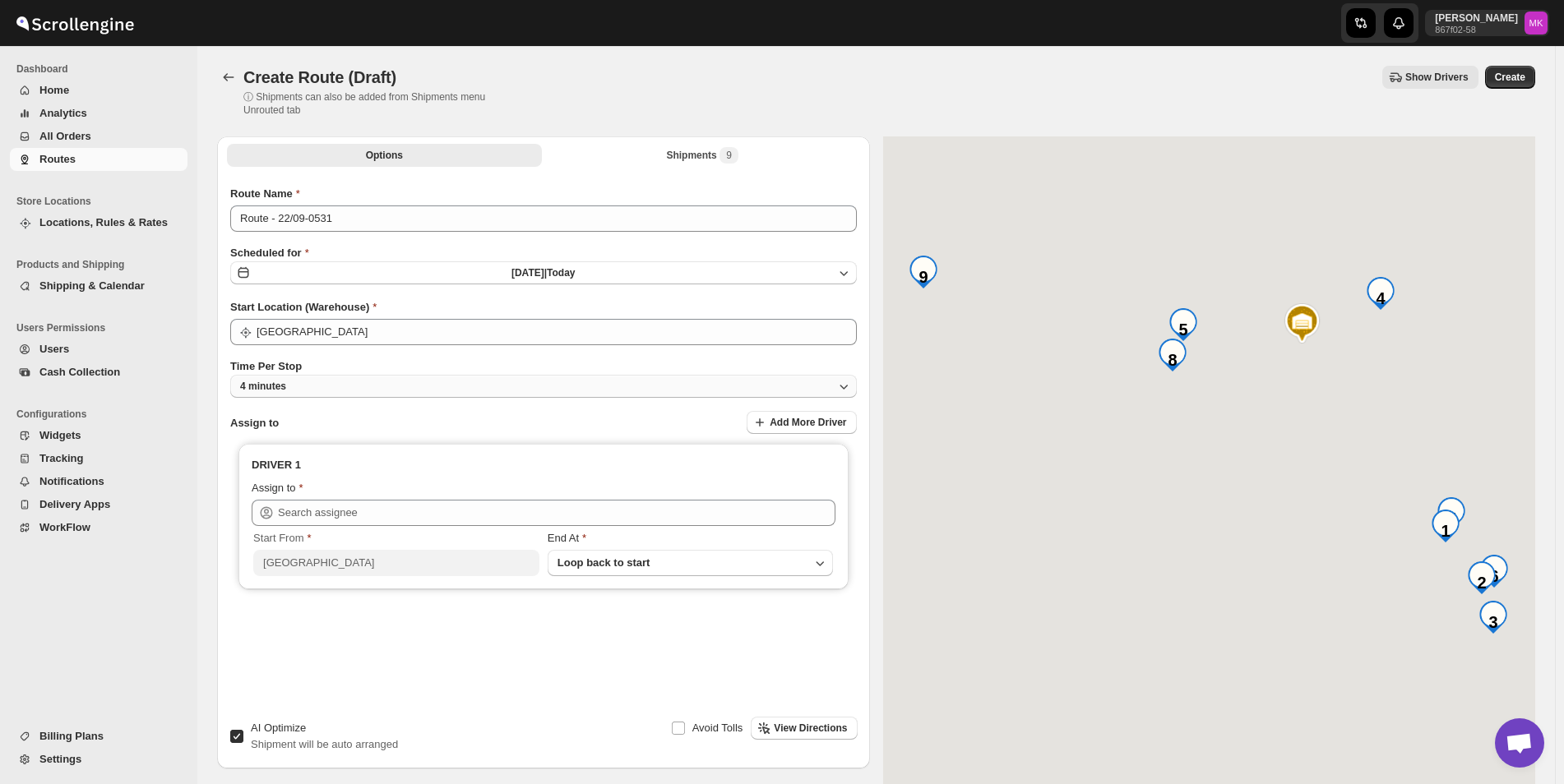
click at [310, 383] on button "4 minutes" at bounding box center [543, 386] width 626 height 23
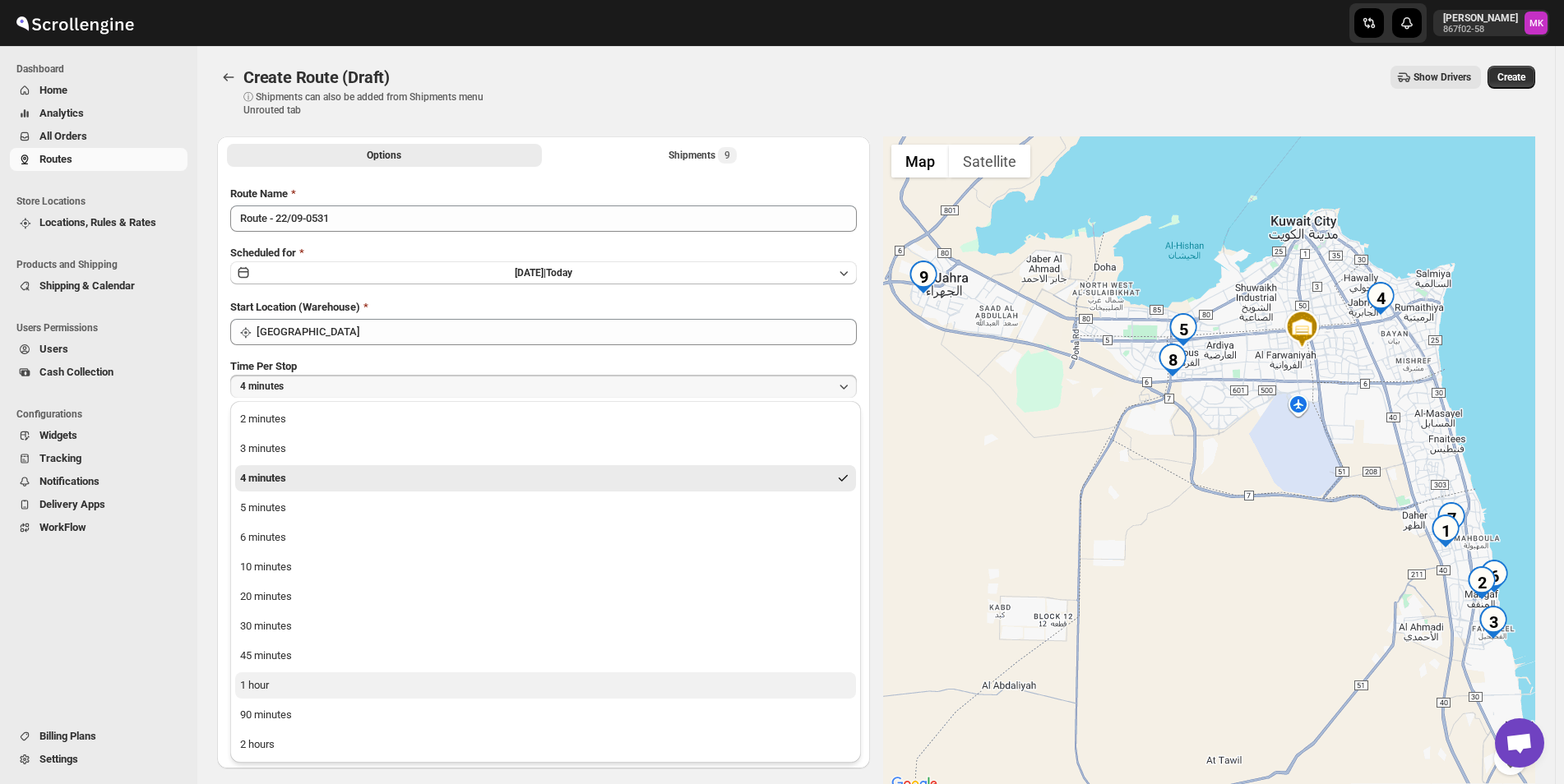
click at [251, 686] on div "1 hour" at bounding box center [255, 685] width 29 height 16
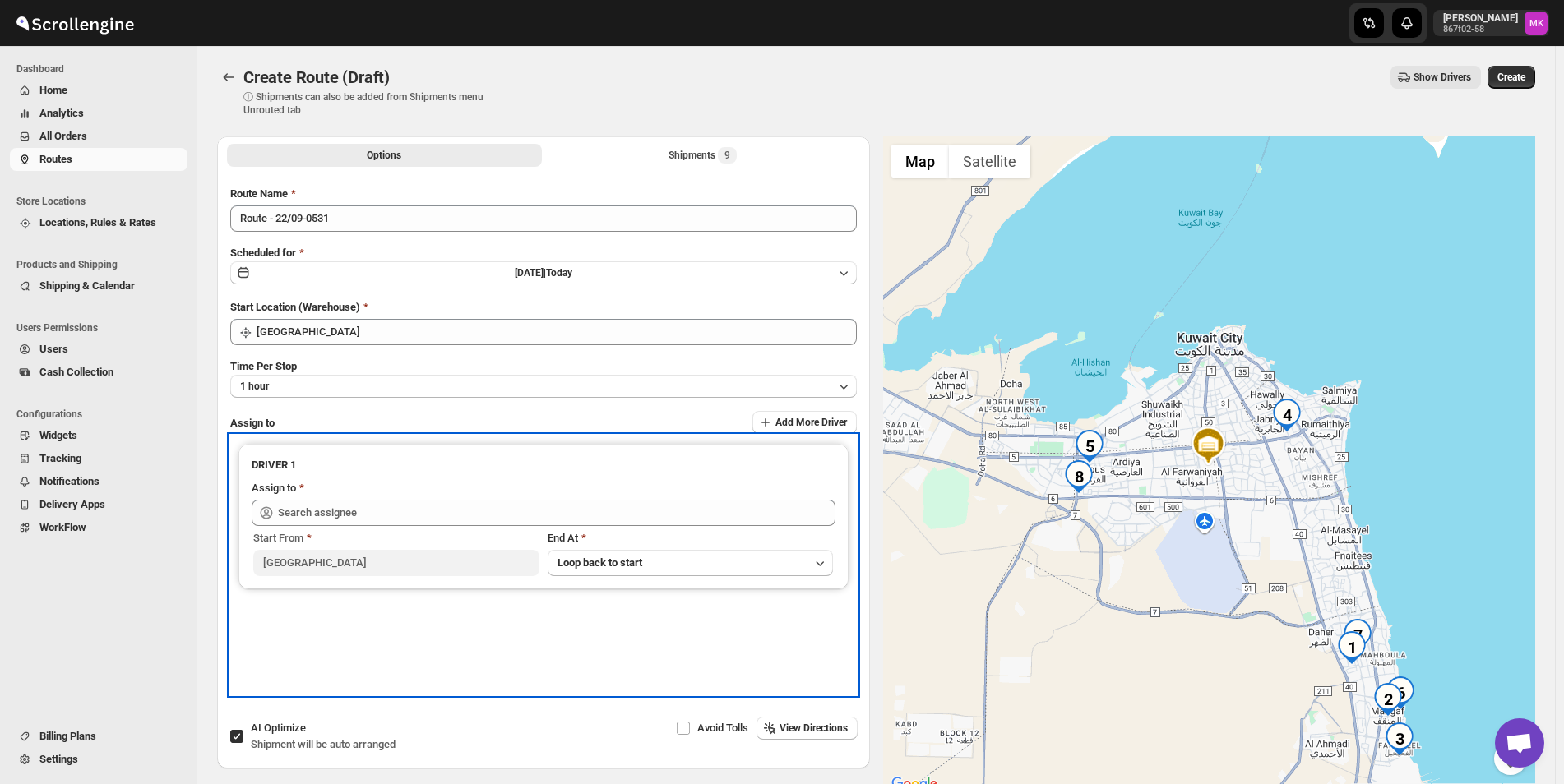
click at [408, 497] on div "Assign to" at bounding box center [544, 490] width 584 height 20
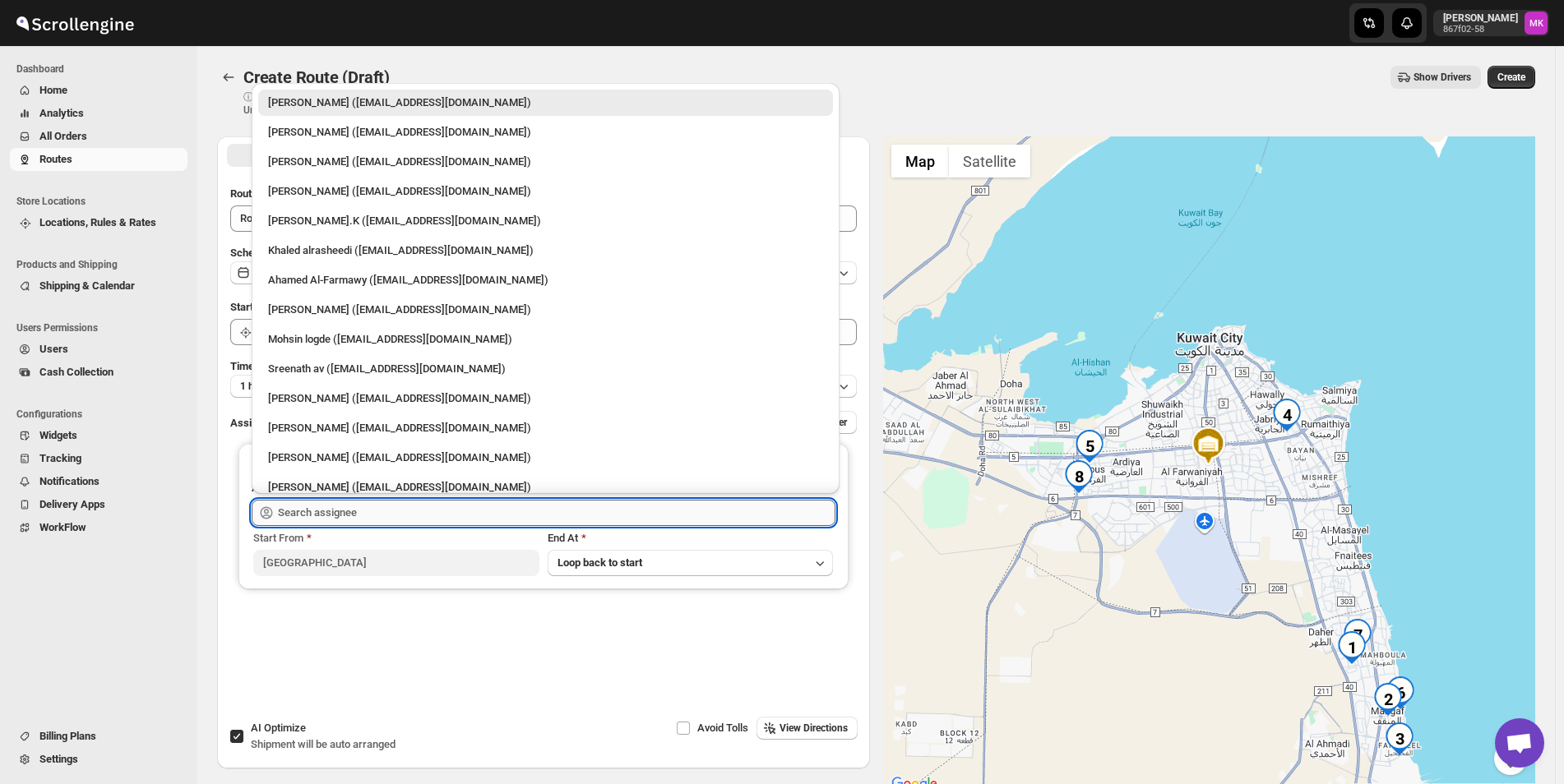
click at [392, 505] on input "text" at bounding box center [556, 513] width 558 height 26
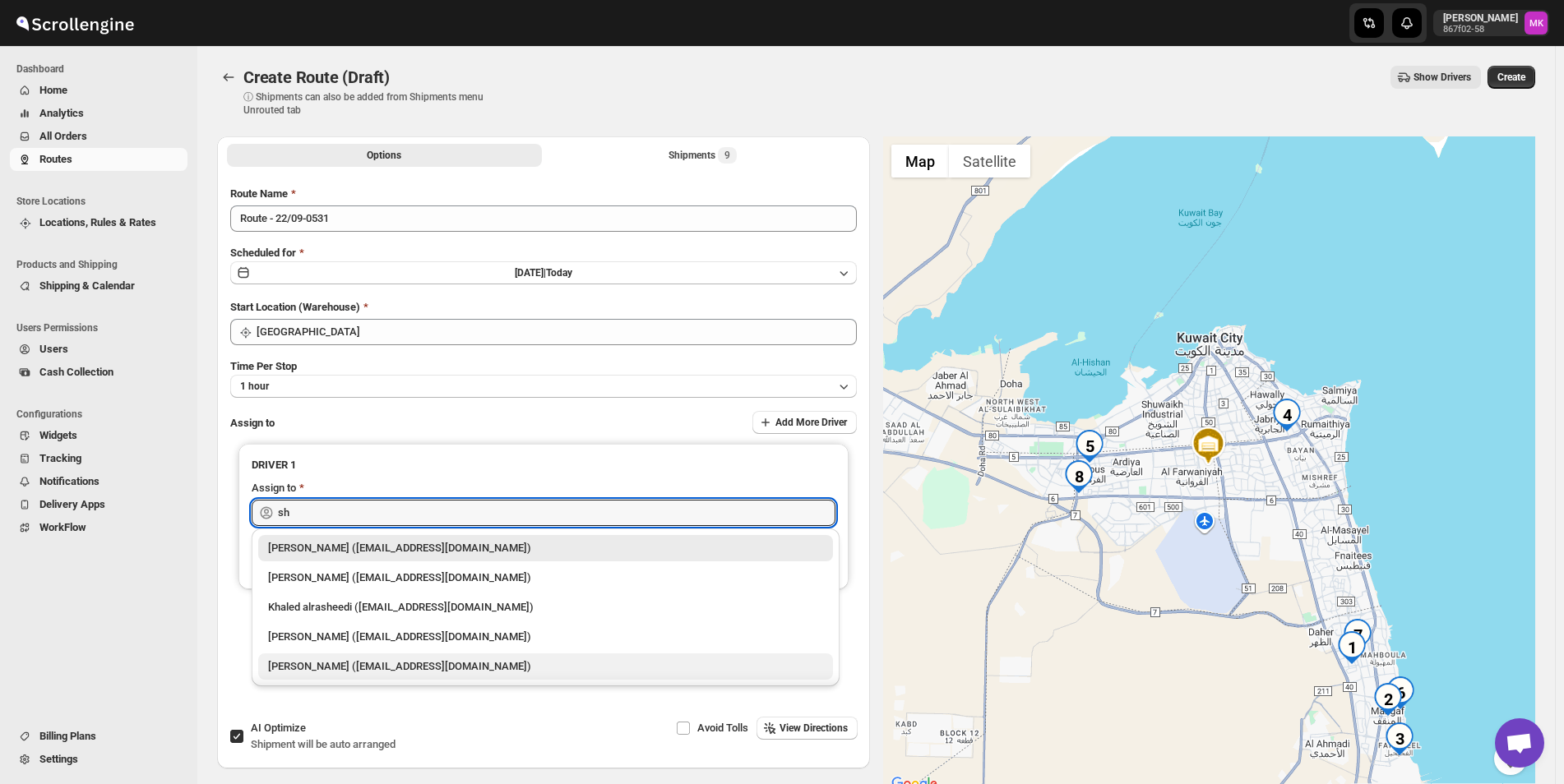
click at [318, 673] on div "[PERSON_NAME] ([EMAIL_ADDRESS][DOMAIN_NAME])" at bounding box center [546, 666] width 555 height 16
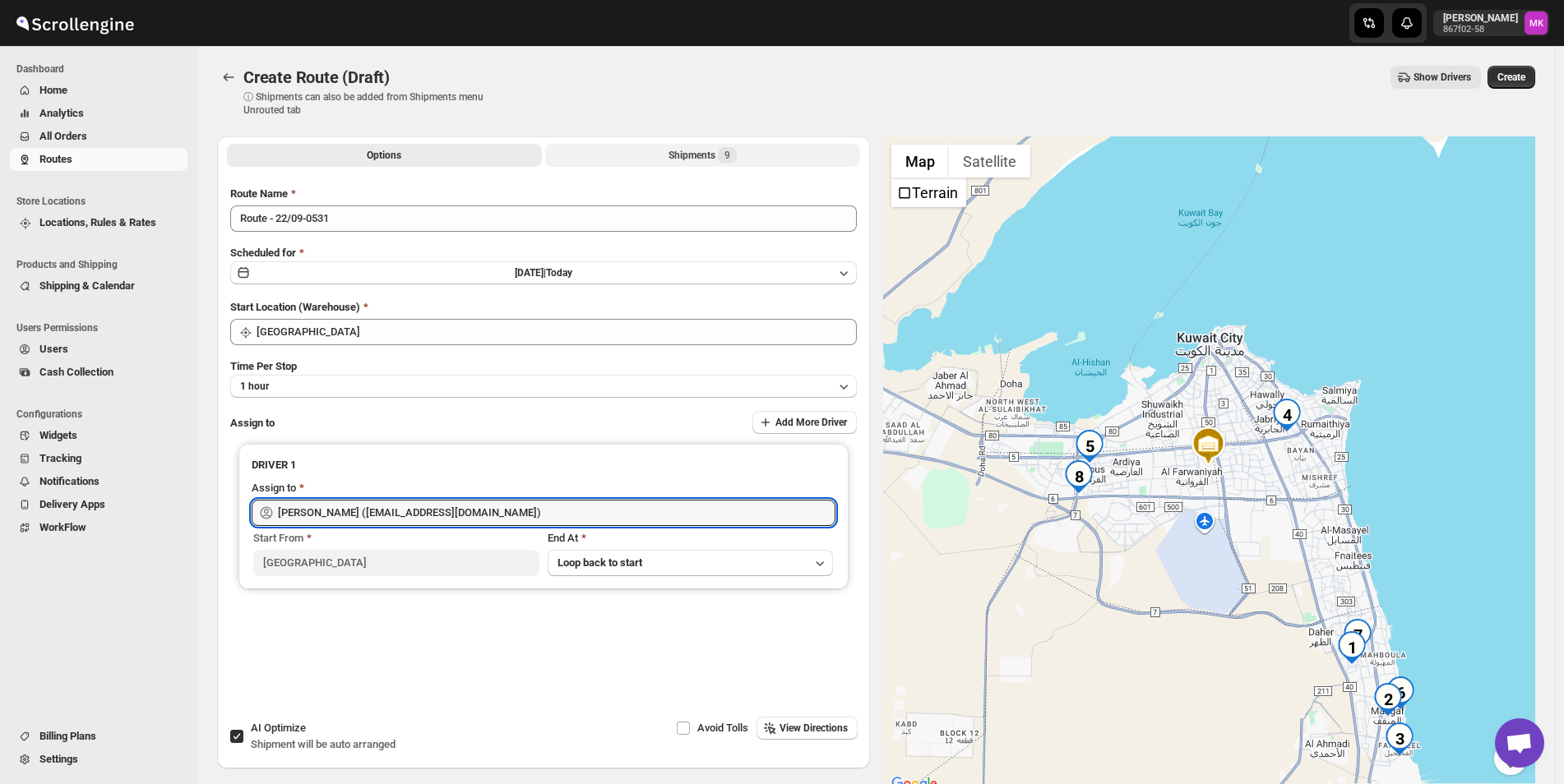
type input "[PERSON_NAME] ([EMAIL_ADDRESS][DOMAIN_NAME])"
click at [733, 145] on button "Shipments 9" at bounding box center [702, 155] width 315 height 23
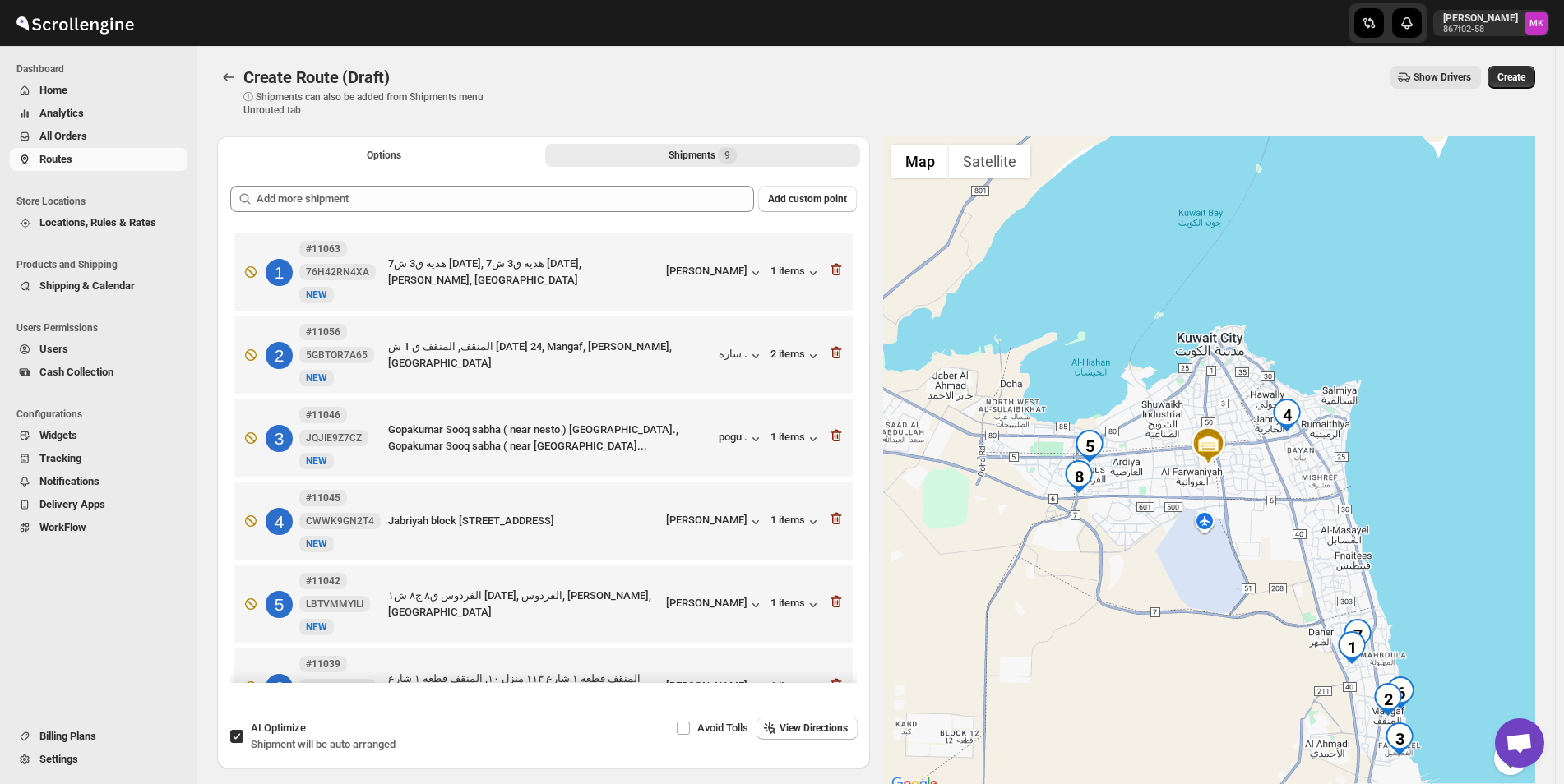
click at [446, 125] on div "Create Route (Draft). This page is ready Create Route (Draft) ⓘ Shipments can a…" at bounding box center [876, 90] width 1318 height 90
click at [422, 147] on button "Options" at bounding box center [384, 155] width 315 height 23
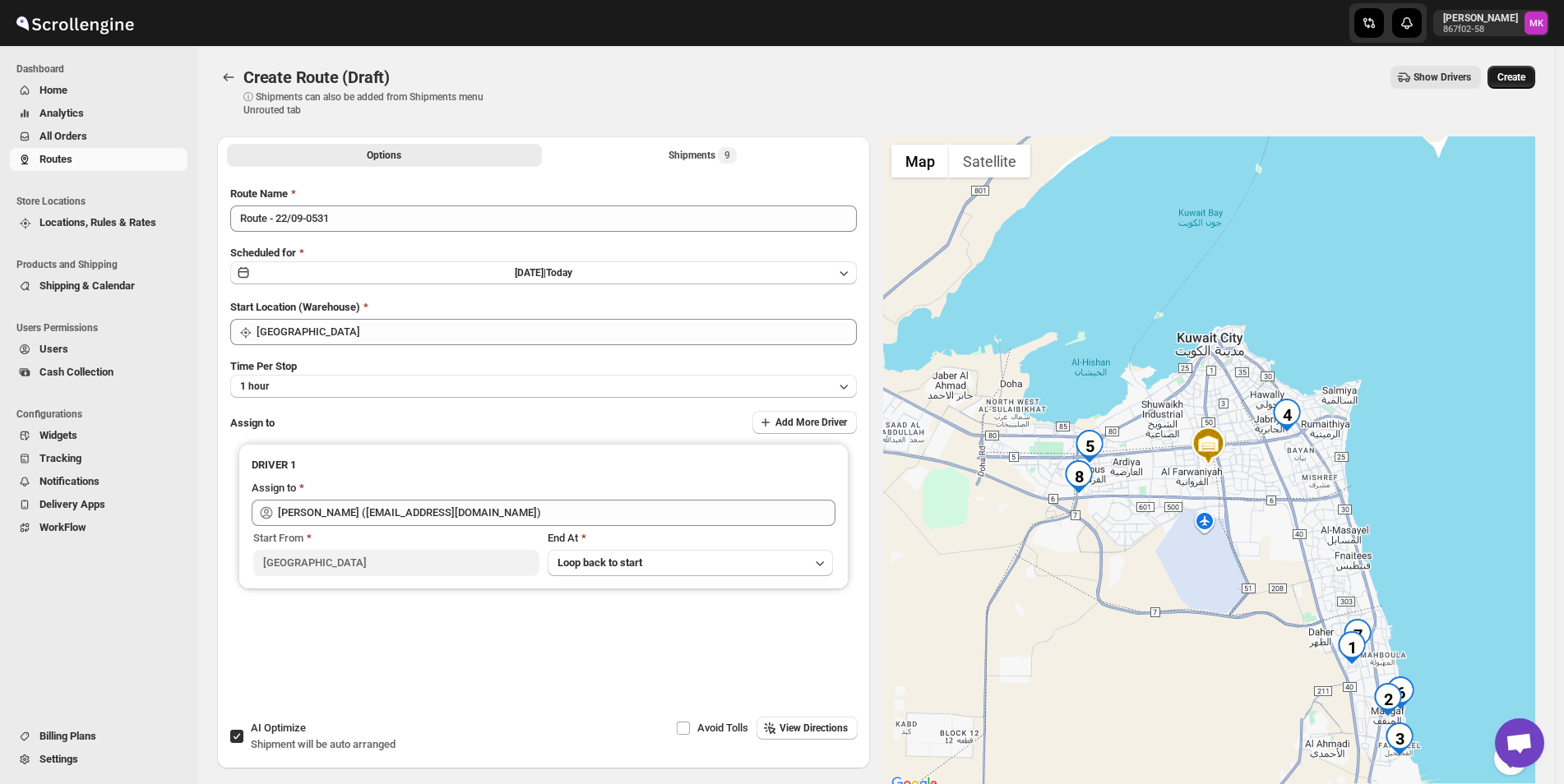
click at [1508, 72] on span "Create" at bounding box center [1511, 77] width 28 height 13
